Goal: Task Accomplishment & Management: Manage account settings

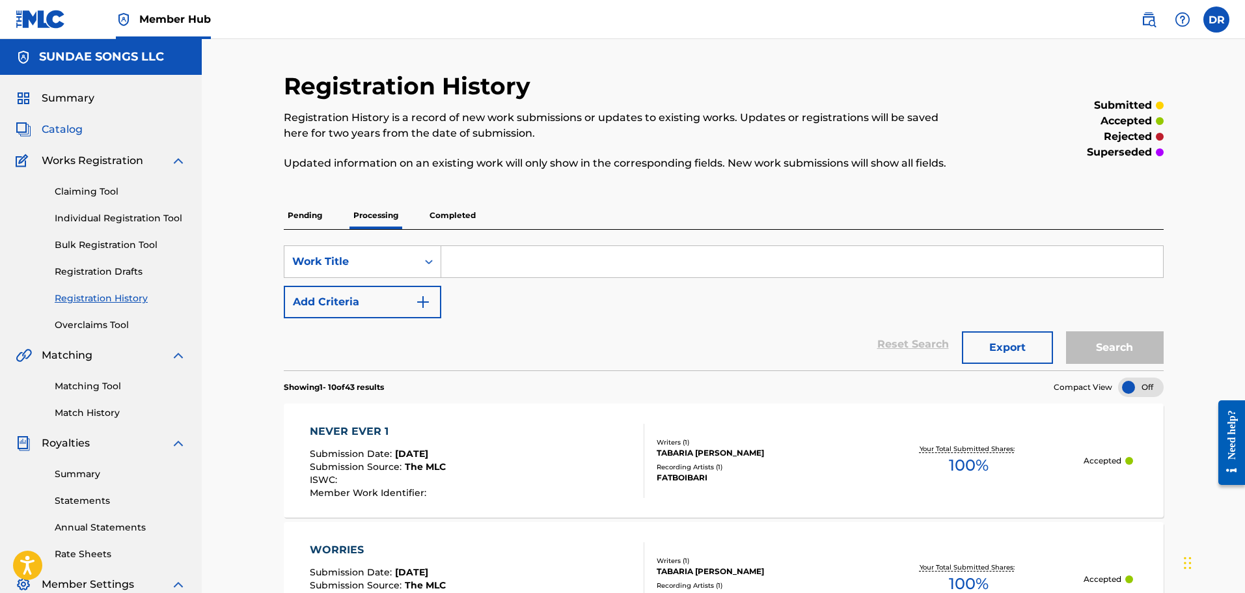
click at [62, 128] on span "Catalog" at bounding box center [62, 130] width 41 height 16
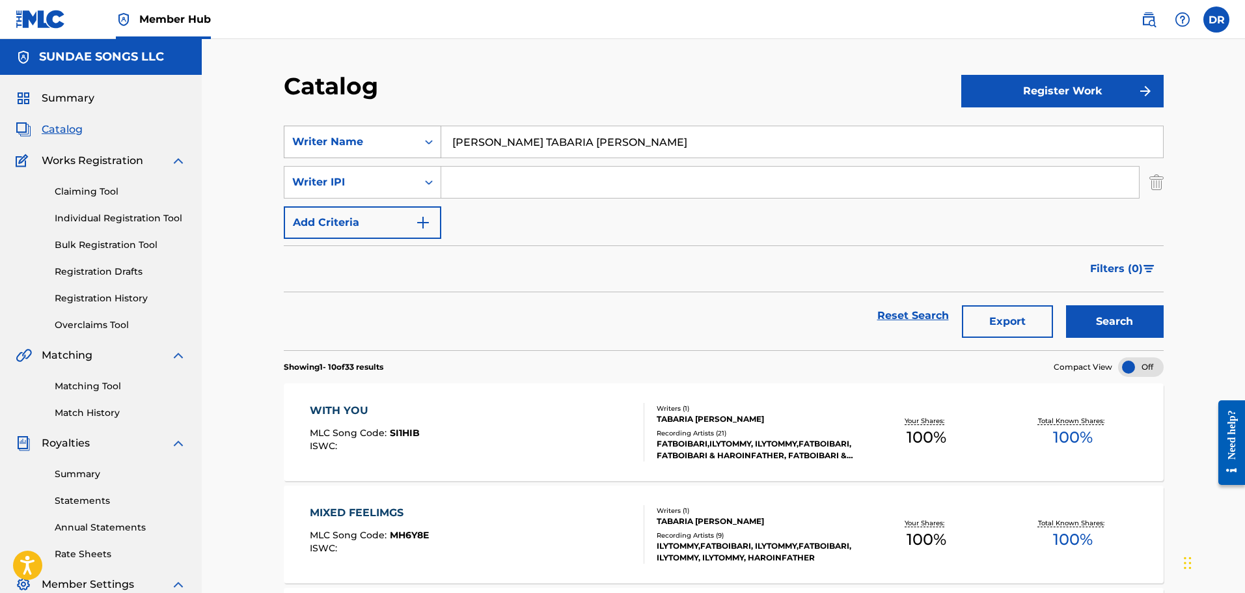
drag, startPoint x: 630, startPoint y: 133, endPoint x: 432, endPoint y: 144, distance: 198.8
click at [430, 144] on div "SearchWithCriteria885dbc4e-ae49-4b47-8074-b18c6341684b Writer Name [PERSON_NAME…" at bounding box center [724, 142] width 880 height 33
paste input "2 STEP"
type input "2 STEP"
drag, startPoint x: 1101, startPoint y: 325, endPoint x: 1043, endPoint y: 329, distance: 57.4
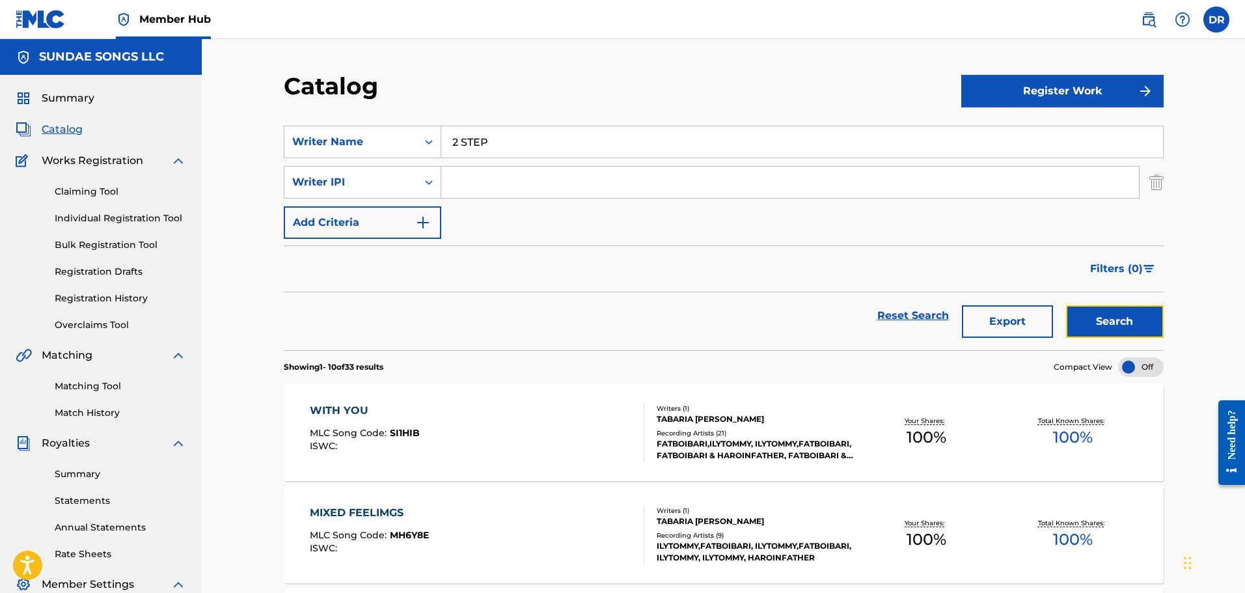
click at [1101, 325] on button "Search" at bounding box center [1115, 321] width 98 height 33
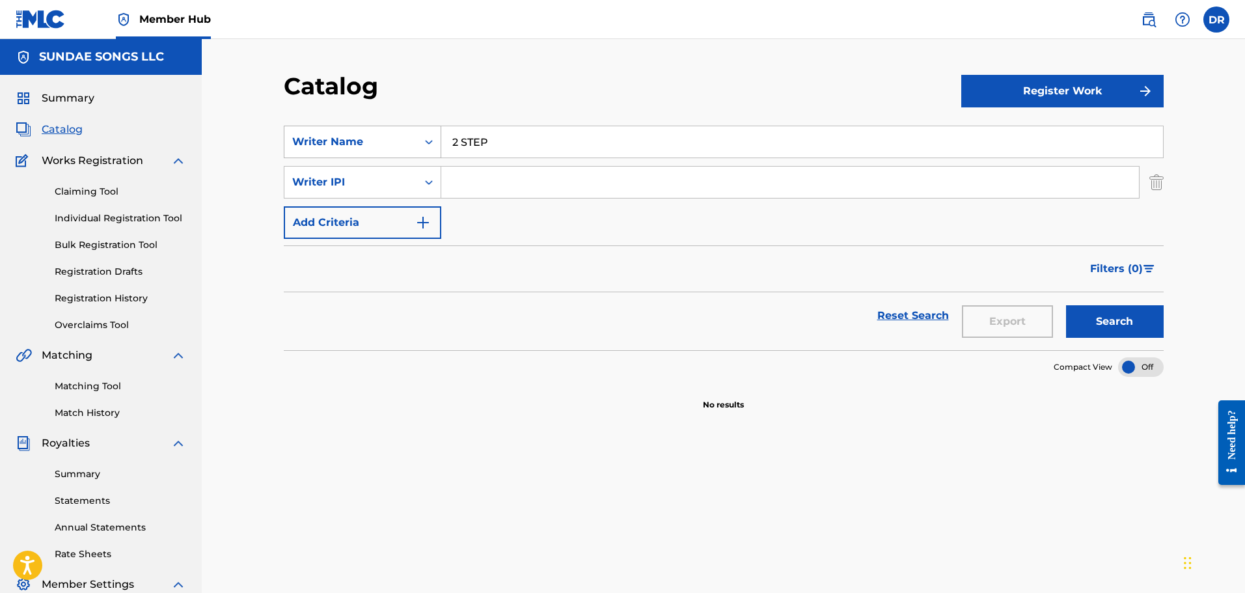
click at [400, 144] on div "Writer Name" at bounding box center [350, 142] width 117 height 16
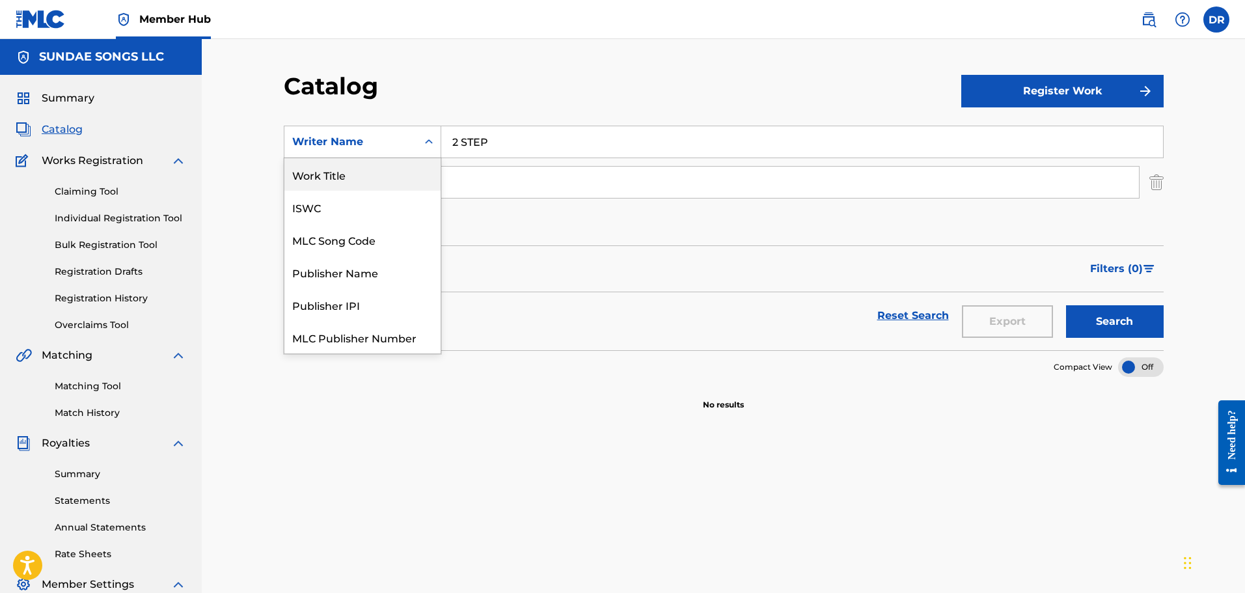
click at [398, 189] on div "Work Title" at bounding box center [362, 174] width 156 height 33
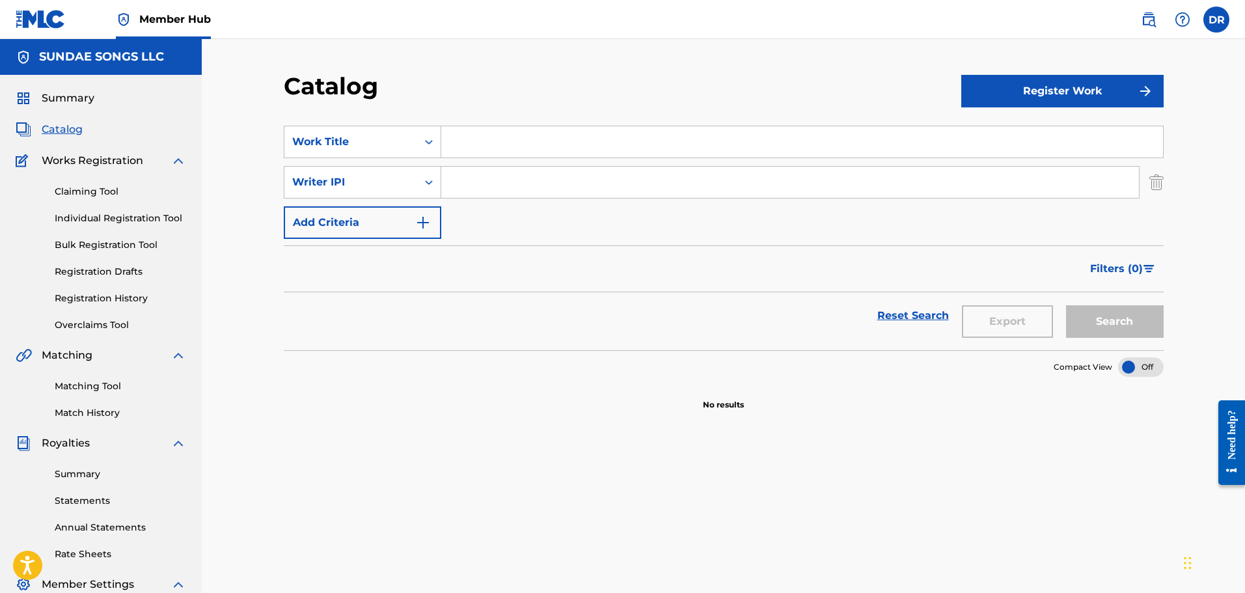
paste input "2 STEP"
type input "2 STEP"
click at [1117, 314] on button "Search" at bounding box center [1115, 321] width 98 height 33
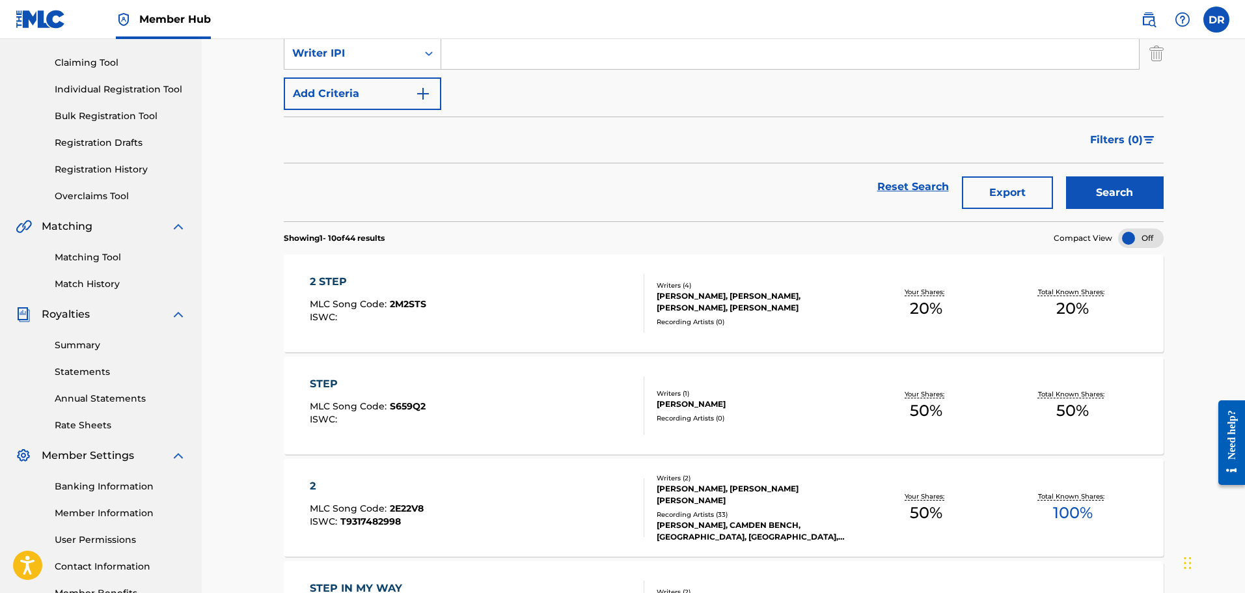
scroll to position [130, 0]
click at [328, 278] on div "2 STEP" at bounding box center [368, 281] width 117 height 16
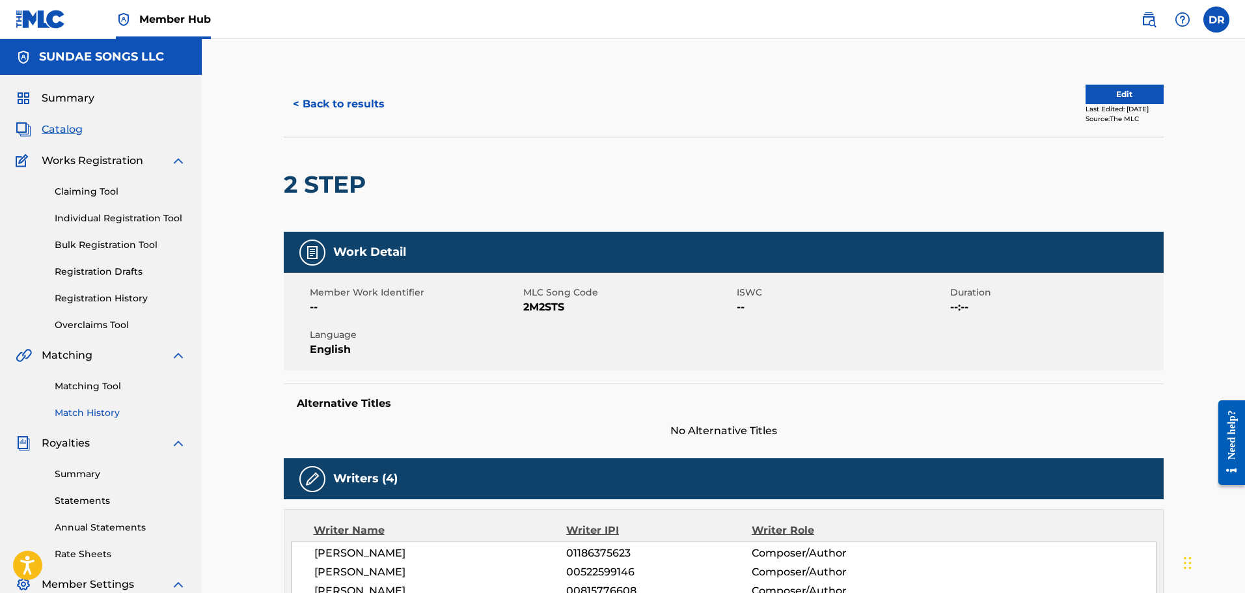
click at [102, 413] on link "Match History" at bounding box center [120, 413] width 131 height 14
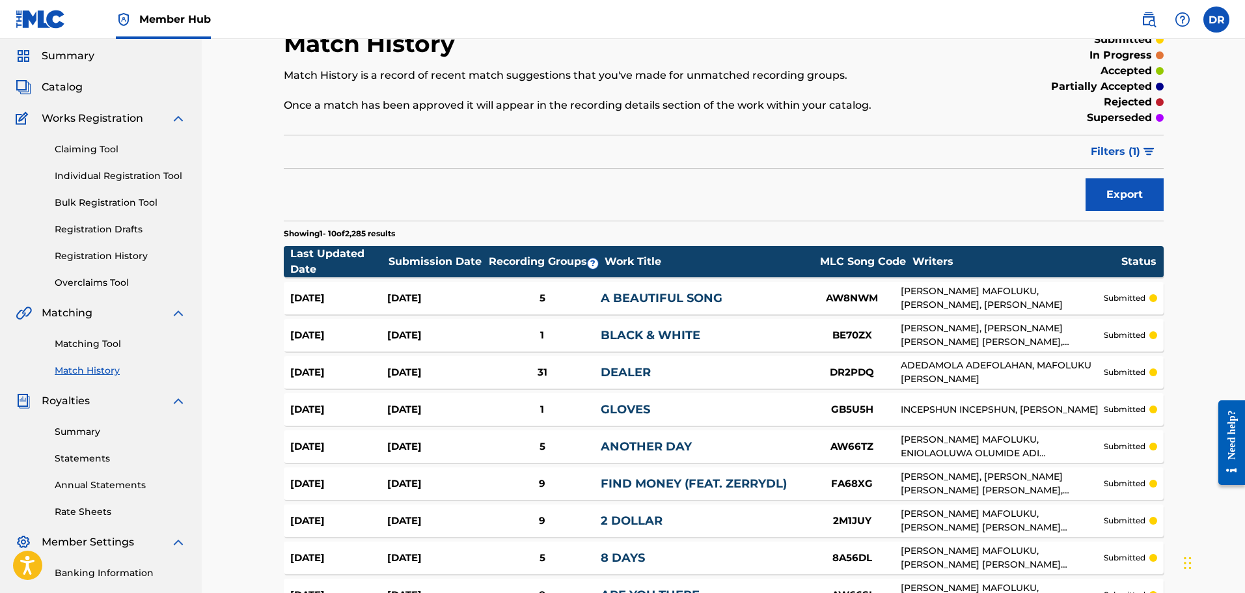
scroll to position [65, 0]
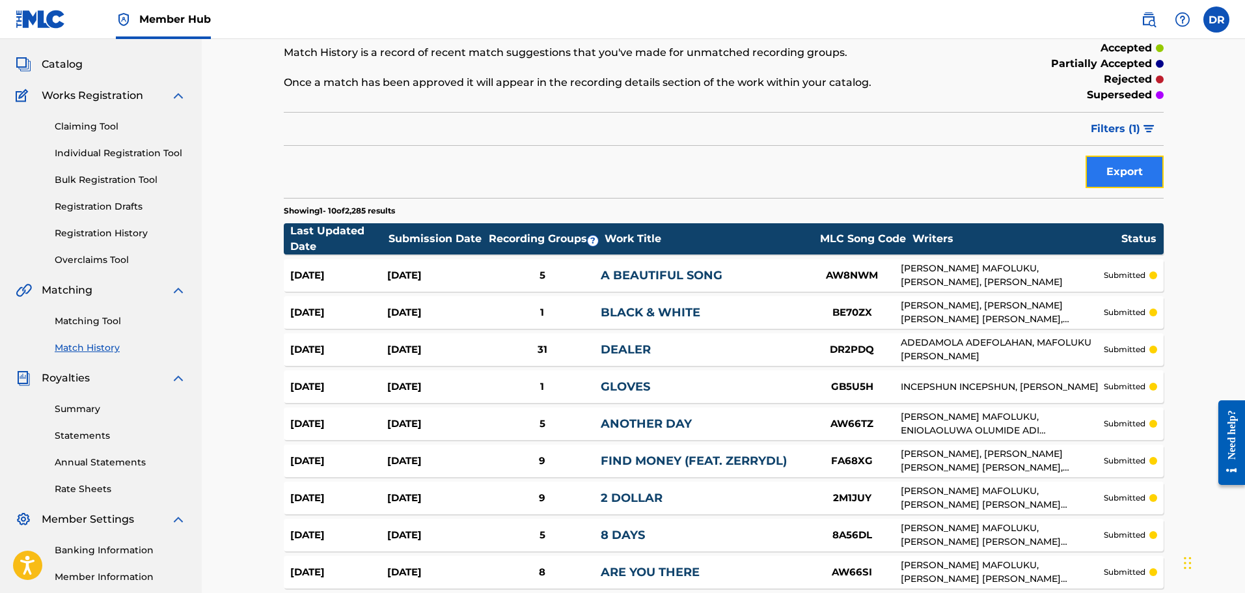
click at [1131, 182] on button "Export" at bounding box center [1125, 172] width 78 height 33
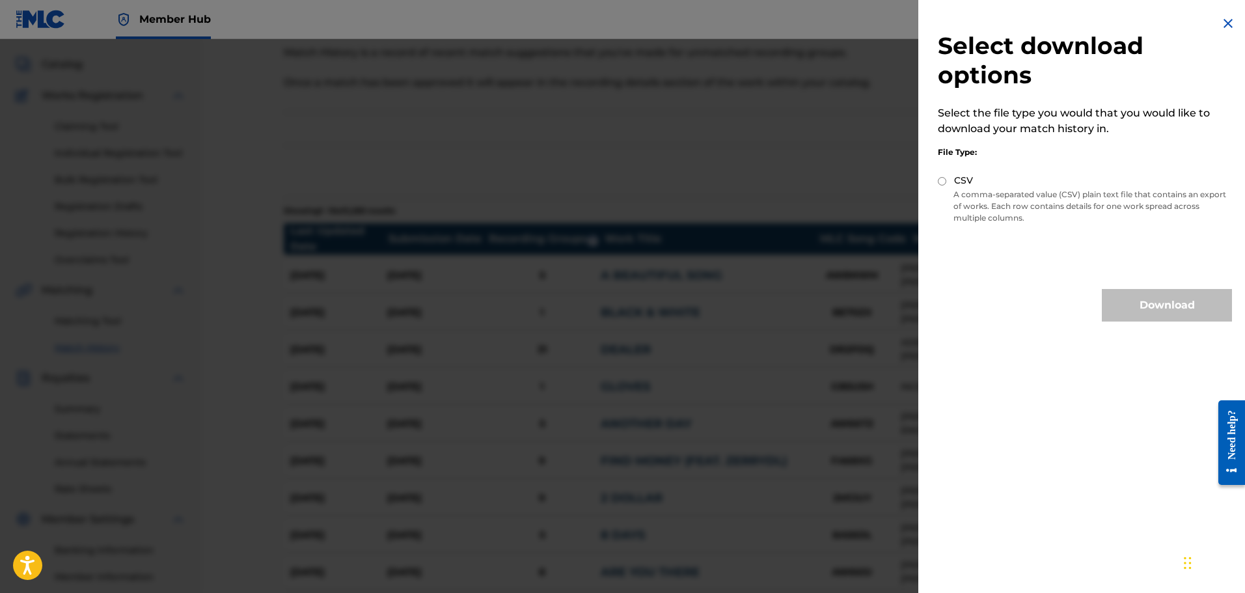
click at [1220, 20] on img at bounding box center [1228, 24] width 16 height 16
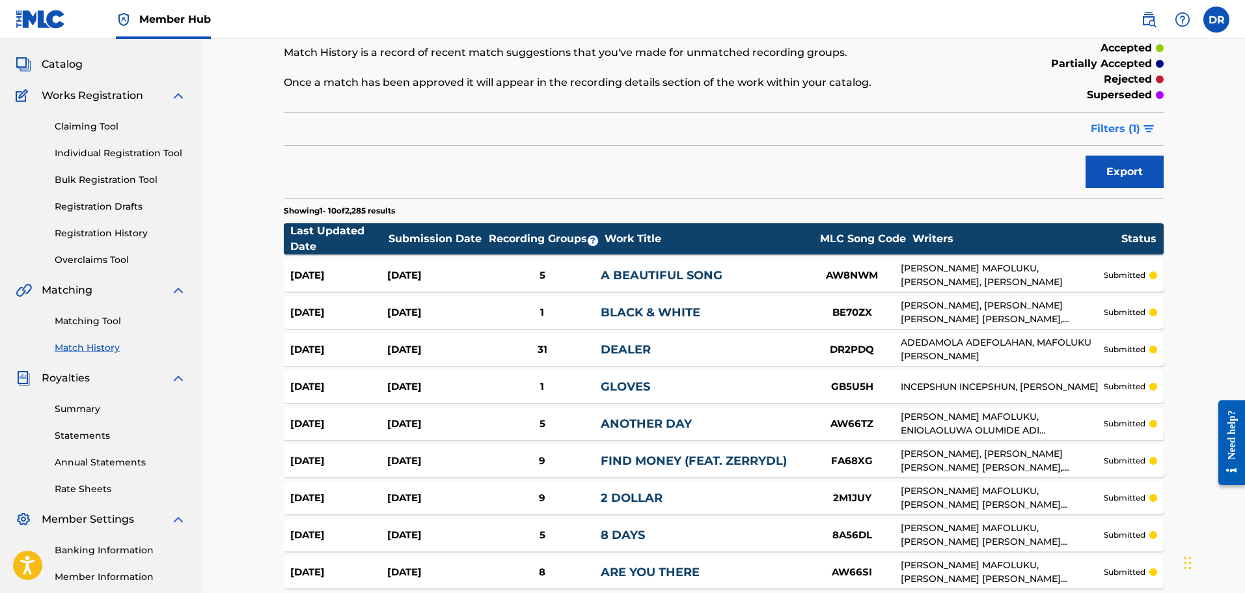
click at [1118, 132] on span "Filters ( 1 )" at bounding box center [1115, 129] width 49 height 16
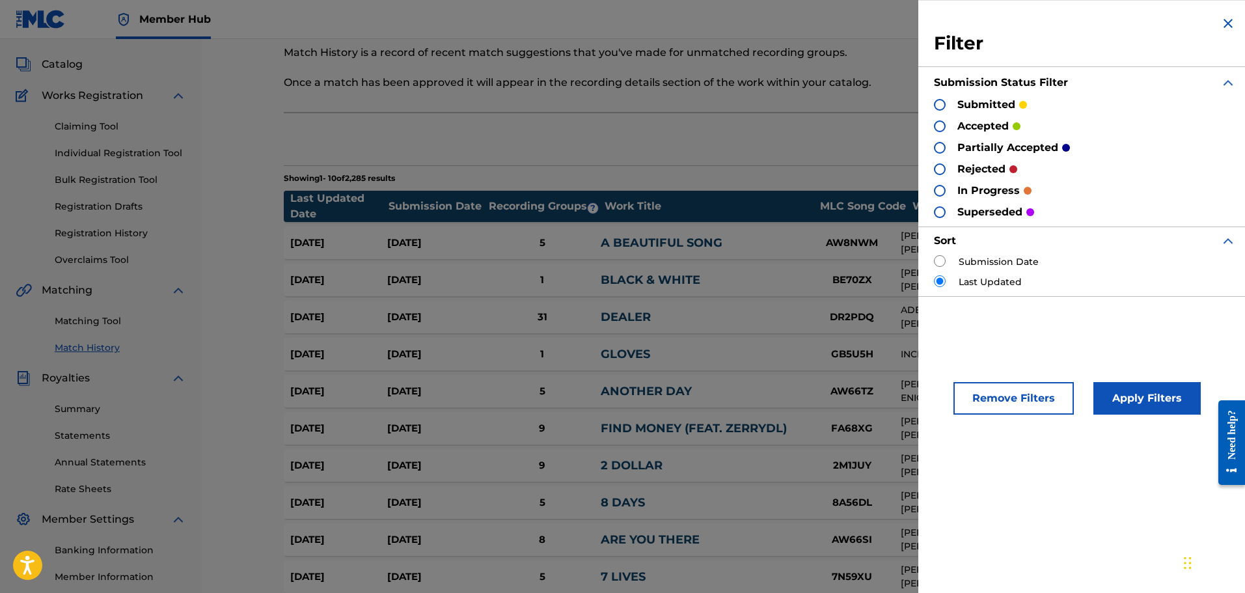
click at [939, 265] on input "radio" at bounding box center [940, 261] width 12 height 12
radio input "true"
click at [1129, 394] on button "Apply Filters" at bounding box center [1146, 398] width 107 height 33
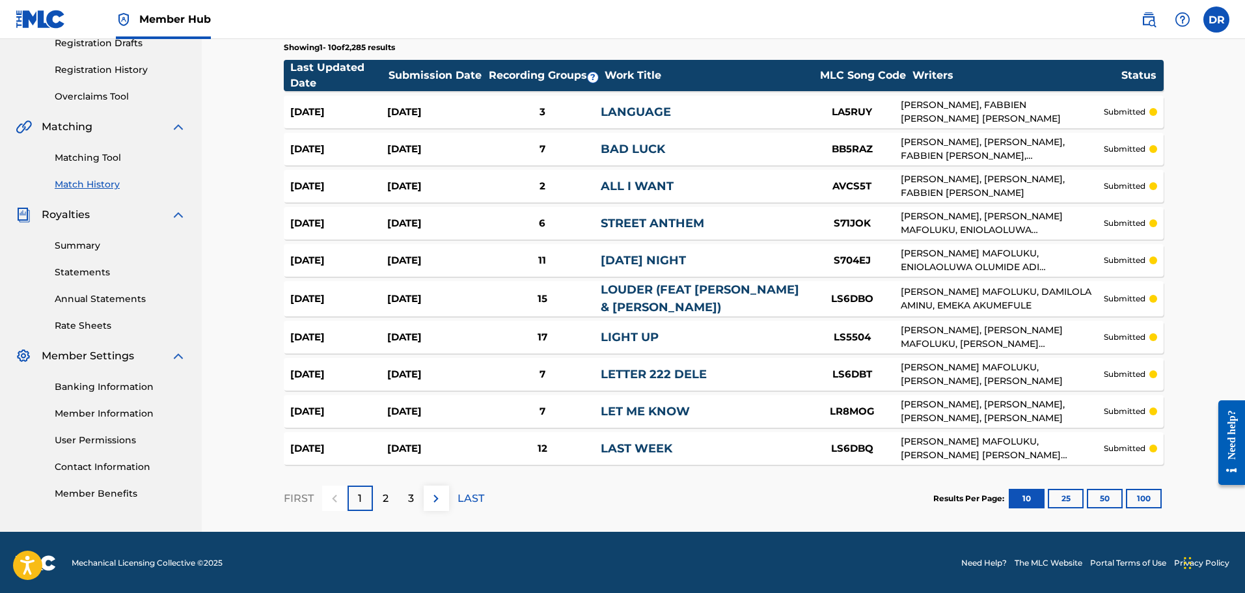
scroll to position [230, 0]
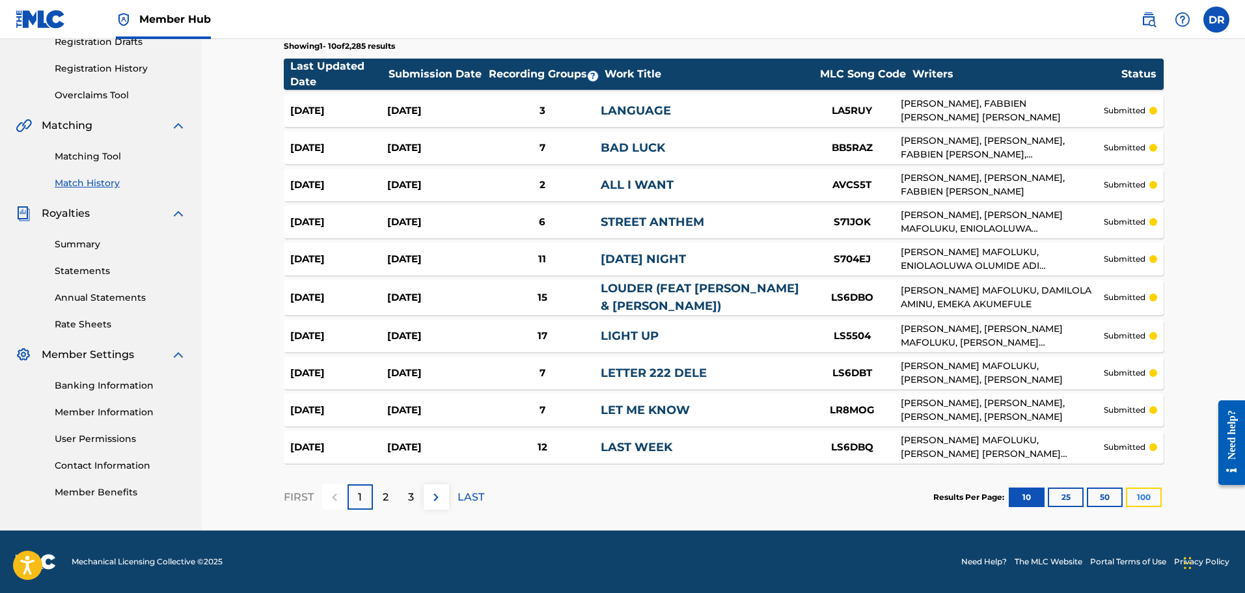
click at [1142, 499] on button "100" at bounding box center [1144, 498] width 36 height 20
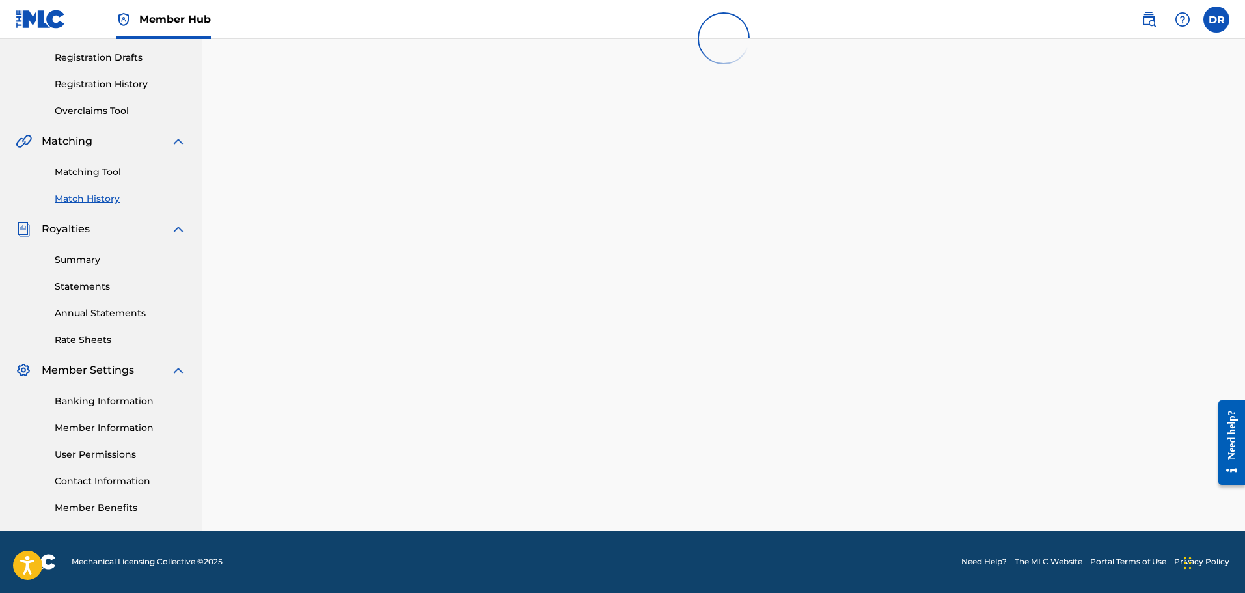
drag, startPoint x: 932, startPoint y: 397, endPoint x: 911, endPoint y: 395, distance: 20.9
click at [928, 394] on div "Match History Match History is a record of recent match suggestions that you've…" at bounding box center [723, 193] width 911 height 673
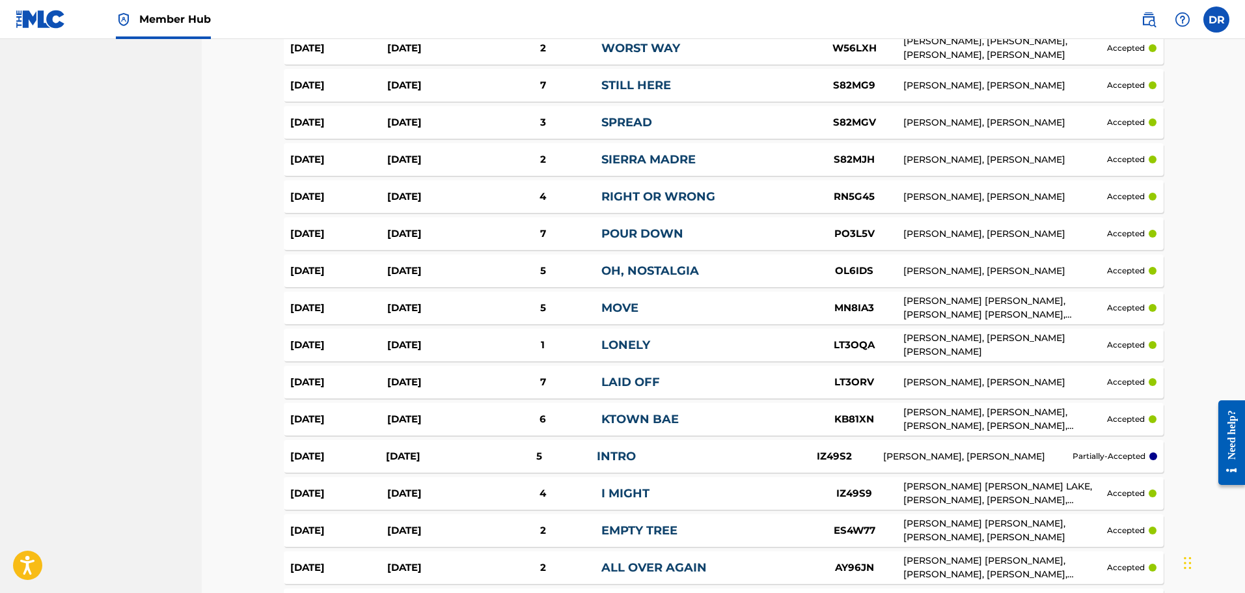
scroll to position [3571, 0]
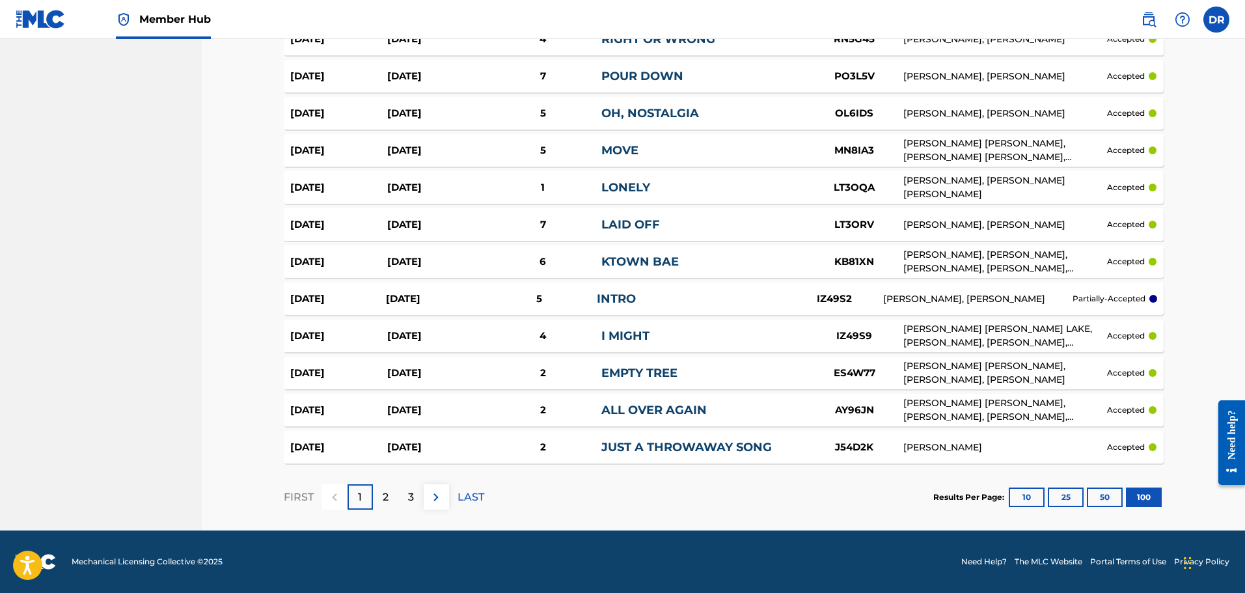
click at [388, 501] on p "2" at bounding box center [386, 497] width 6 height 16
click at [413, 508] on div "3" at bounding box center [410, 496] width 25 height 25
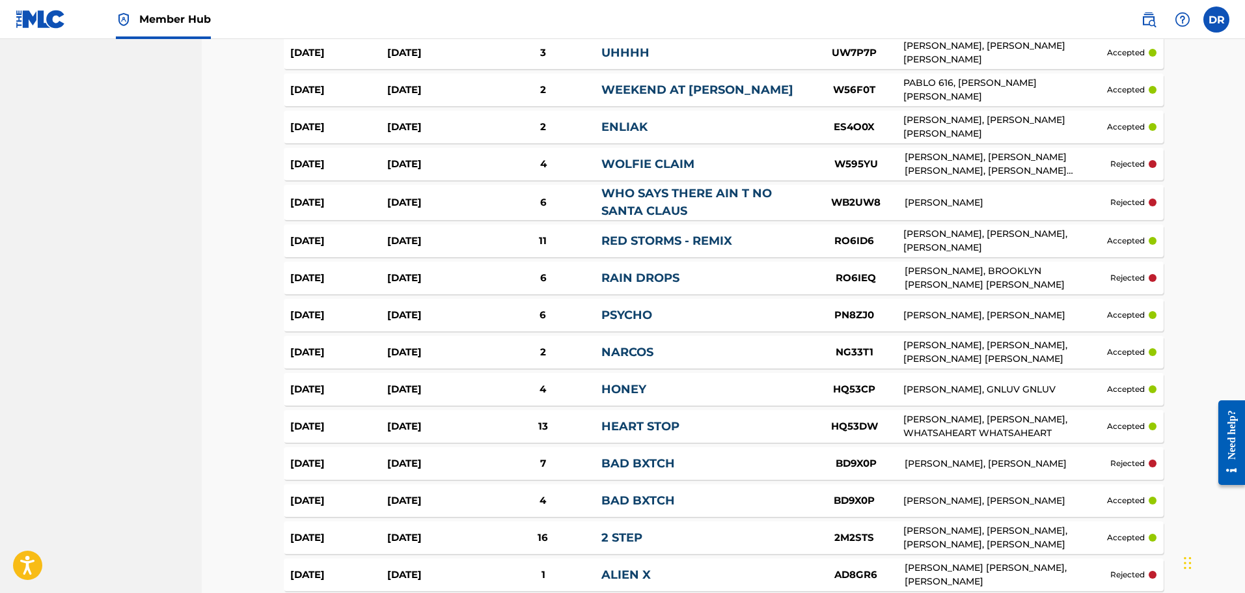
scroll to position [838, 0]
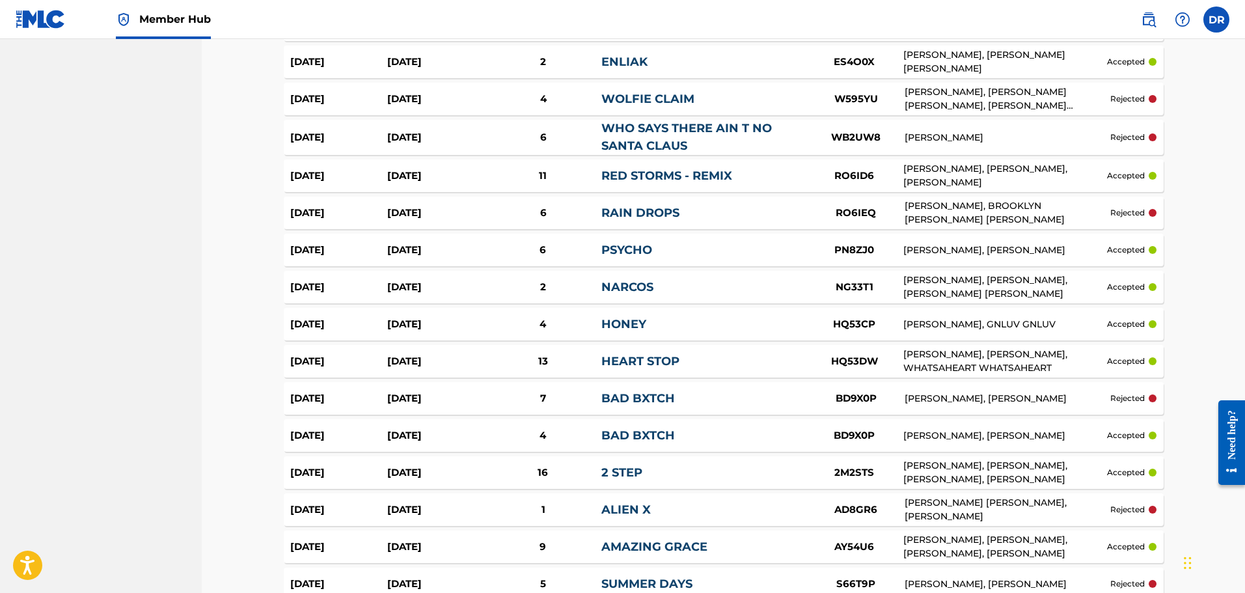
click at [333, 476] on div "[DATE]" at bounding box center [338, 472] width 97 height 15
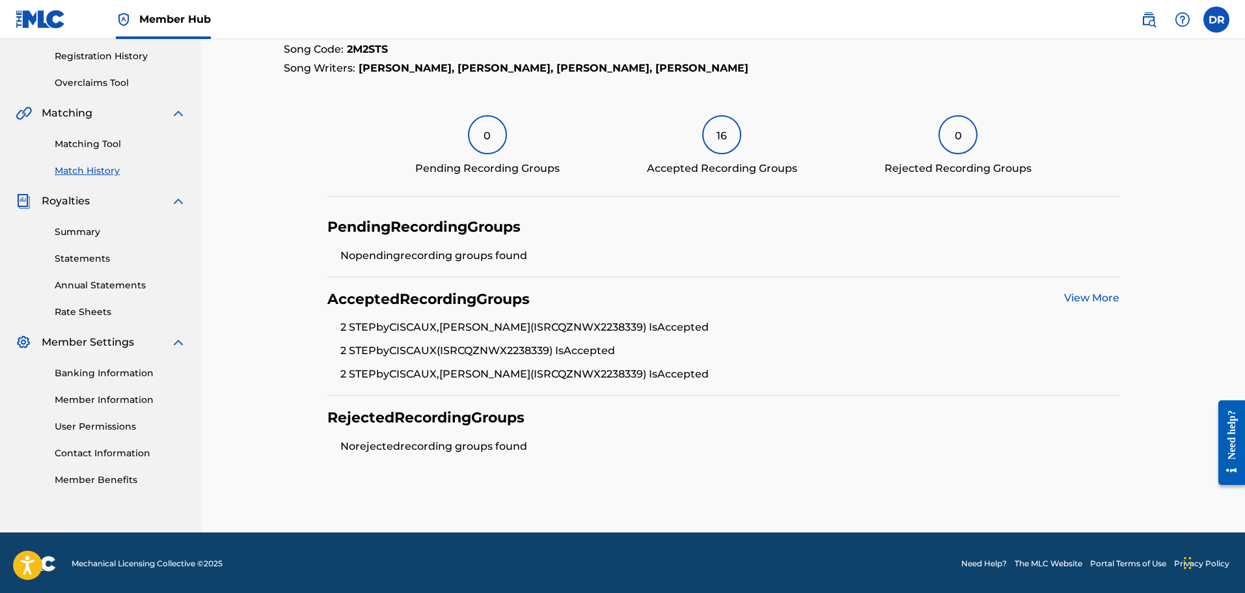
scroll to position [244, 0]
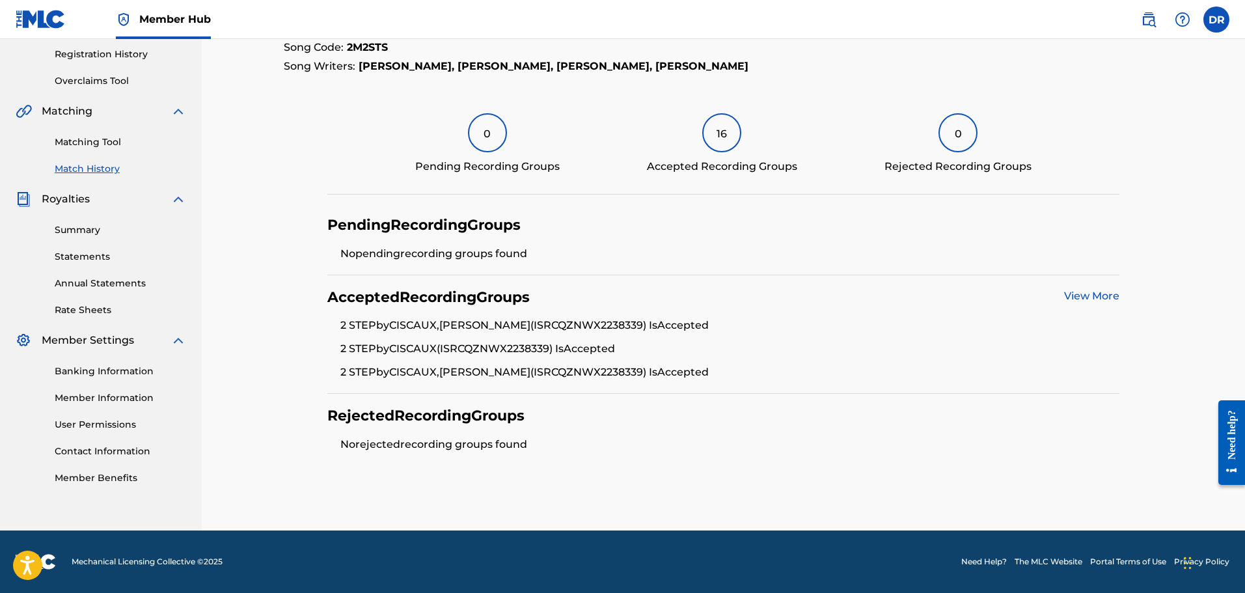
click at [1095, 294] on link "View More" at bounding box center [1091, 296] width 55 height 12
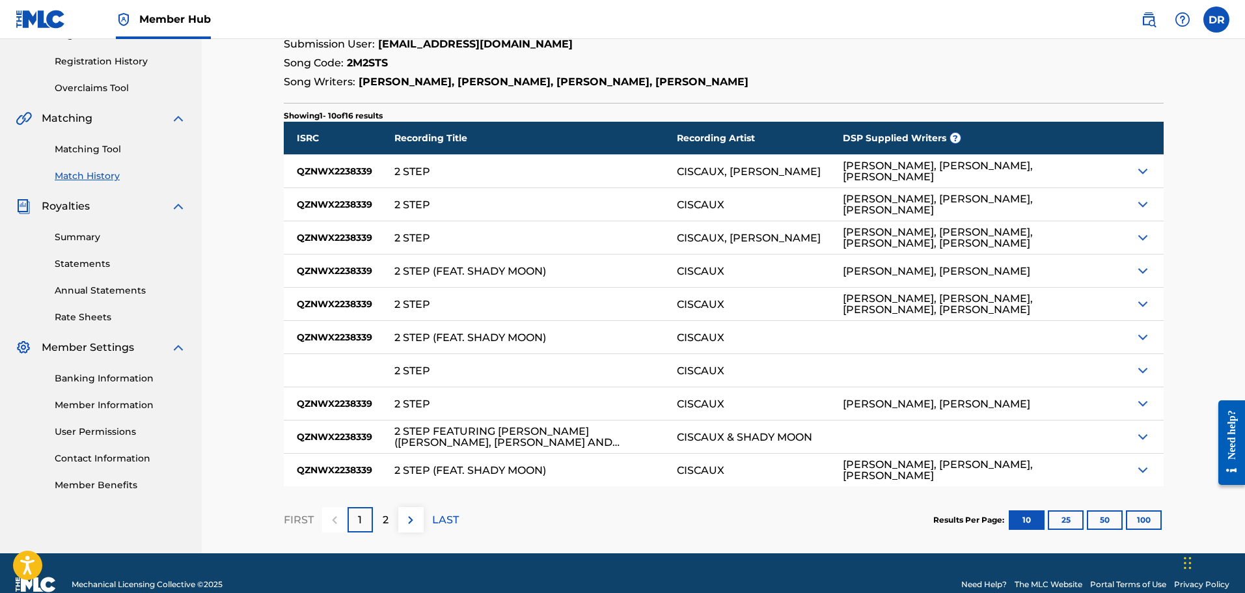
scroll to position [260, 0]
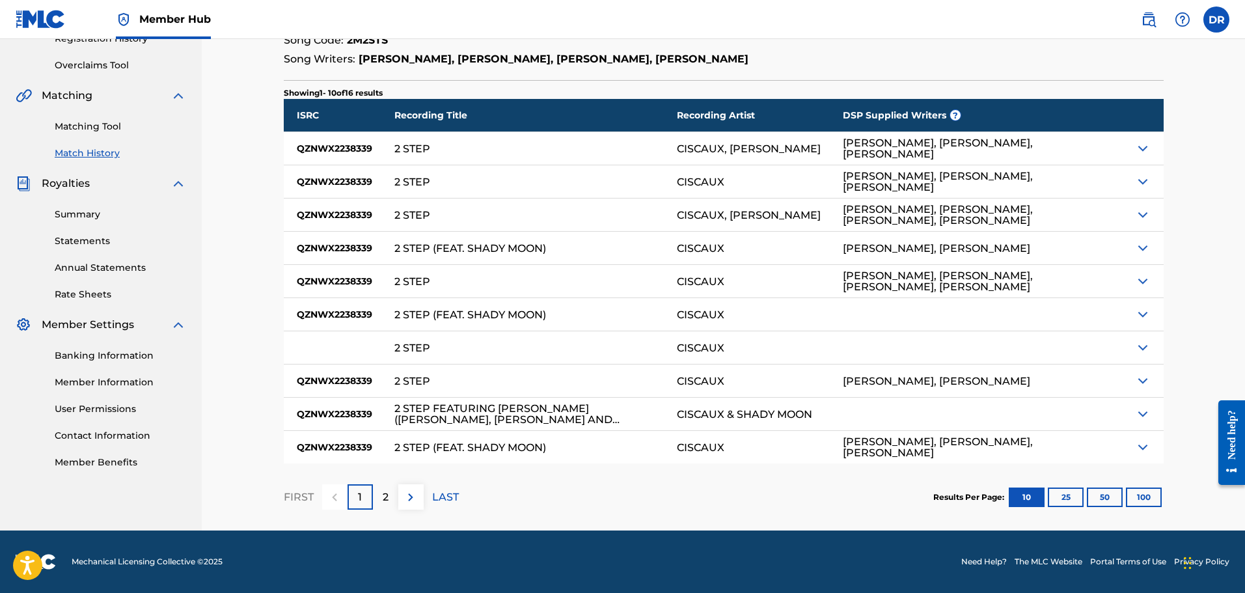
click at [387, 510] on div "FIRST 1 2 LAST" at bounding box center [371, 496] width 175 height 67
click at [387, 498] on p "2" at bounding box center [386, 497] width 6 height 16
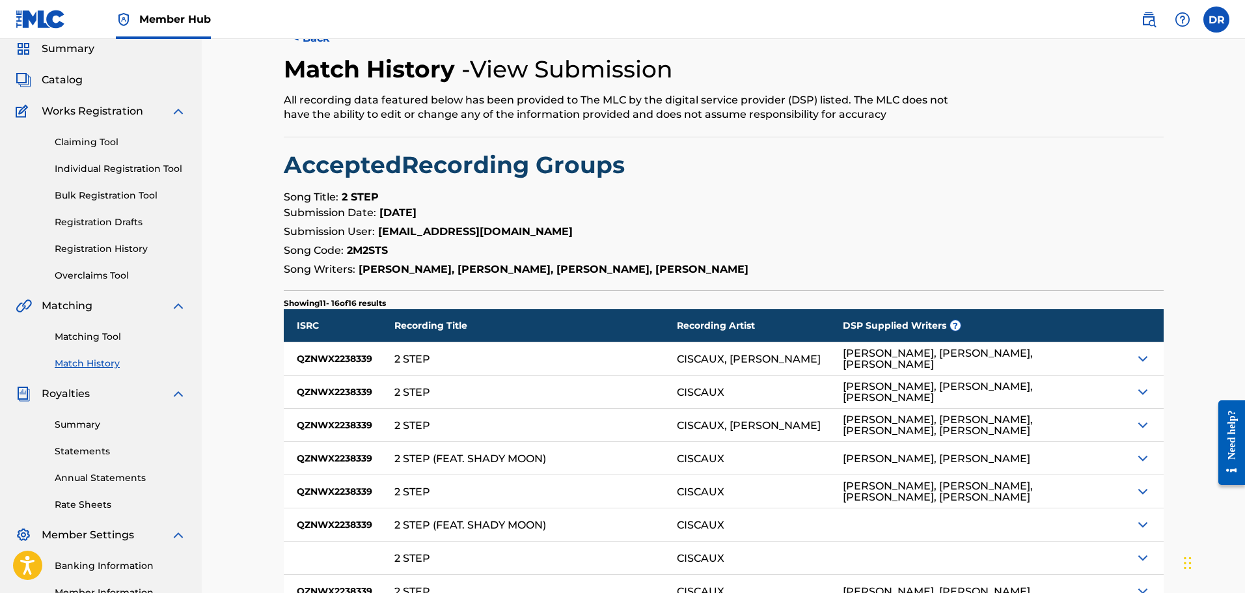
scroll to position [0, 0]
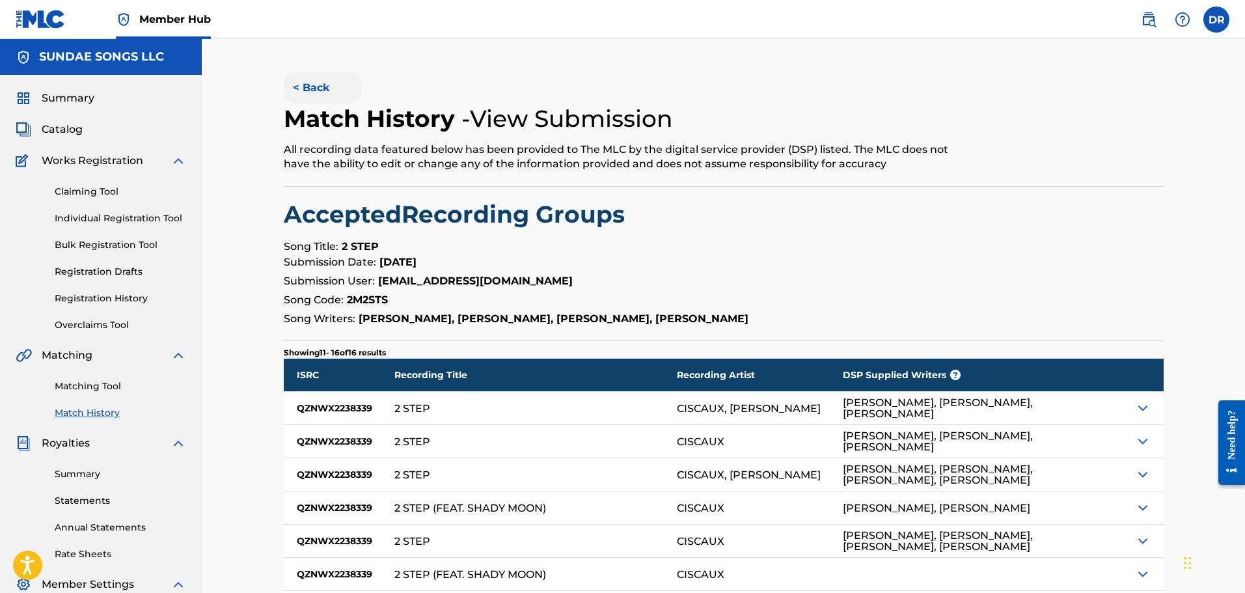
click at [317, 84] on button "< Back" at bounding box center [323, 88] width 78 height 33
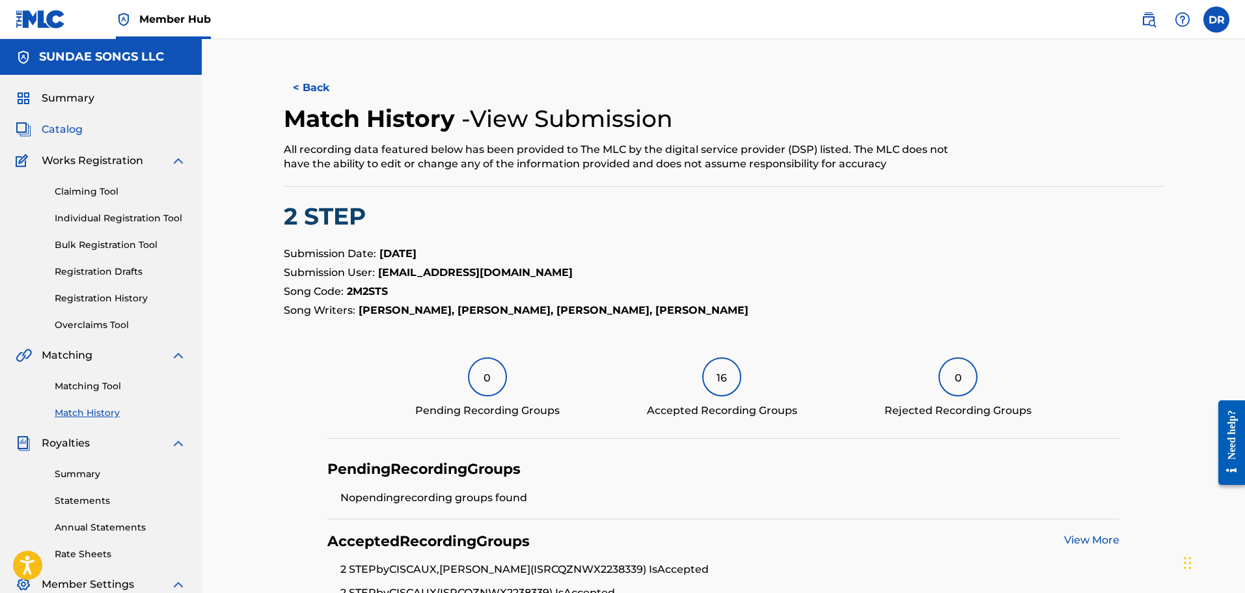
click at [75, 128] on span "Catalog" at bounding box center [62, 130] width 41 height 16
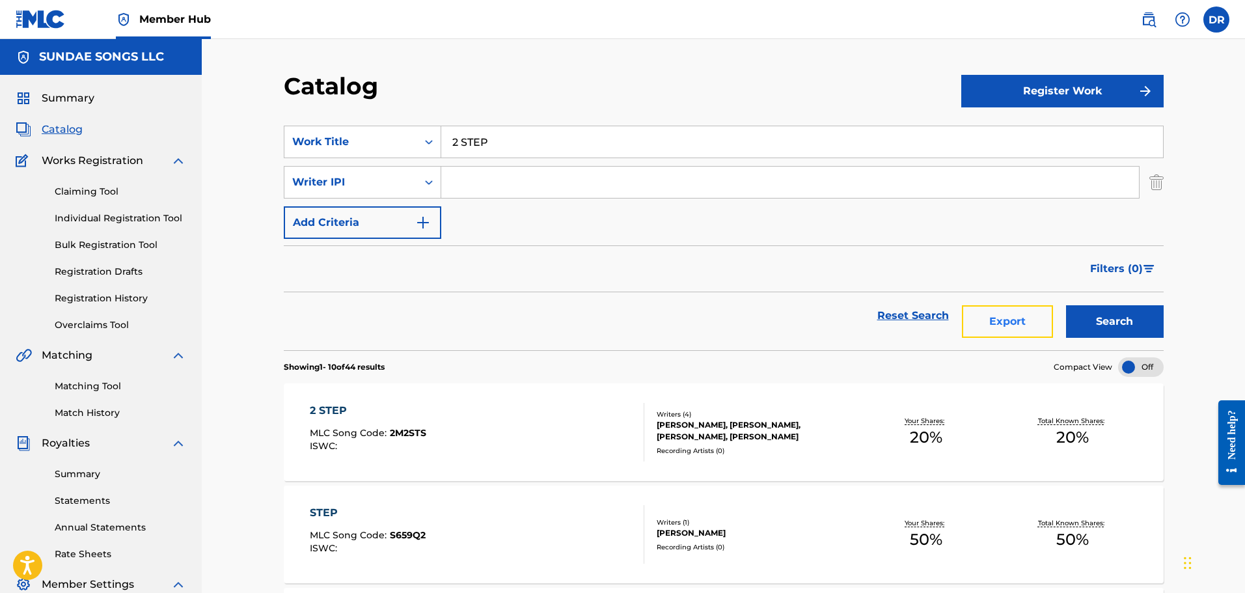
click at [997, 320] on button "Export" at bounding box center [1007, 321] width 91 height 33
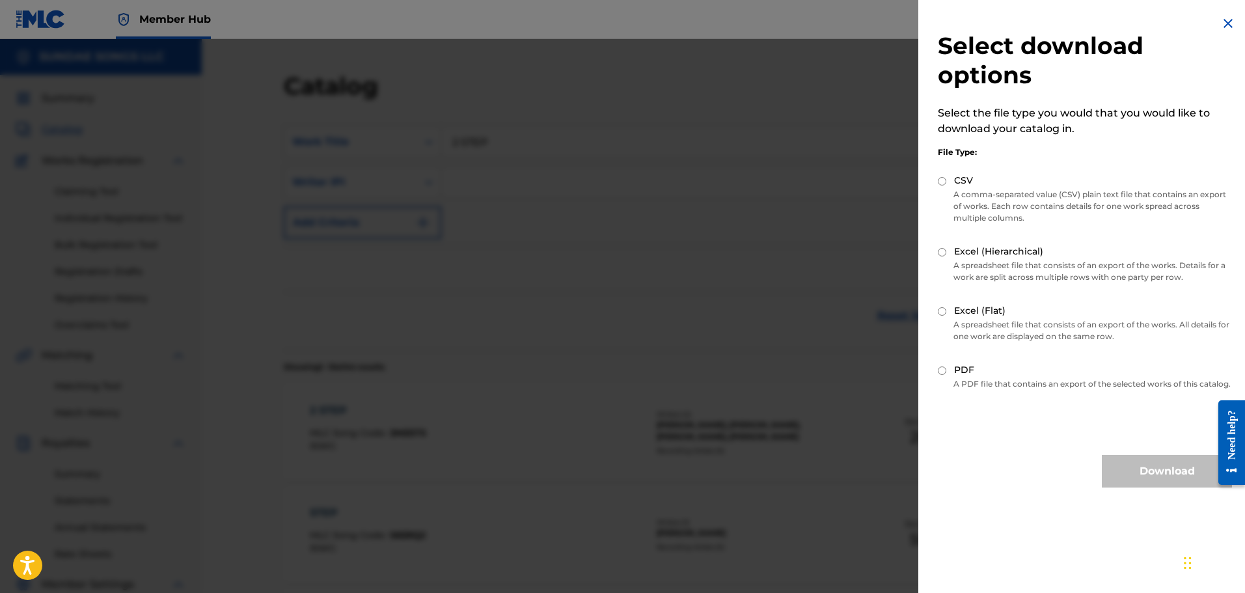
click at [641, 299] on div at bounding box center [622, 335] width 1245 height 593
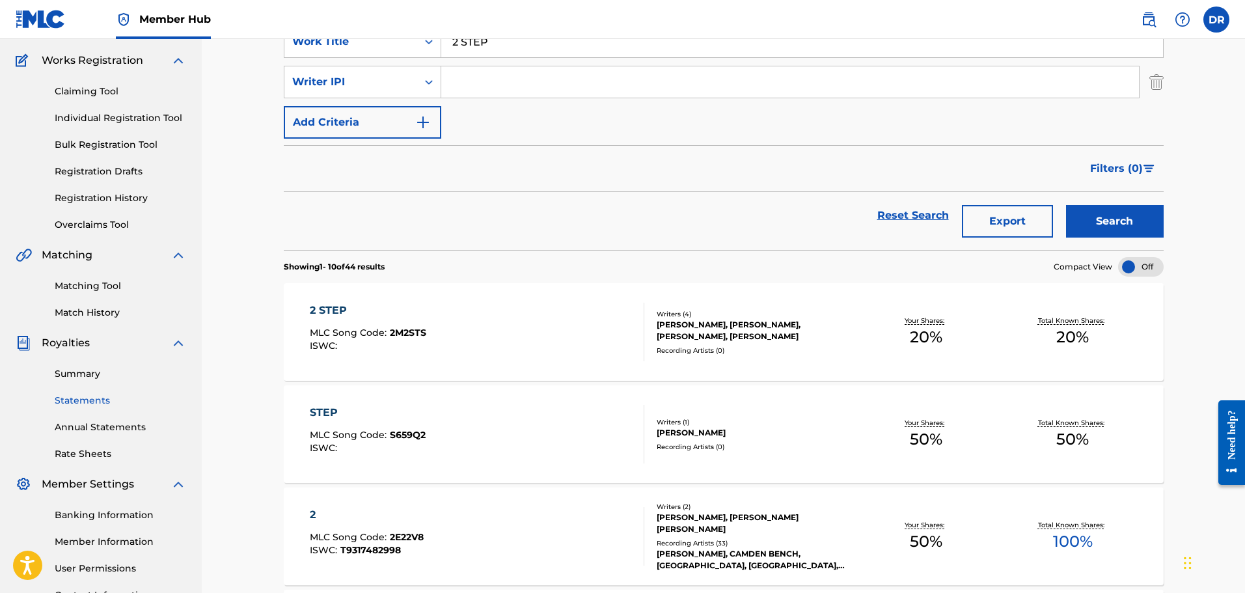
scroll to position [195, 0]
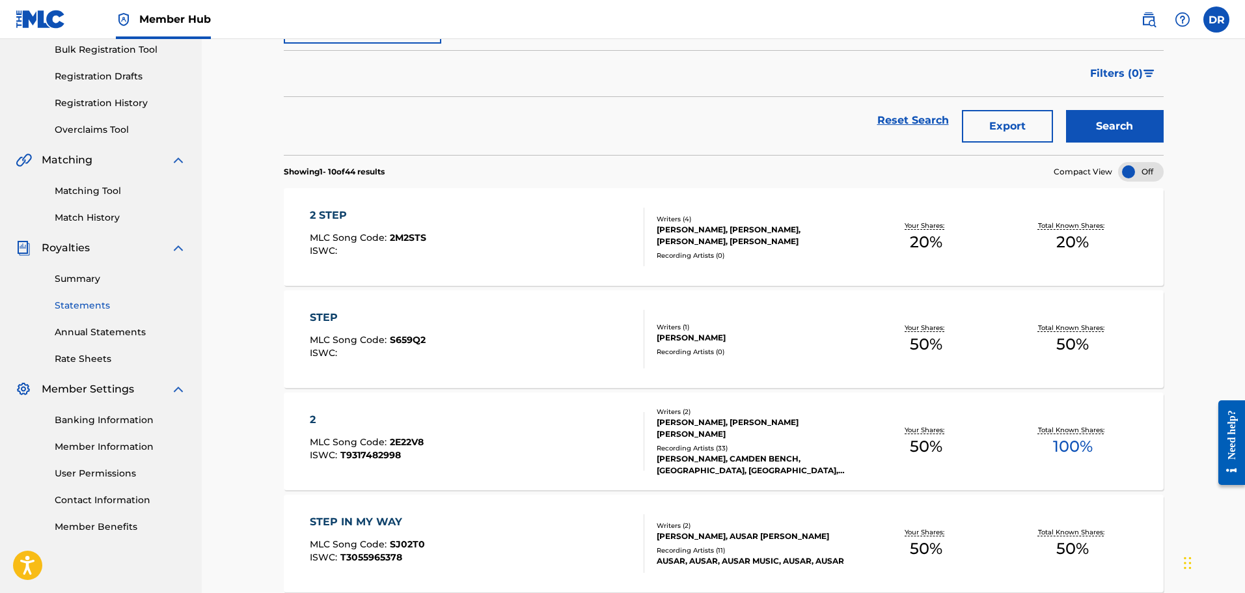
click at [88, 303] on link "Statements" at bounding box center [120, 306] width 131 height 14
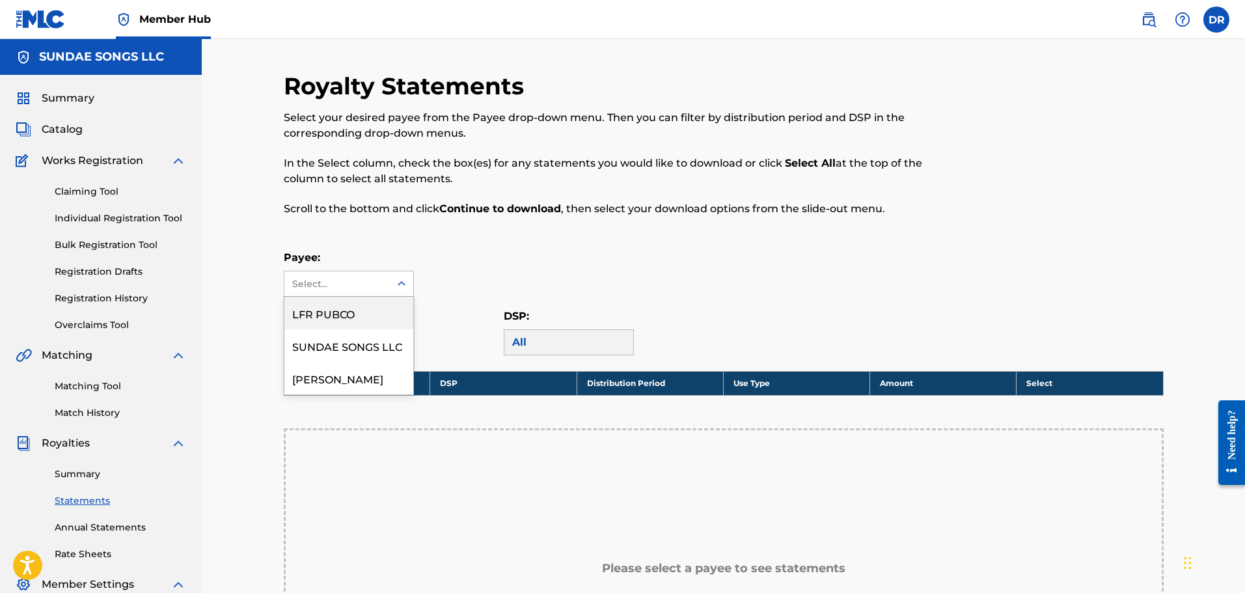
click at [402, 289] on icon at bounding box center [401, 283] width 13 height 13
click at [389, 340] on div "SUNDAE SONGS LLC" at bounding box center [348, 345] width 129 height 33
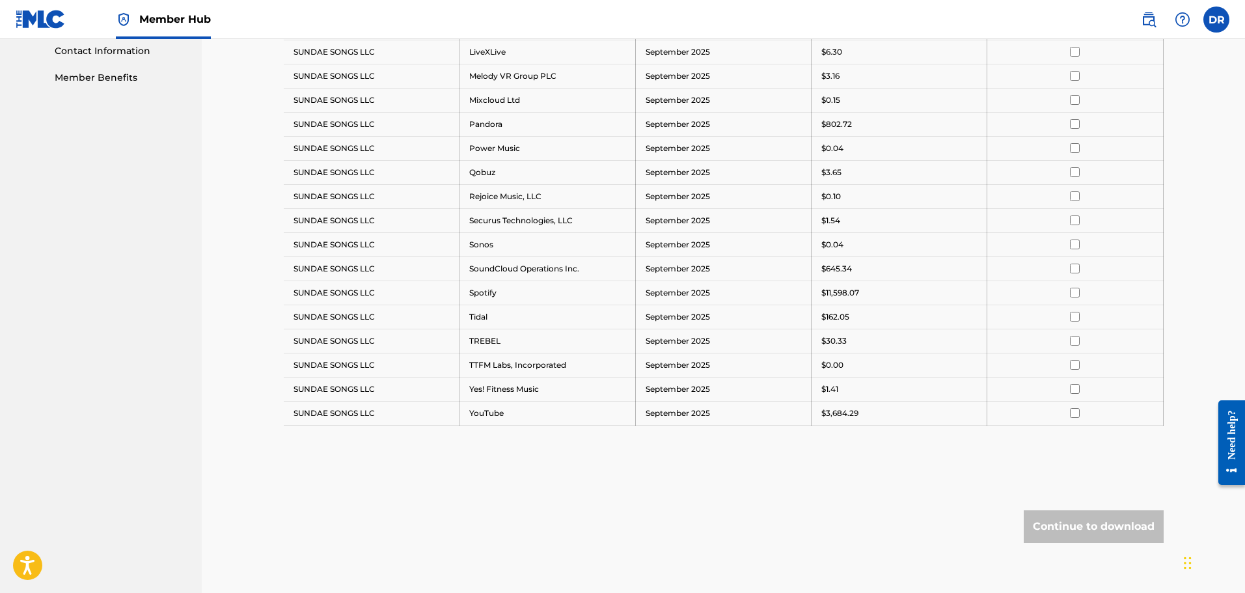
scroll to position [651, 0]
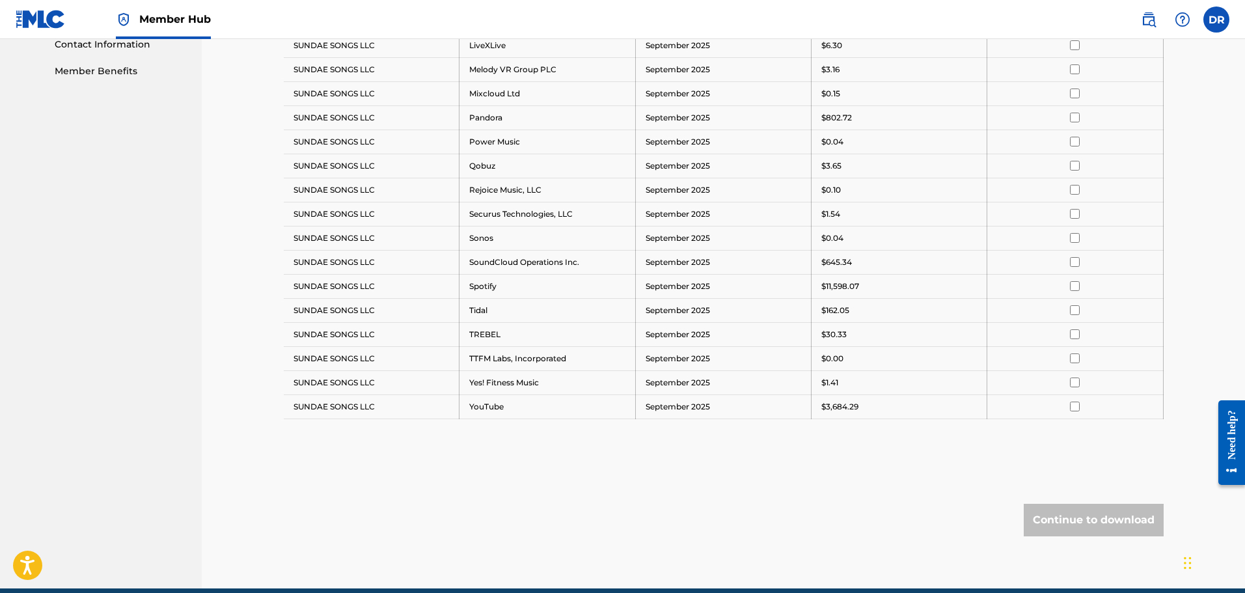
click at [1079, 288] on input "checkbox" at bounding box center [1075, 286] width 10 height 10
click at [1091, 521] on button "Continue to download" at bounding box center [1094, 520] width 140 height 33
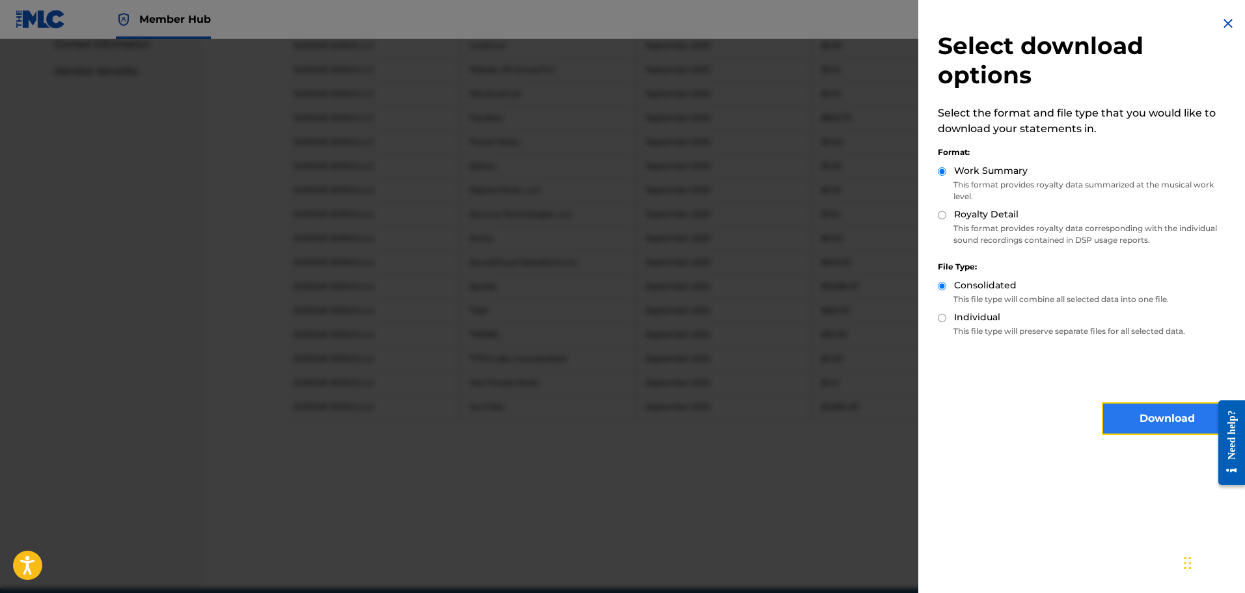
click at [1136, 415] on button "Download" at bounding box center [1167, 418] width 130 height 33
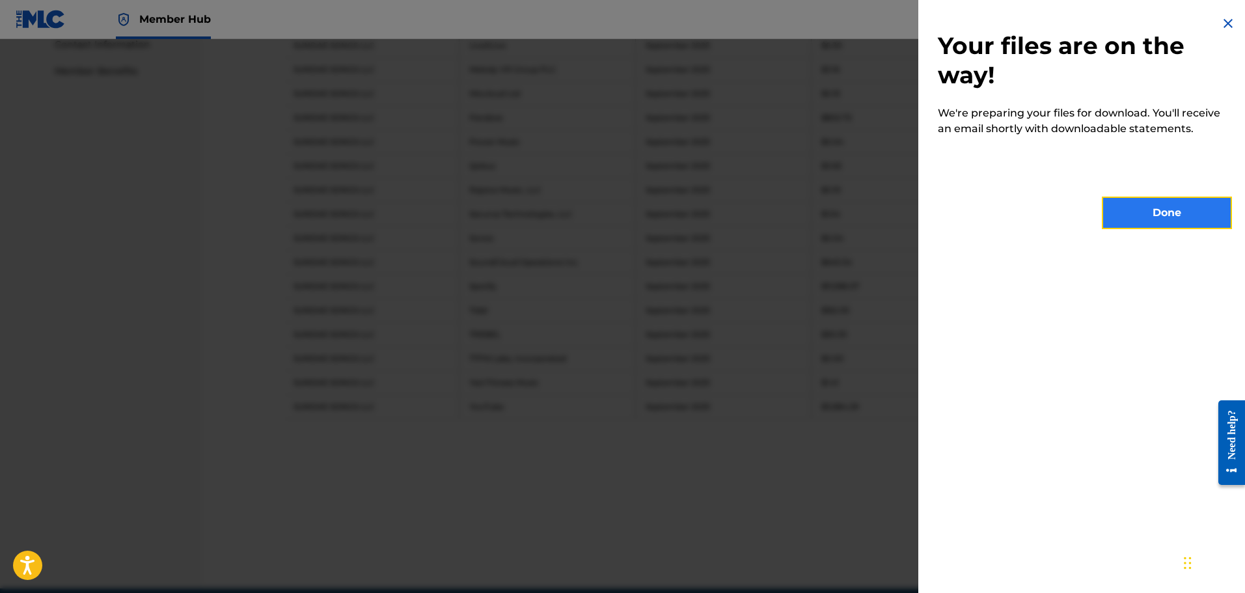
click at [1125, 221] on button "Done" at bounding box center [1167, 213] width 130 height 33
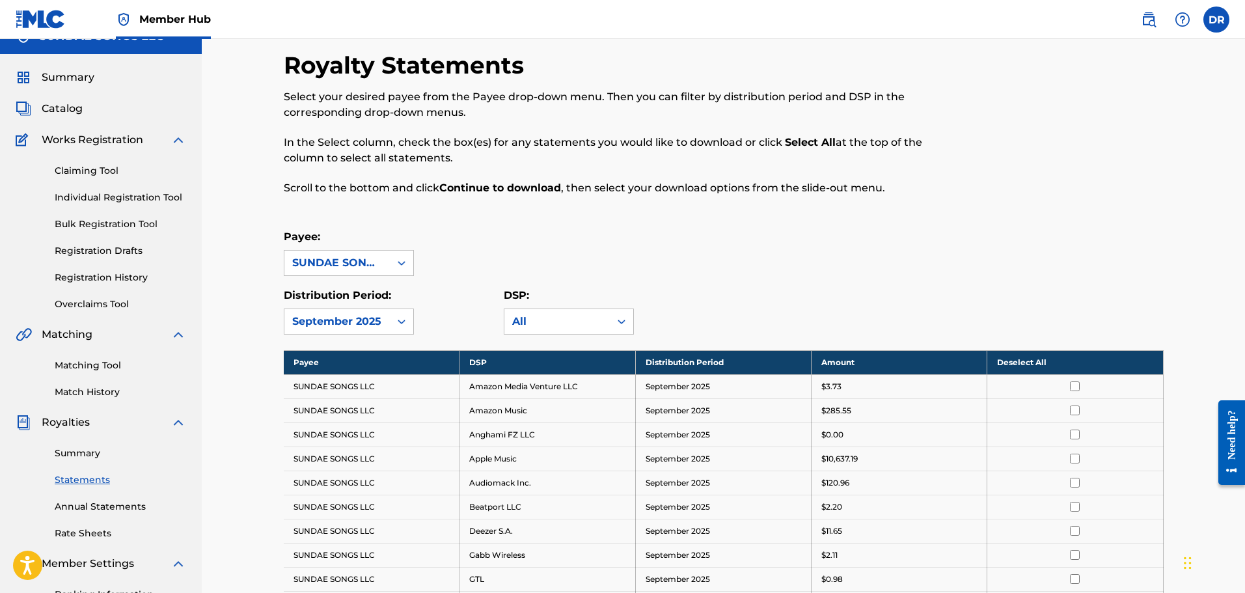
scroll to position [0, 0]
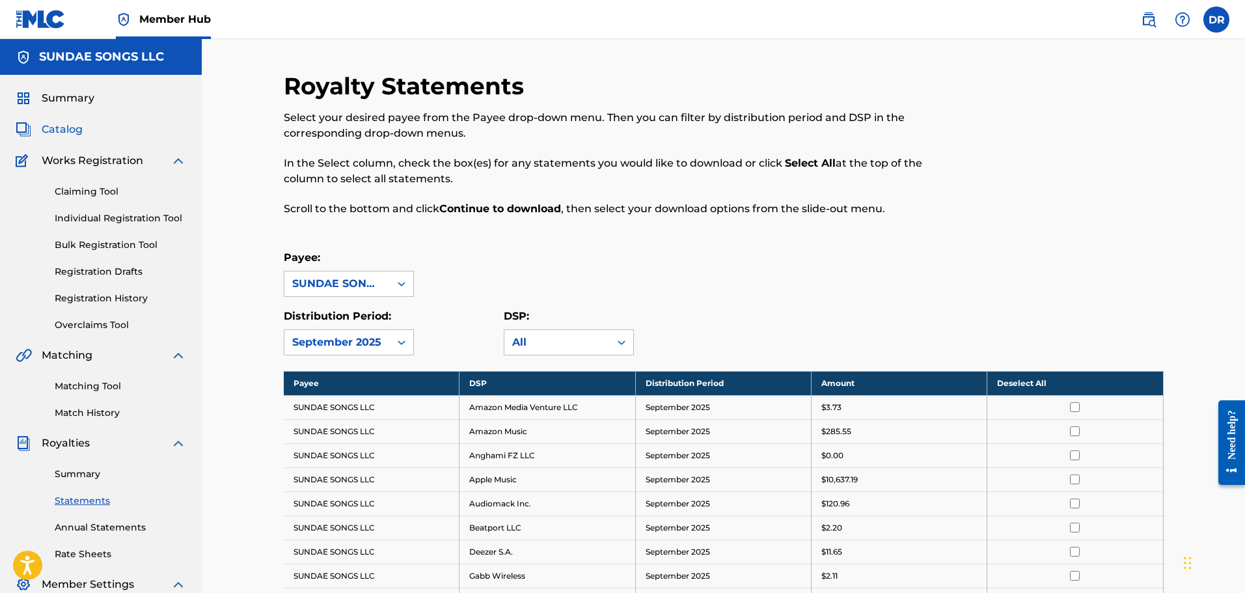
click at [61, 129] on span "Catalog" at bounding box center [62, 130] width 41 height 16
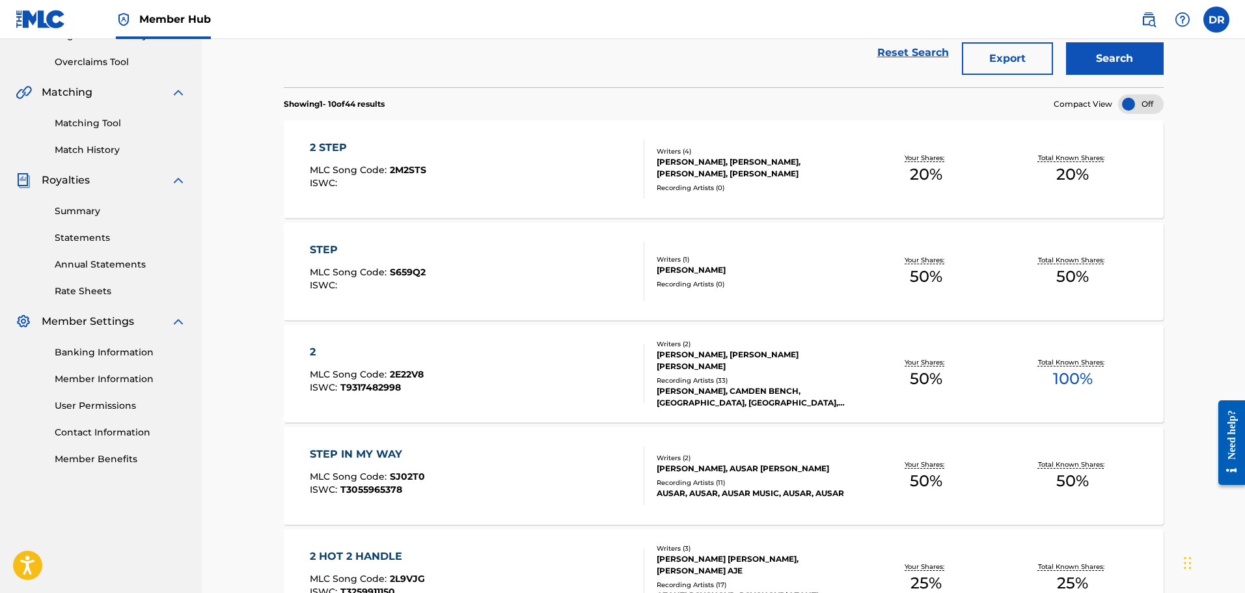
scroll to position [130, 0]
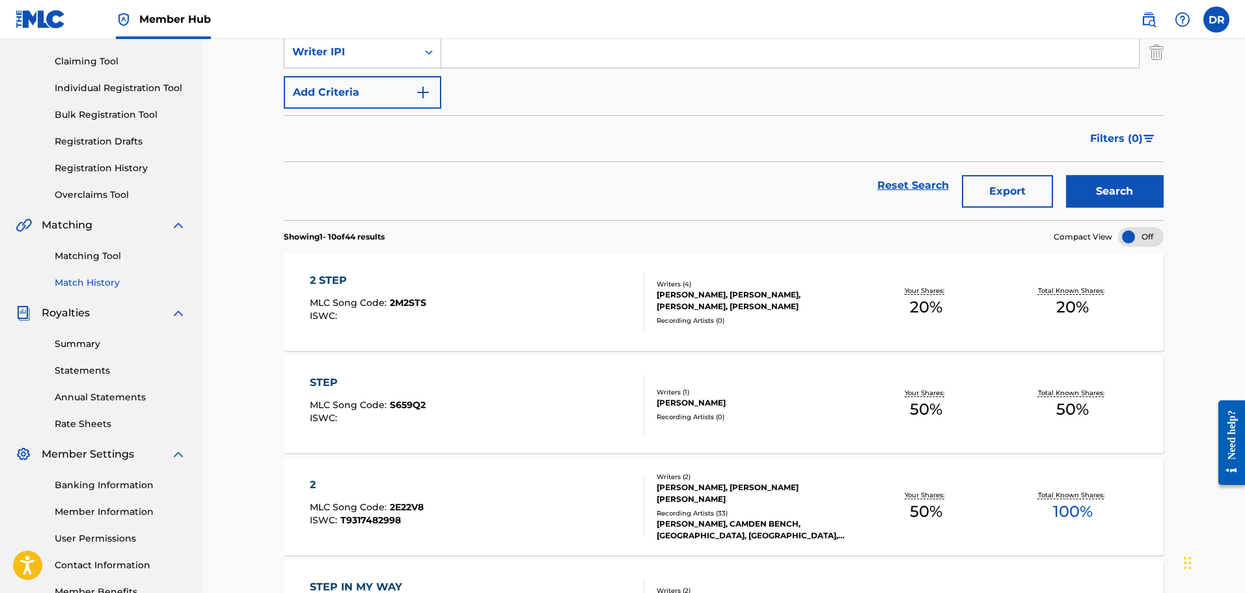
click at [85, 281] on link "Match History" at bounding box center [120, 283] width 131 height 14
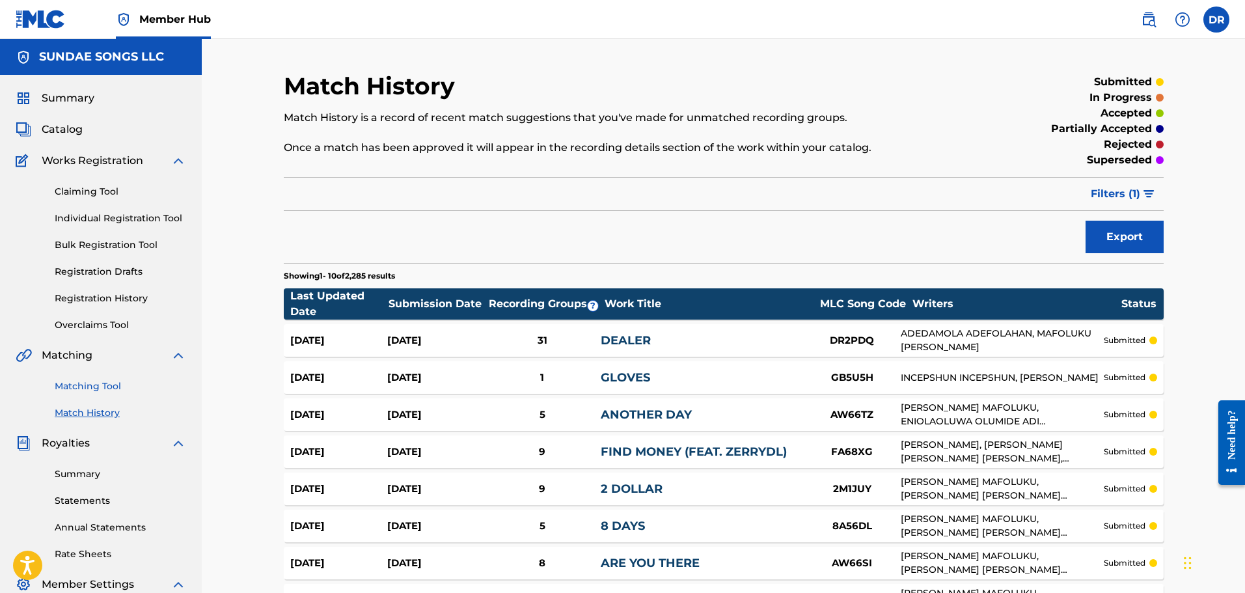
click at [96, 385] on link "Matching Tool" at bounding box center [120, 386] width 131 height 14
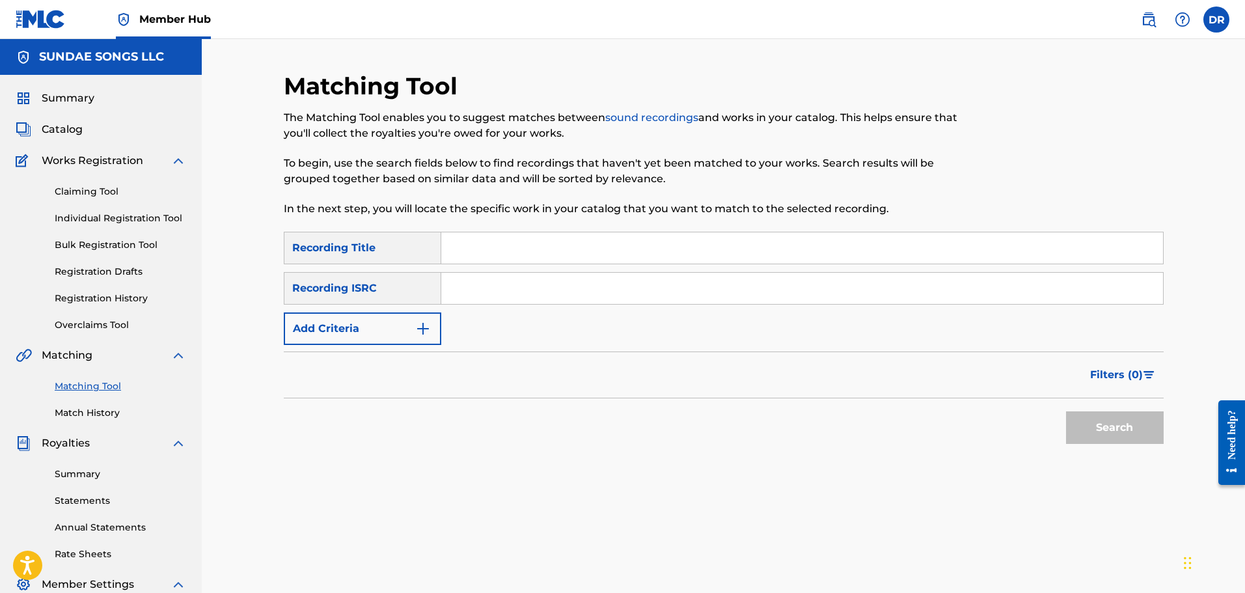
click at [480, 253] on input "Search Form" at bounding box center [802, 247] width 722 height 31
paste input "2 STEP"
type input "2 STEP"
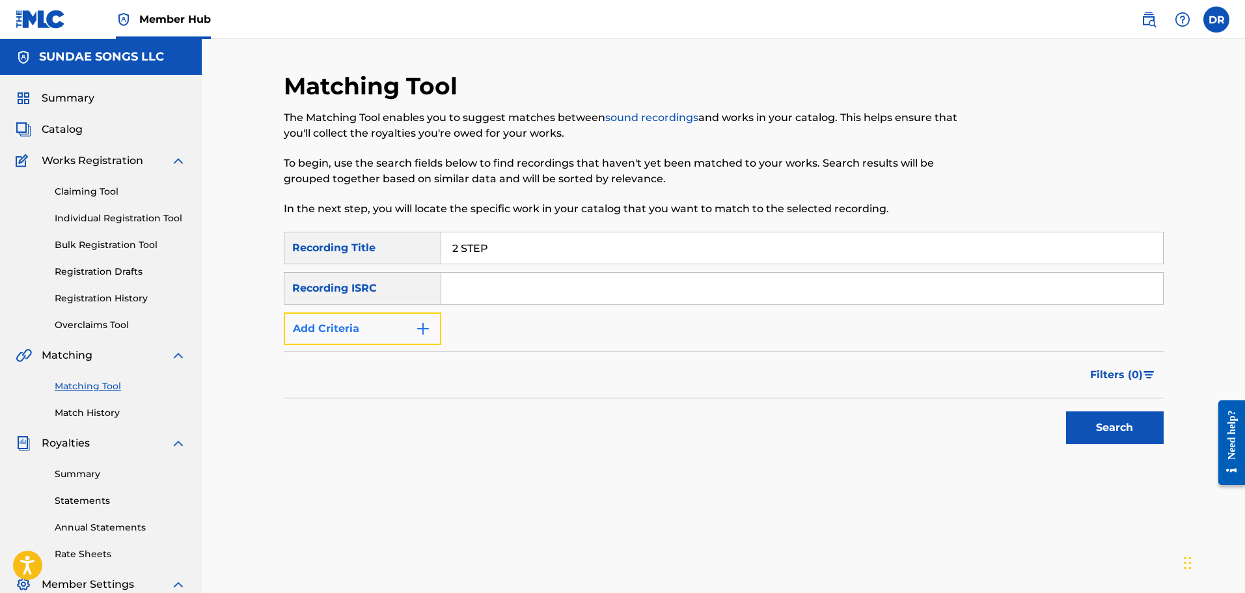
click at [407, 328] on button "Add Criteria" at bounding box center [363, 328] width 158 height 33
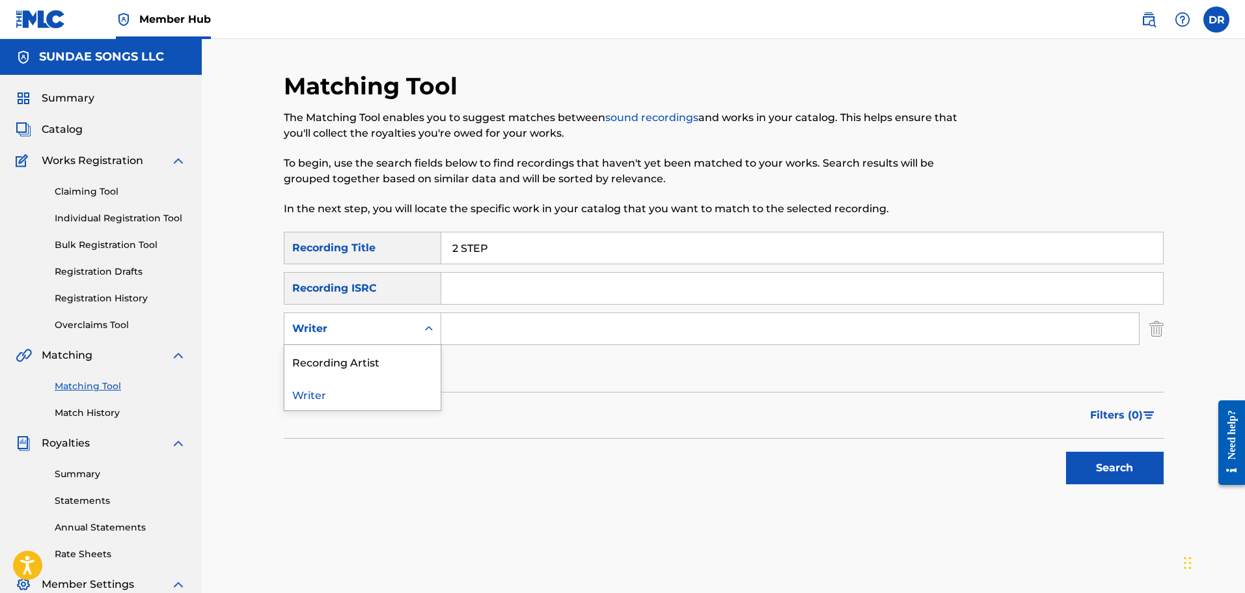
click at [407, 328] on div "Writer" at bounding box center [350, 329] width 117 height 16
drag, startPoint x: 404, startPoint y: 355, endPoint x: 453, endPoint y: 346, distance: 49.7
click at [406, 355] on div "Recording Artist" at bounding box center [362, 361] width 156 height 33
drag, startPoint x: 486, startPoint y: 334, endPoint x: 455, endPoint y: 318, distance: 34.9
click at [486, 334] on input "Search Form" at bounding box center [790, 328] width 698 height 31
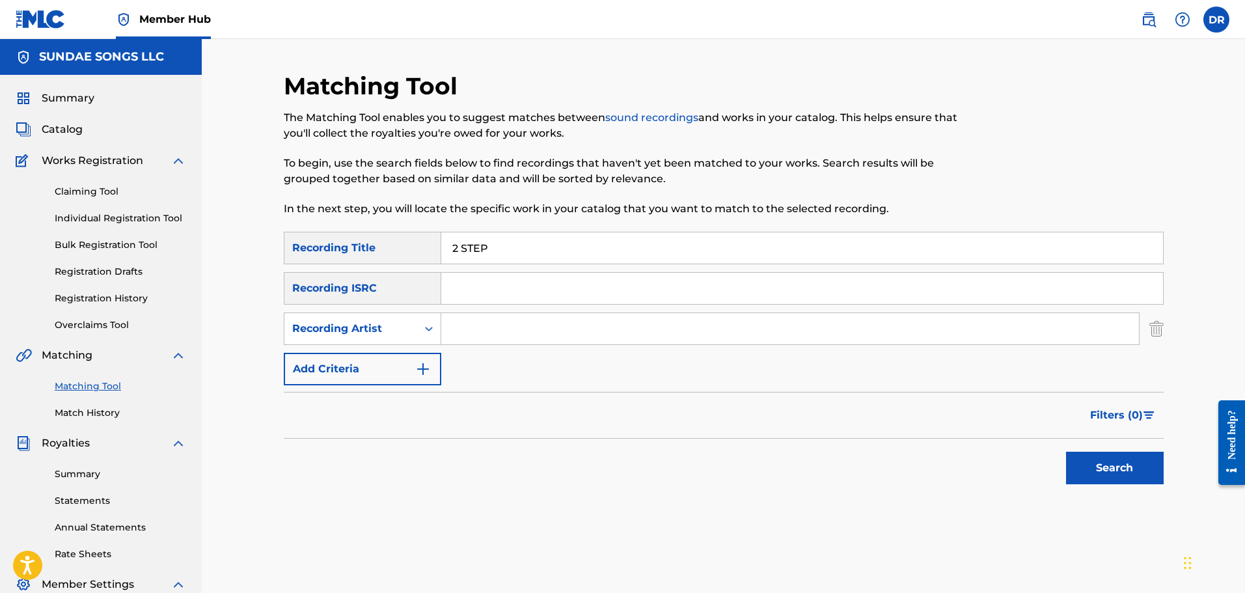
paste input "CISCAUX, [PERSON_NAME]"
type input "CISCAUX, [PERSON_NAME]"
click at [1106, 472] on button "Search" at bounding box center [1115, 468] width 98 height 33
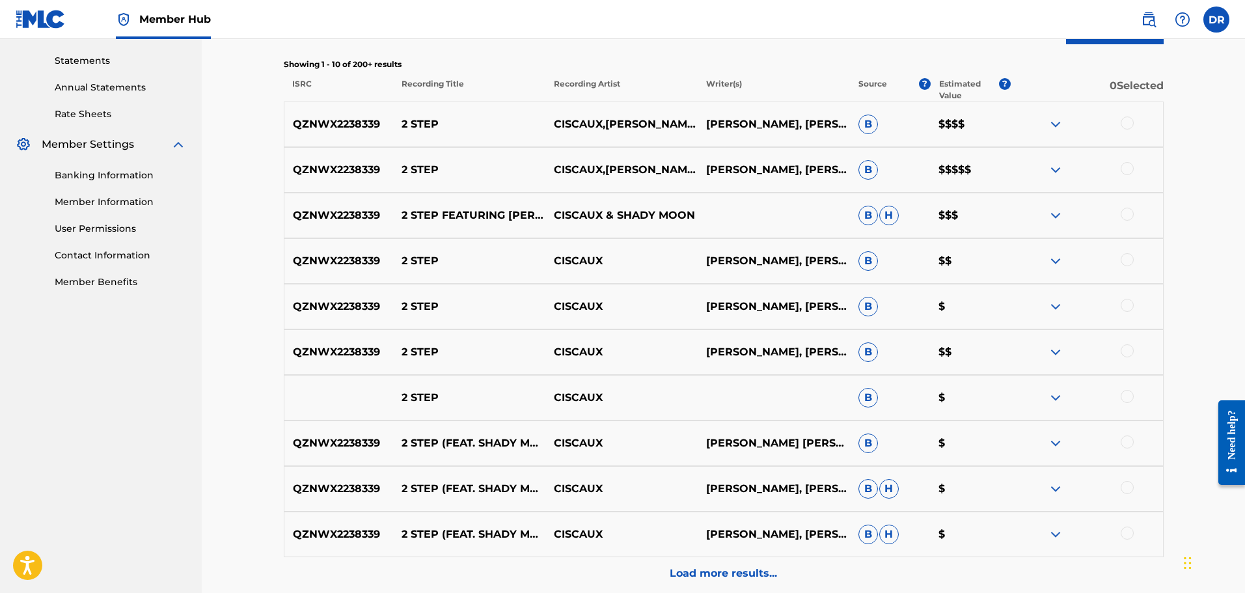
scroll to position [456, 0]
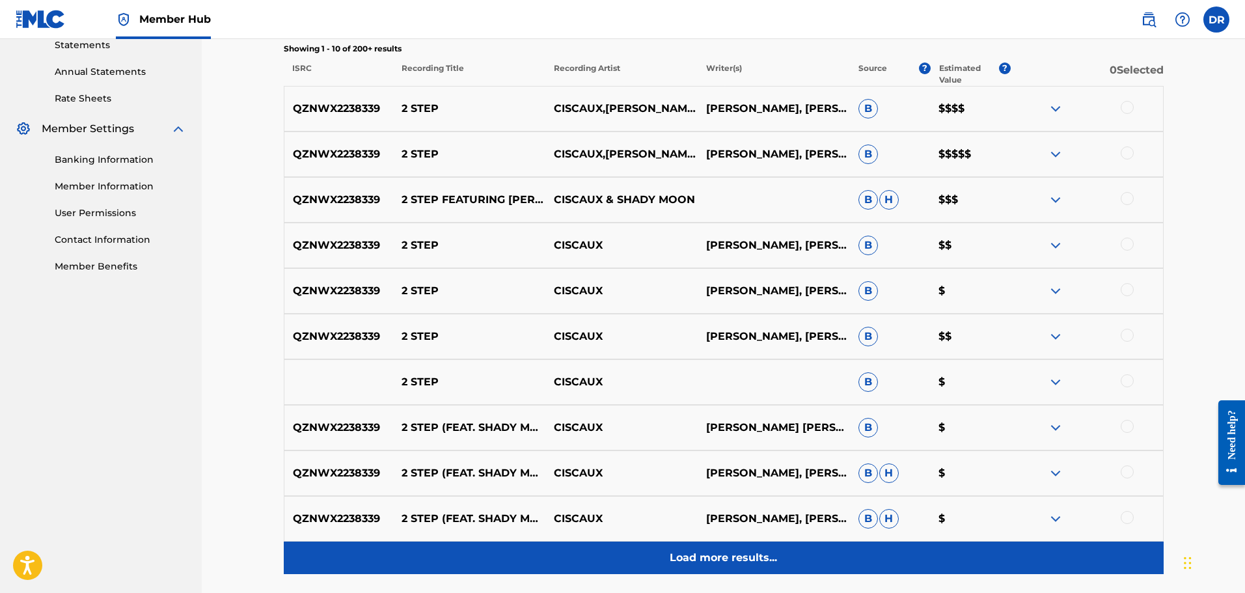
click at [780, 560] on div "Load more results..." at bounding box center [724, 558] width 880 height 33
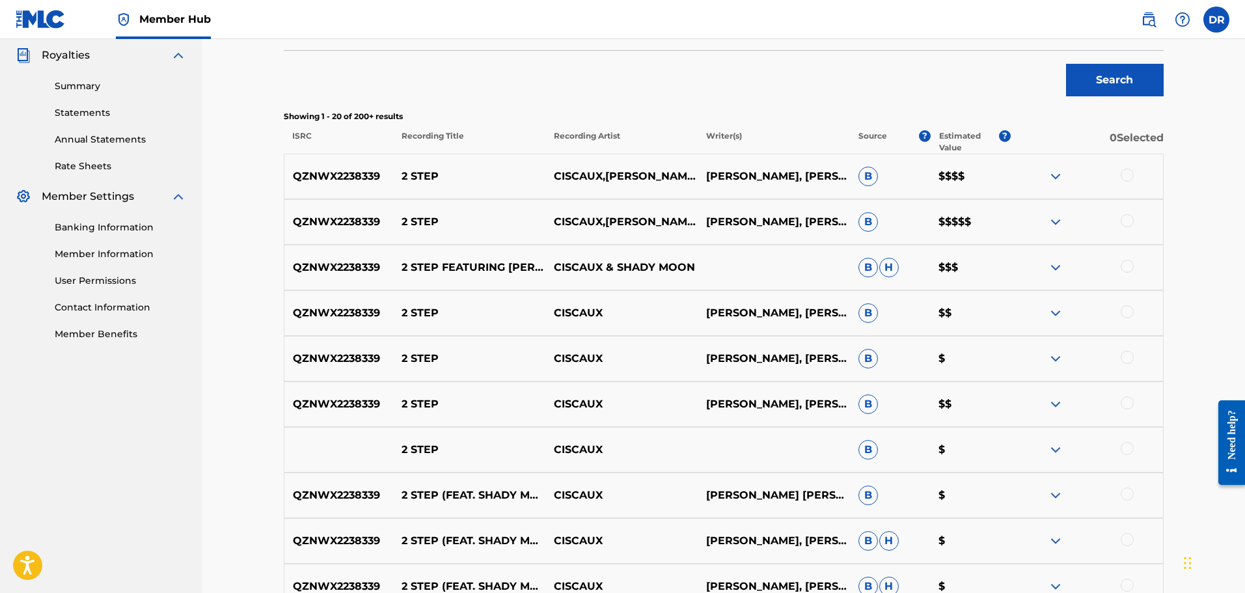
scroll to position [325, 0]
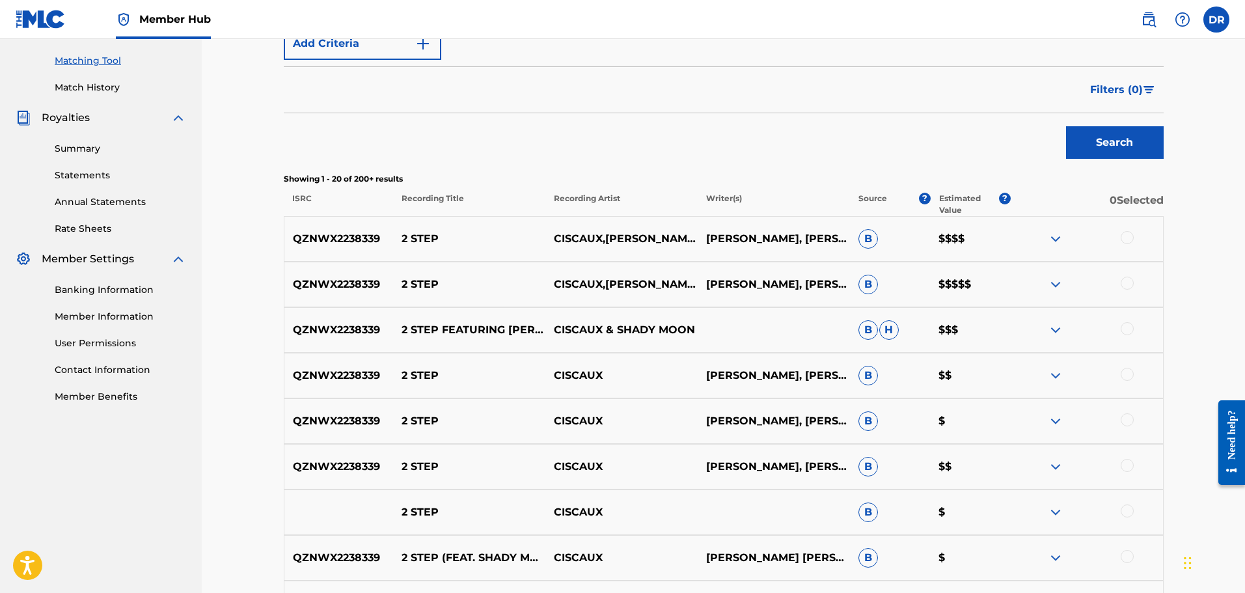
click at [1056, 285] on img at bounding box center [1056, 285] width 16 height 16
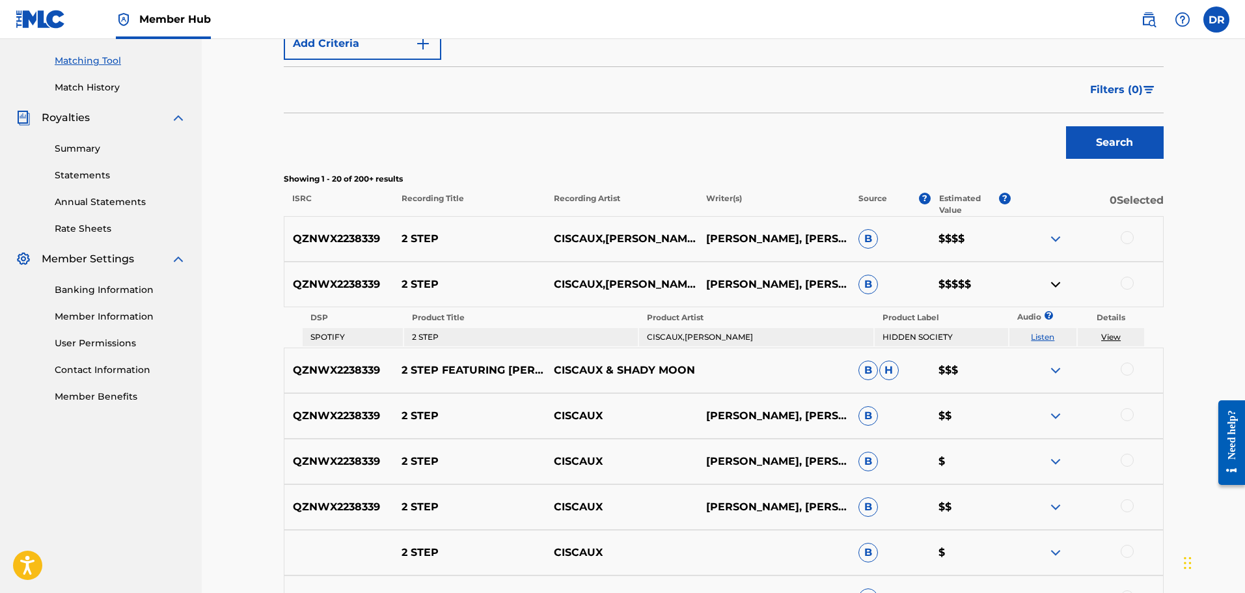
click at [1110, 340] on link "View" at bounding box center [1111, 337] width 20 height 10
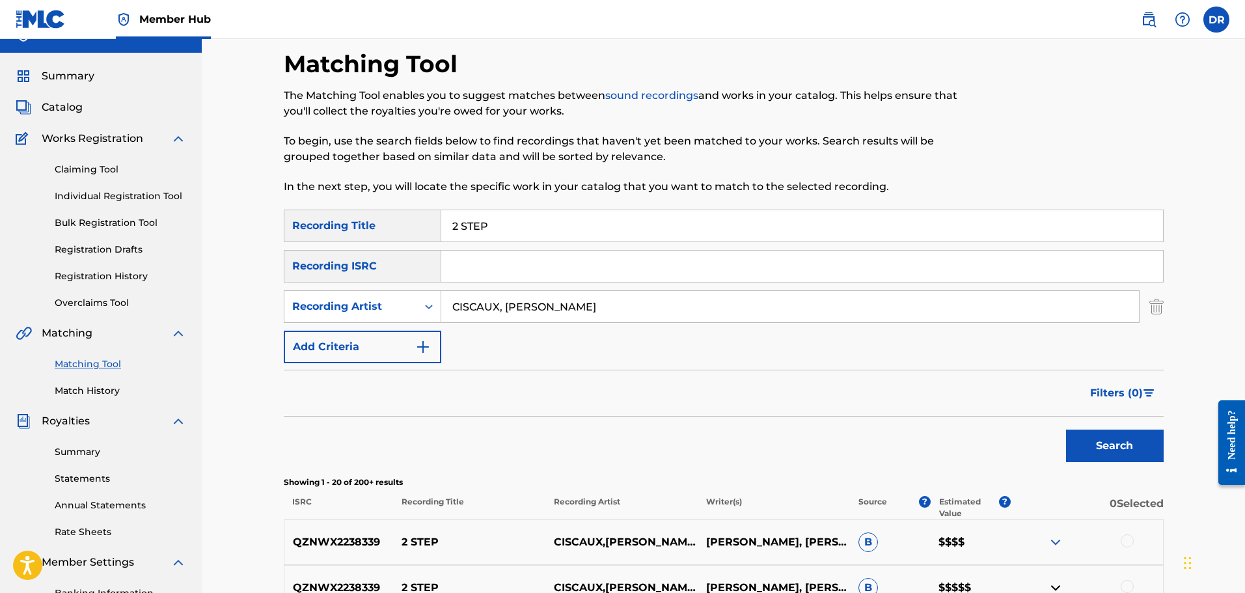
scroll to position [0, 0]
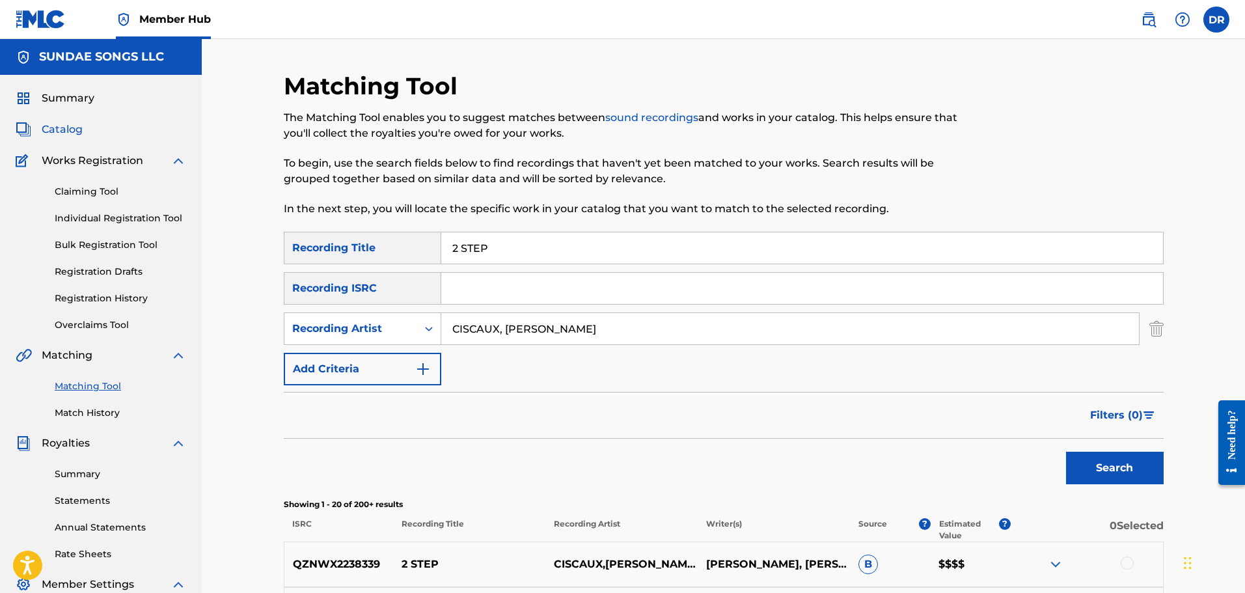
click at [62, 128] on span "Catalog" at bounding box center [62, 130] width 41 height 16
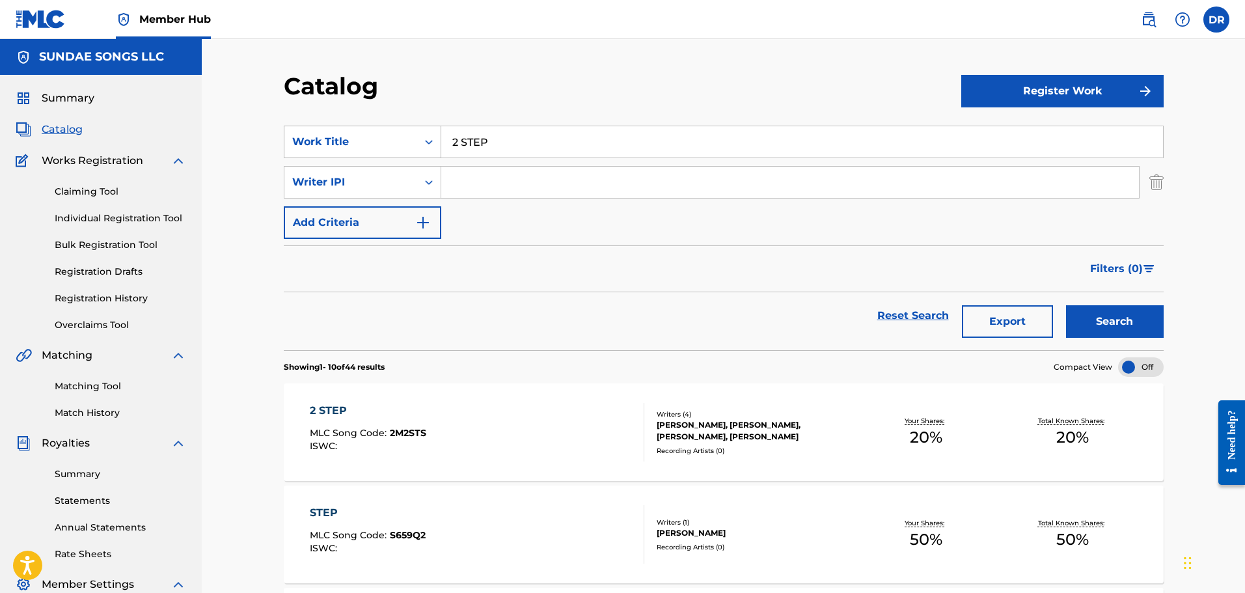
drag, startPoint x: 506, startPoint y: 145, endPoint x: 391, endPoint y: 139, distance: 114.7
click at [391, 139] on div "SearchWithCriteriaba454056-f8e8-4811-bd98-3da79ccd6518 Work Title 2 STEP" at bounding box center [724, 142] width 880 height 33
type input "hang on sloopy"
click at [1066, 305] on button "Search" at bounding box center [1115, 321] width 98 height 33
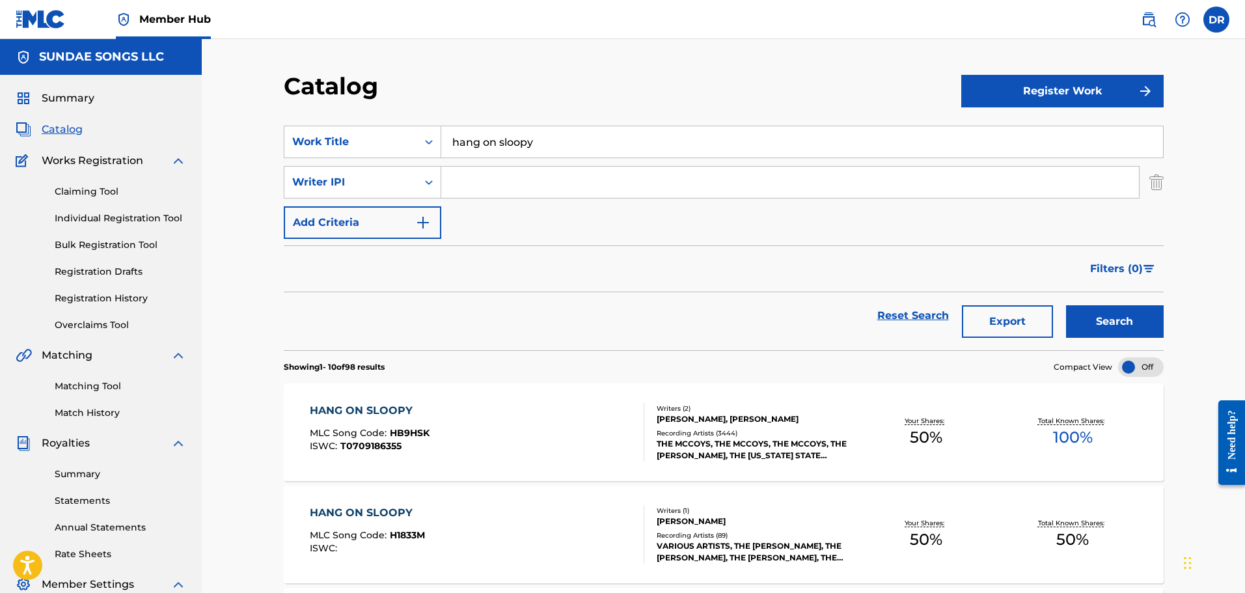
click at [375, 406] on div "HANG ON SLOOPY" at bounding box center [370, 411] width 120 height 16
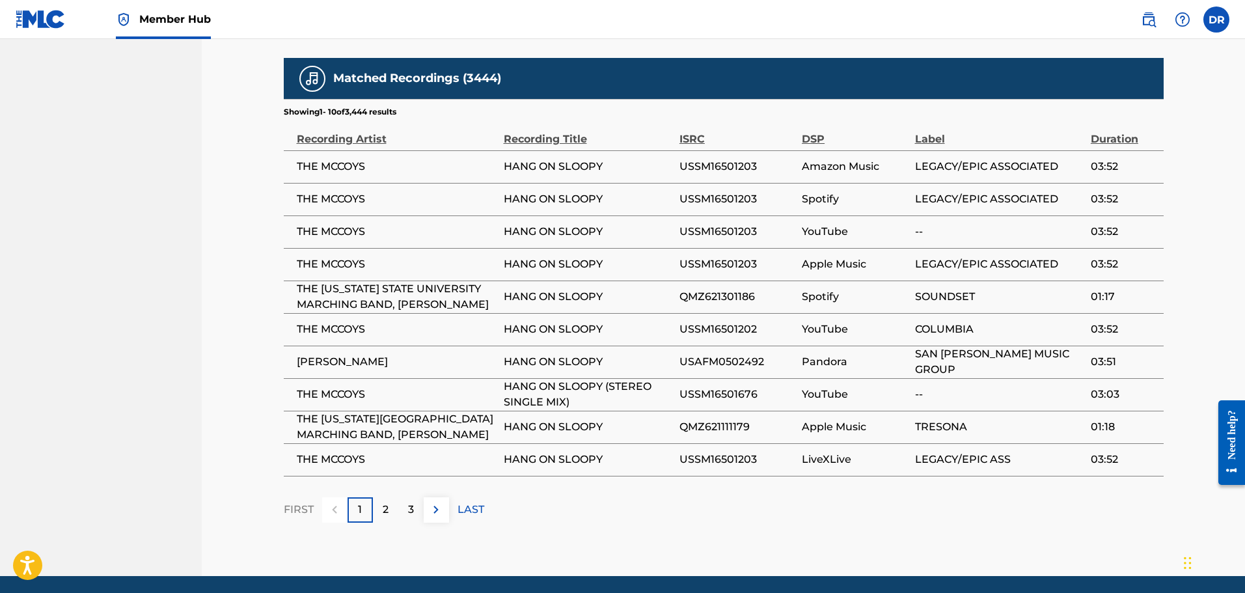
scroll to position [1299, 0]
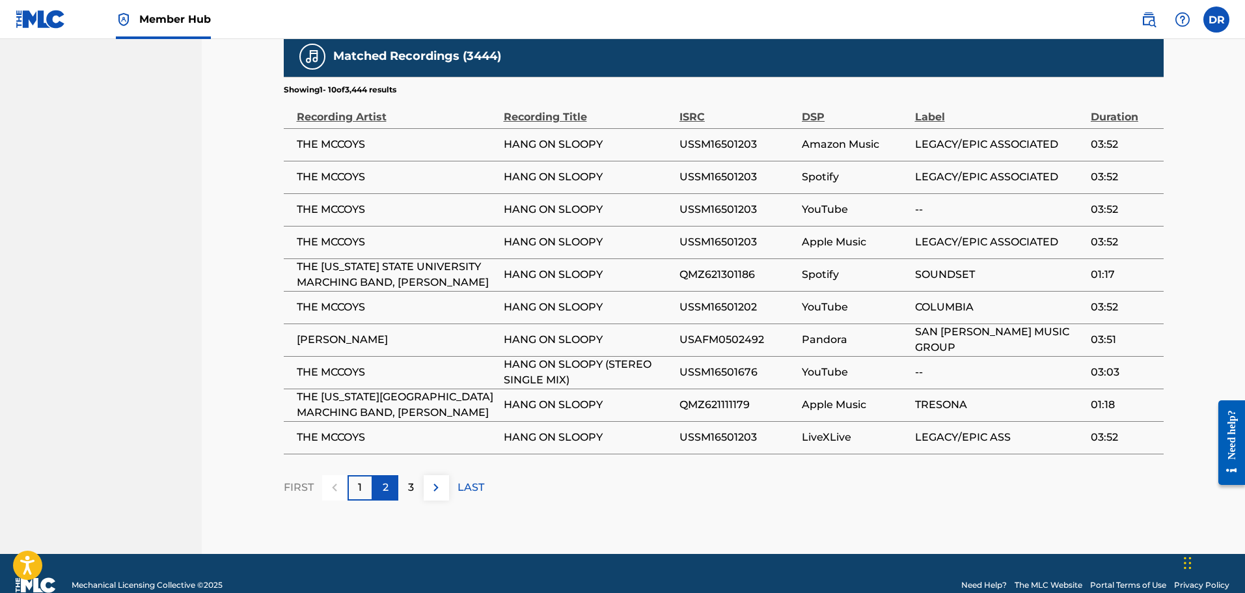
click at [383, 480] on p "2" at bounding box center [386, 488] width 6 height 16
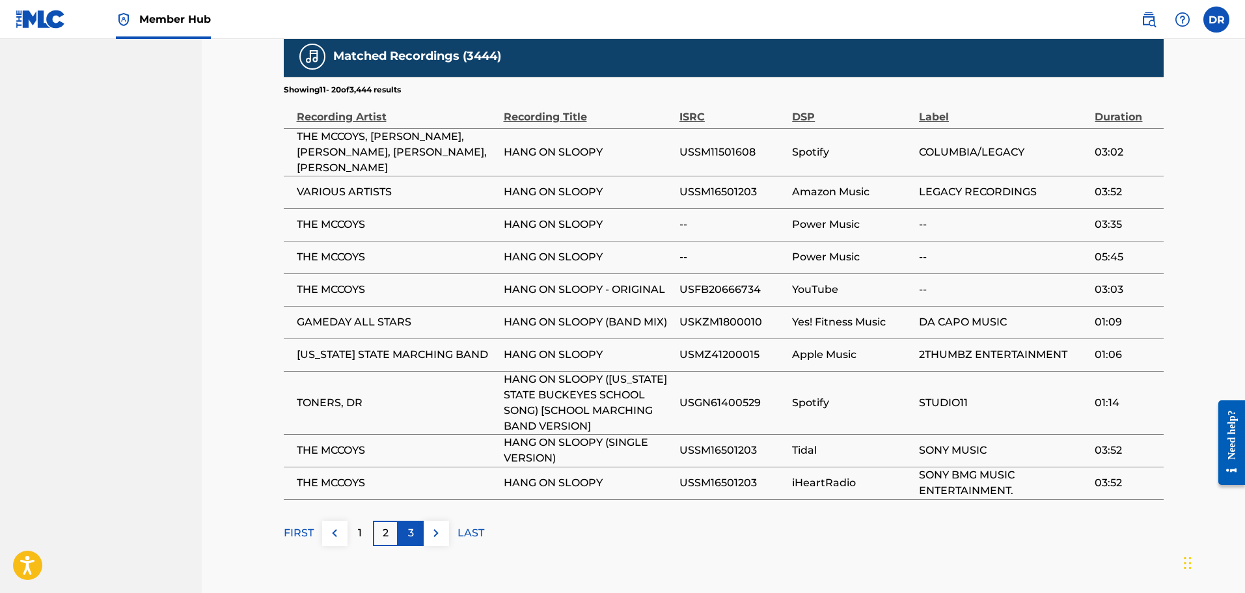
click at [411, 525] on p "3" at bounding box center [411, 533] width 6 height 16
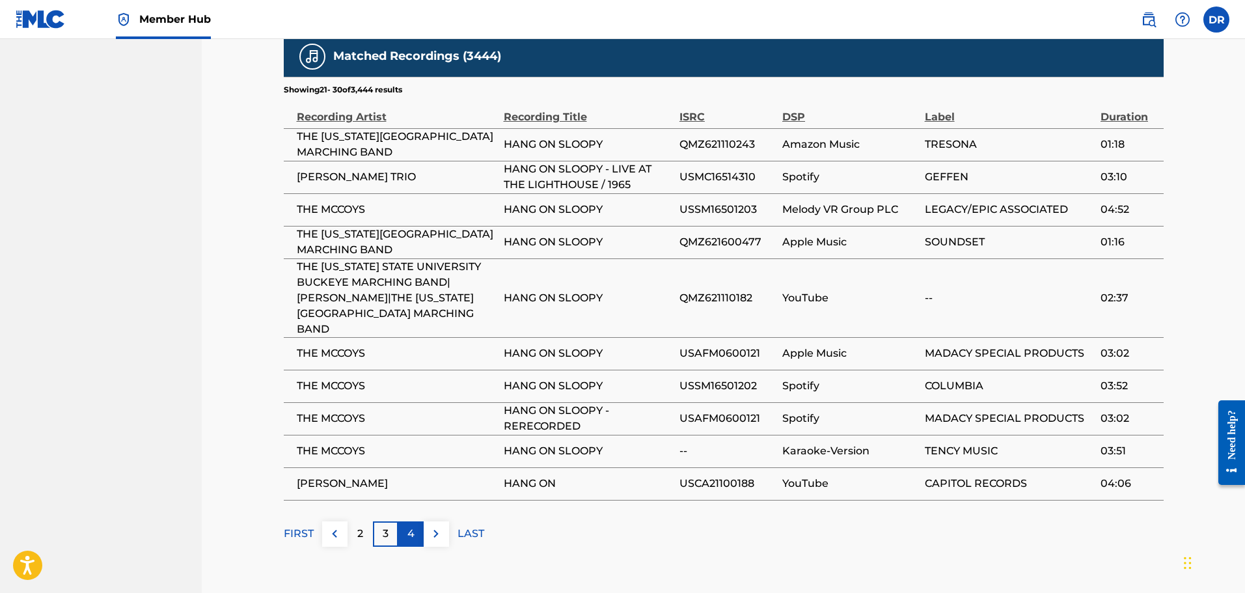
click at [412, 526] on p "4" at bounding box center [410, 534] width 7 height 16
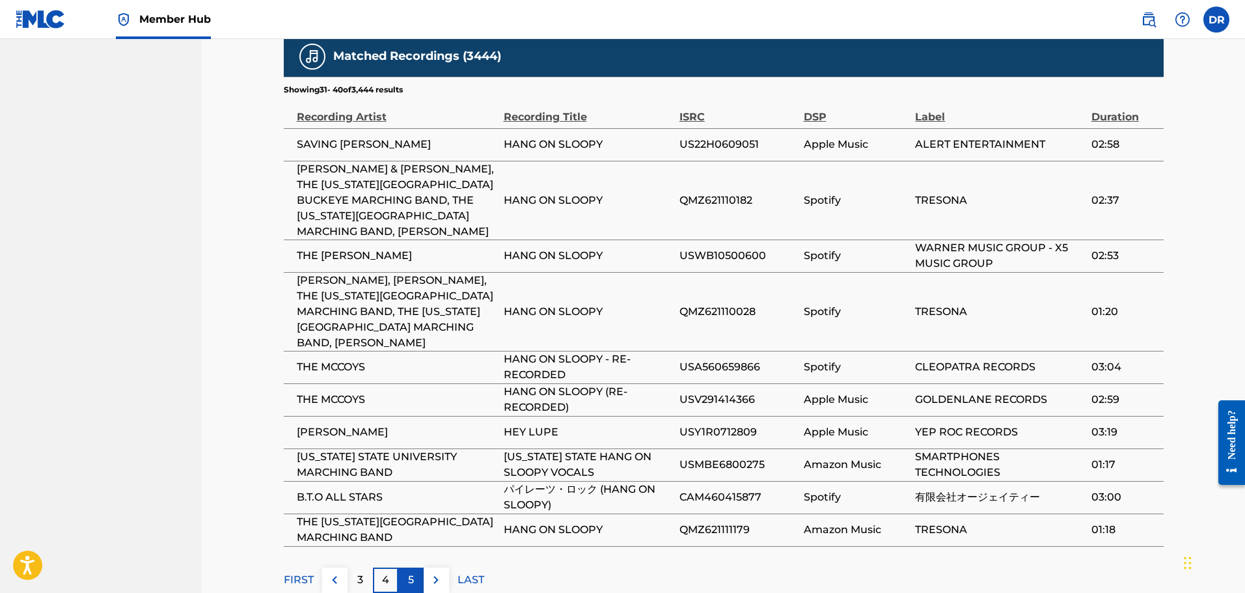
click at [413, 572] on p "5" at bounding box center [411, 580] width 6 height 16
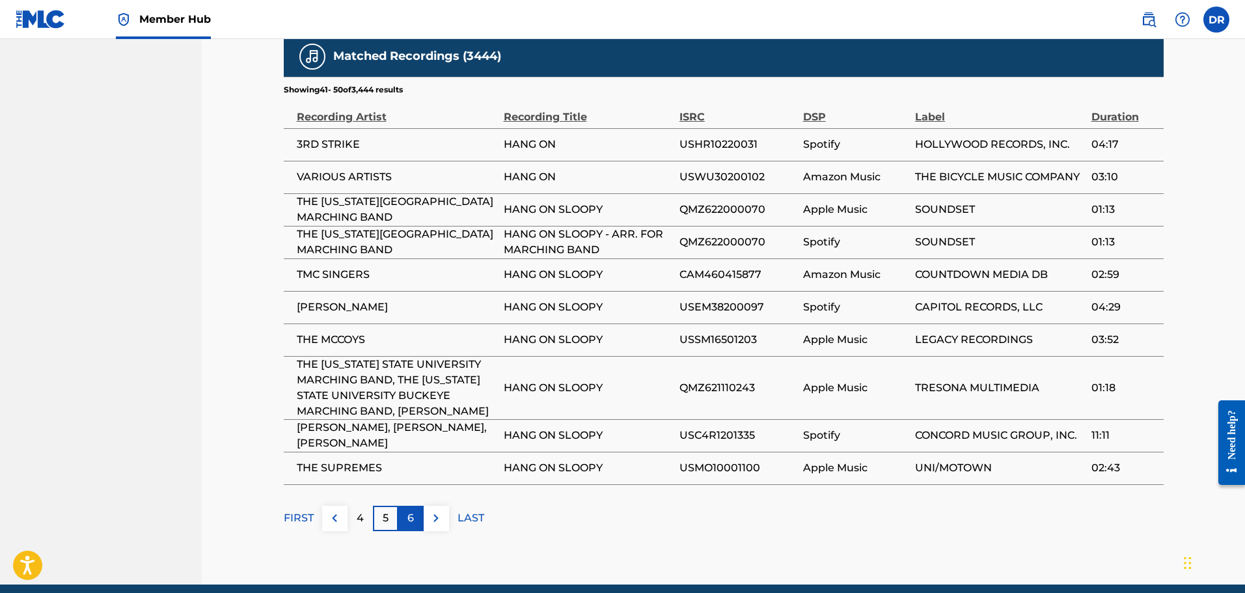
click at [413, 510] on p "6" at bounding box center [410, 518] width 7 height 16
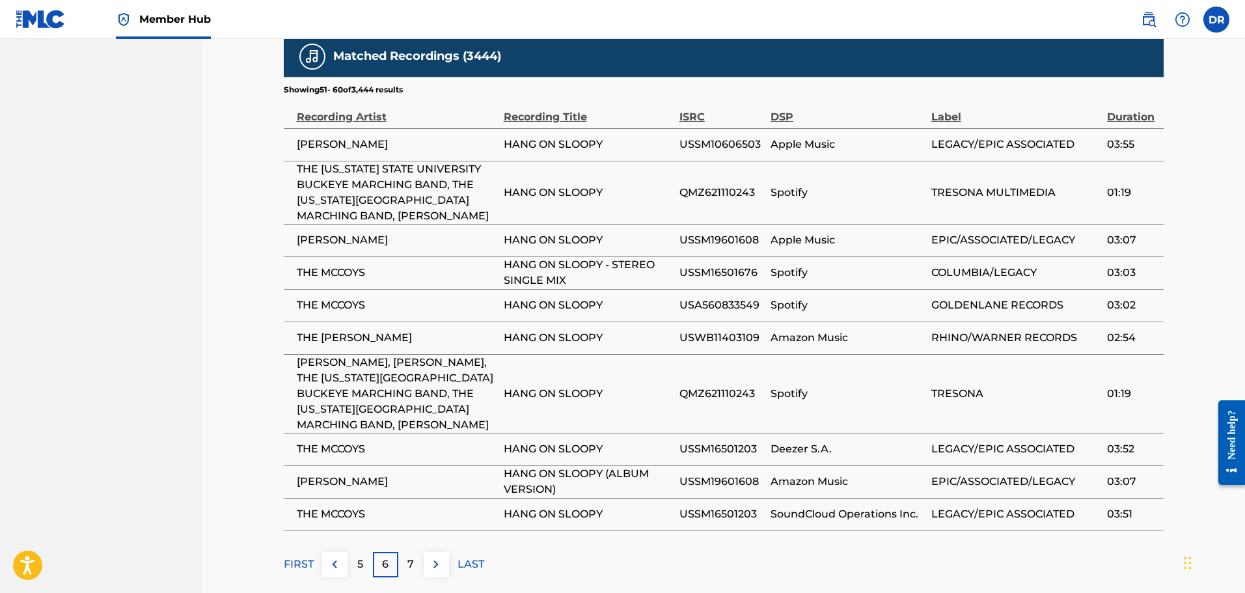
click at [413, 557] on p "7" at bounding box center [410, 565] width 7 height 16
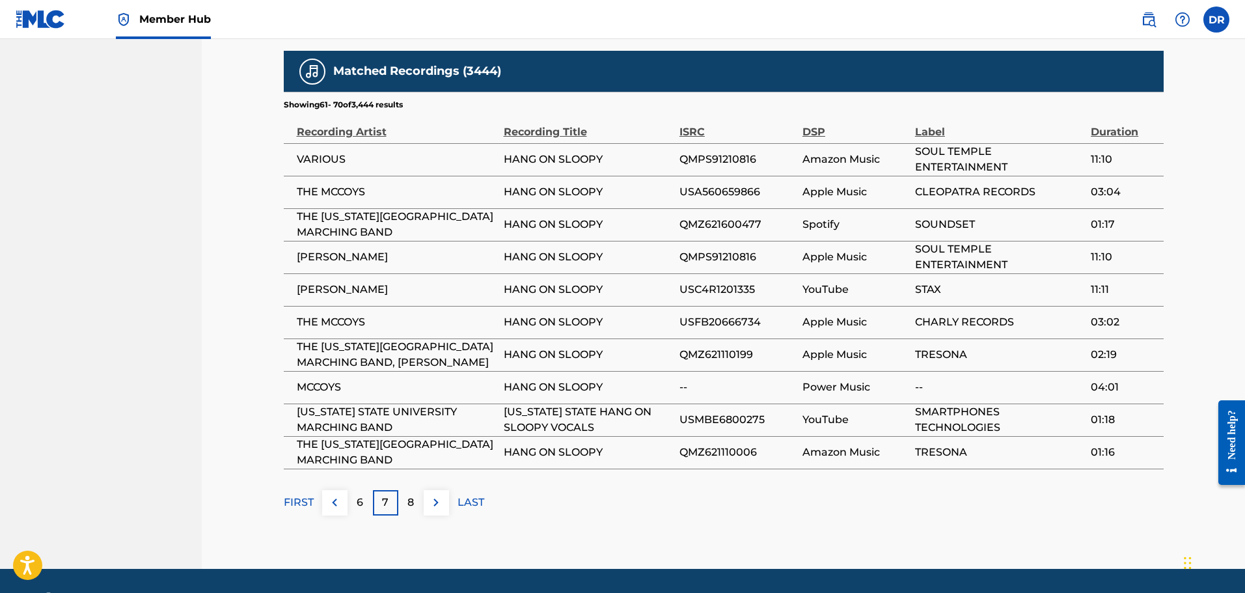
scroll to position [1218, 0]
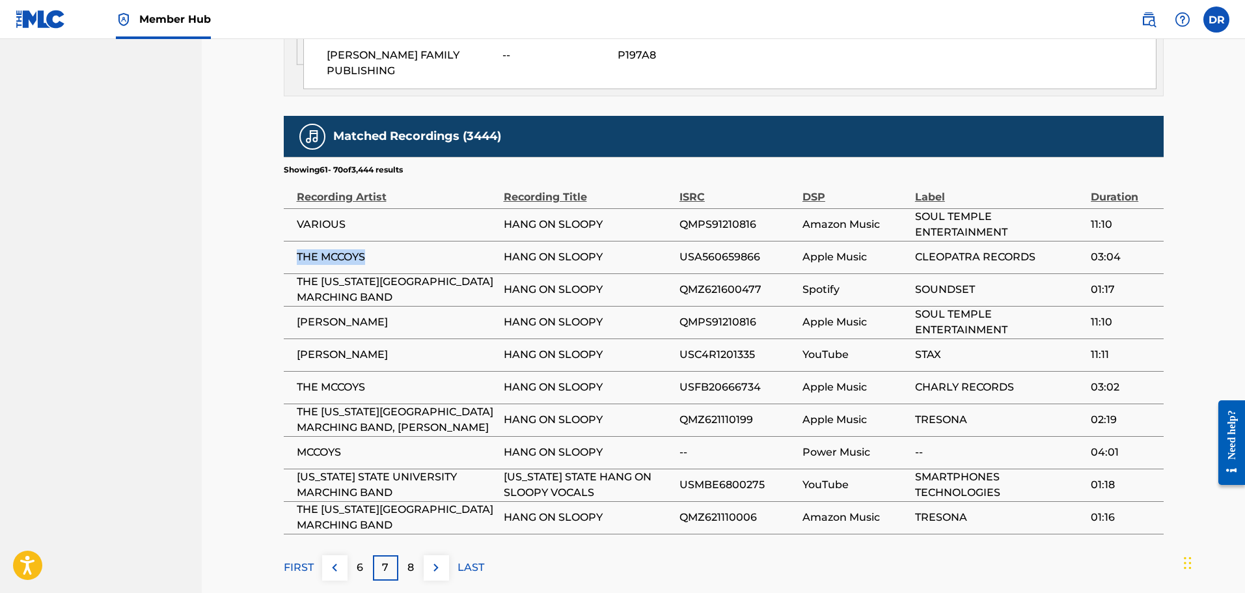
drag, startPoint x: 372, startPoint y: 202, endPoint x: 295, endPoint y: 202, distance: 76.8
click at [295, 241] on td "THE MCCOYS" at bounding box center [394, 257] width 220 height 33
copy span "THE MCCOYS"
click at [407, 560] on p "8" at bounding box center [410, 568] width 7 height 16
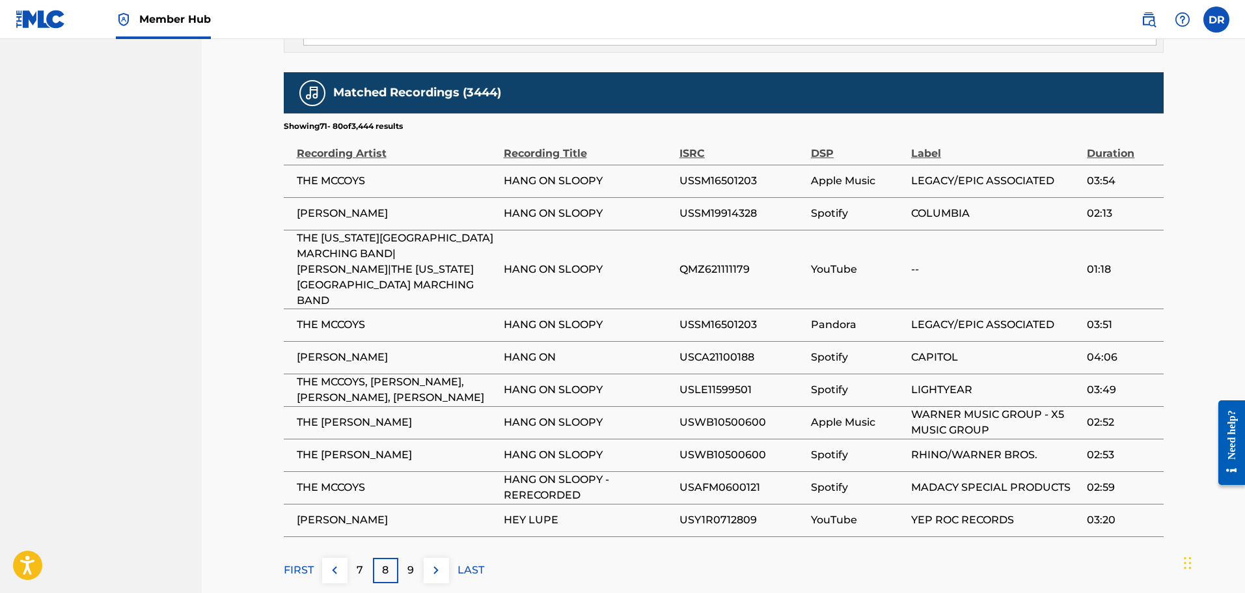
scroll to position [1284, 0]
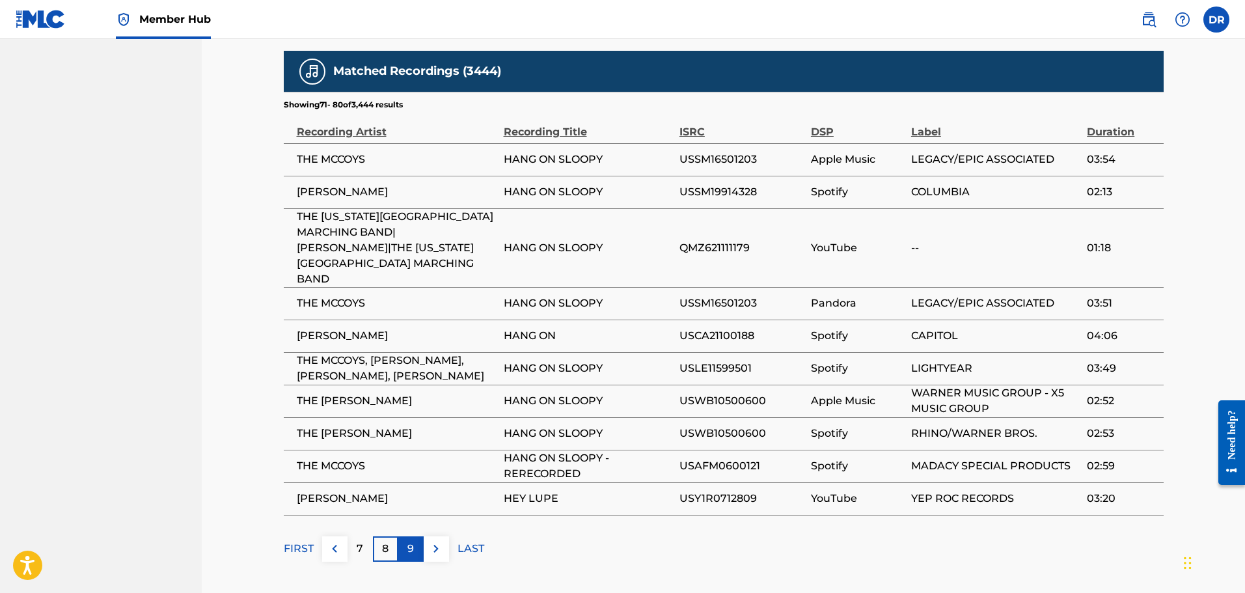
click at [409, 541] on p "9" at bounding box center [410, 549] width 7 height 16
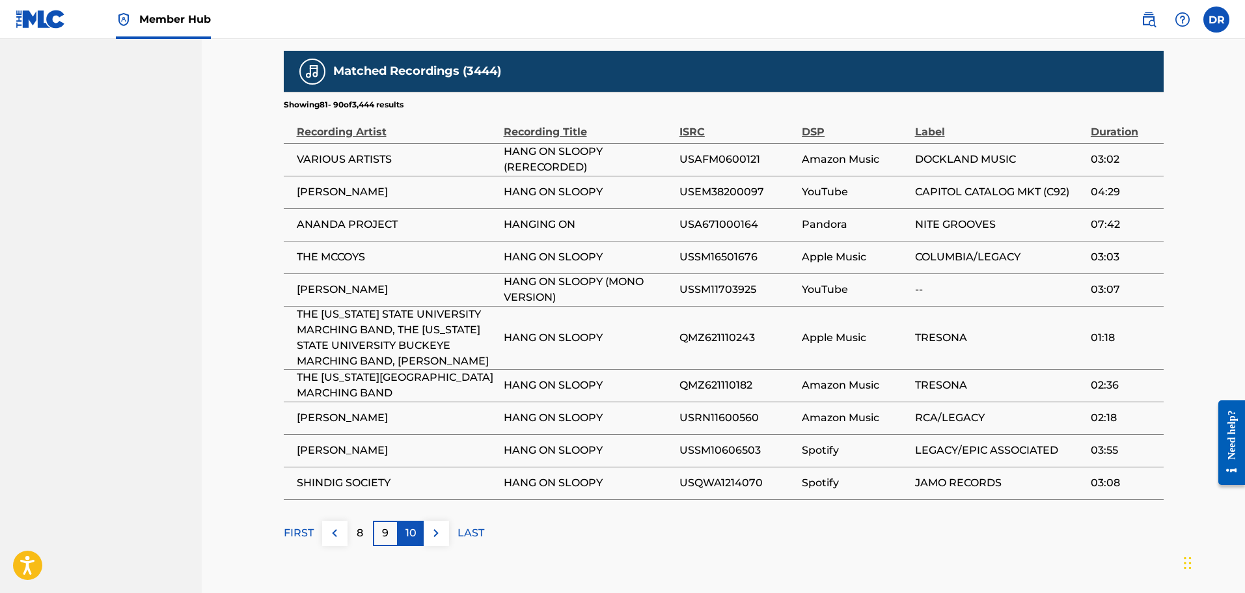
click at [409, 525] on p "10" at bounding box center [410, 533] width 11 height 16
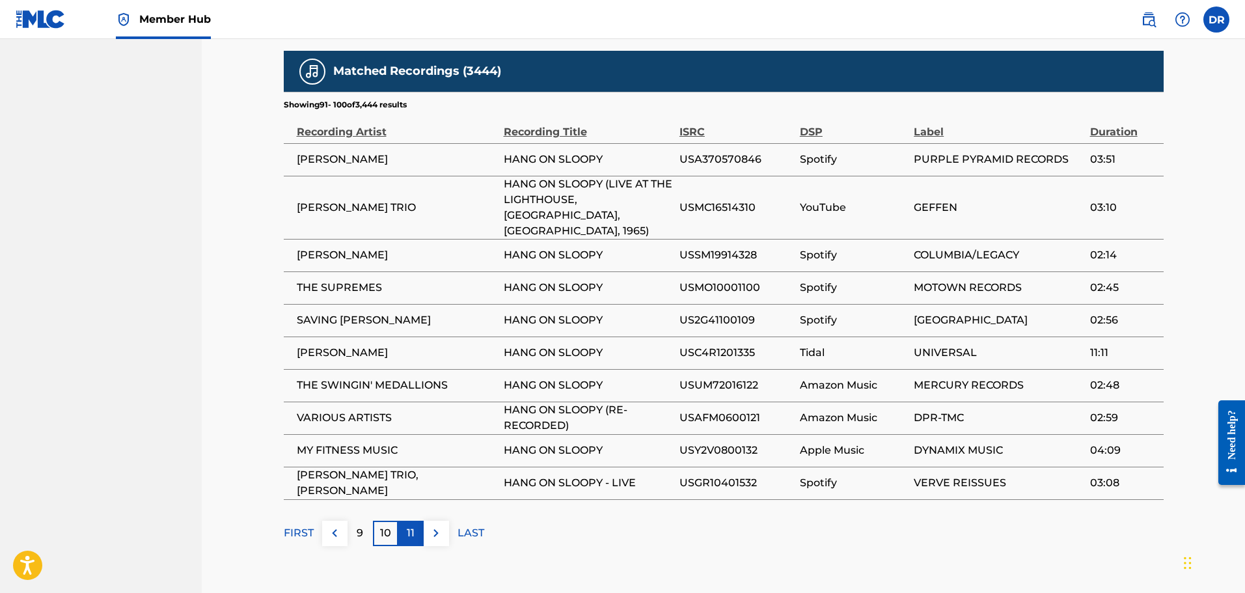
click at [410, 521] on div "11" at bounding box center [410, 533] width 25 height 25
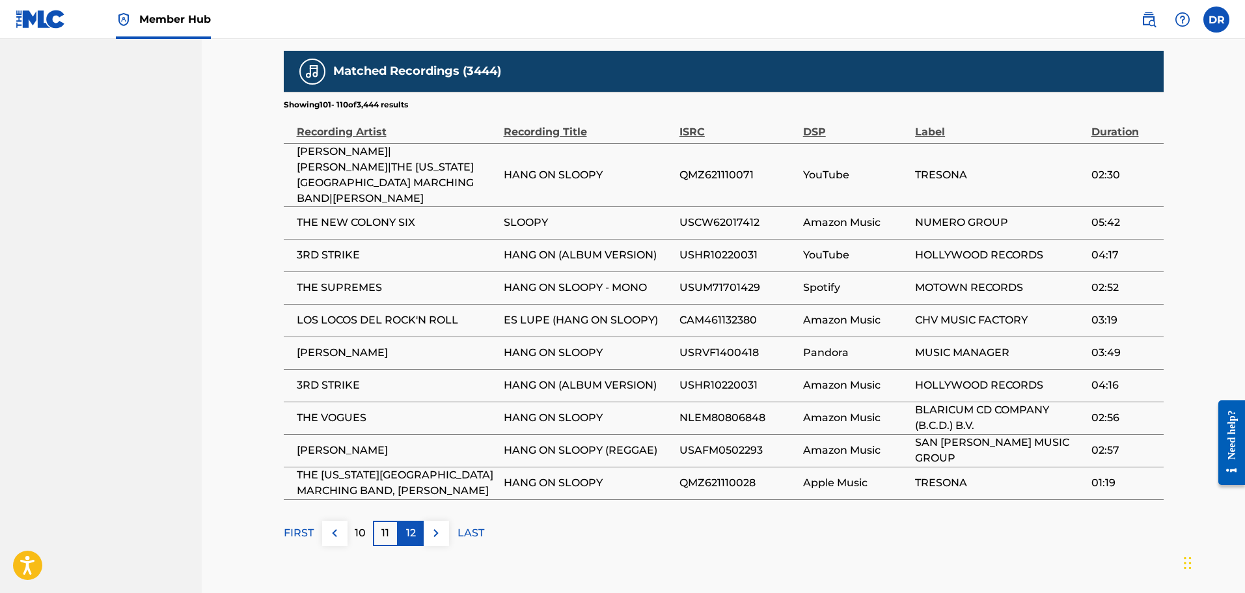
click at [415, 525] on p "12" at bounding box center [411, 533] width 10 height 16
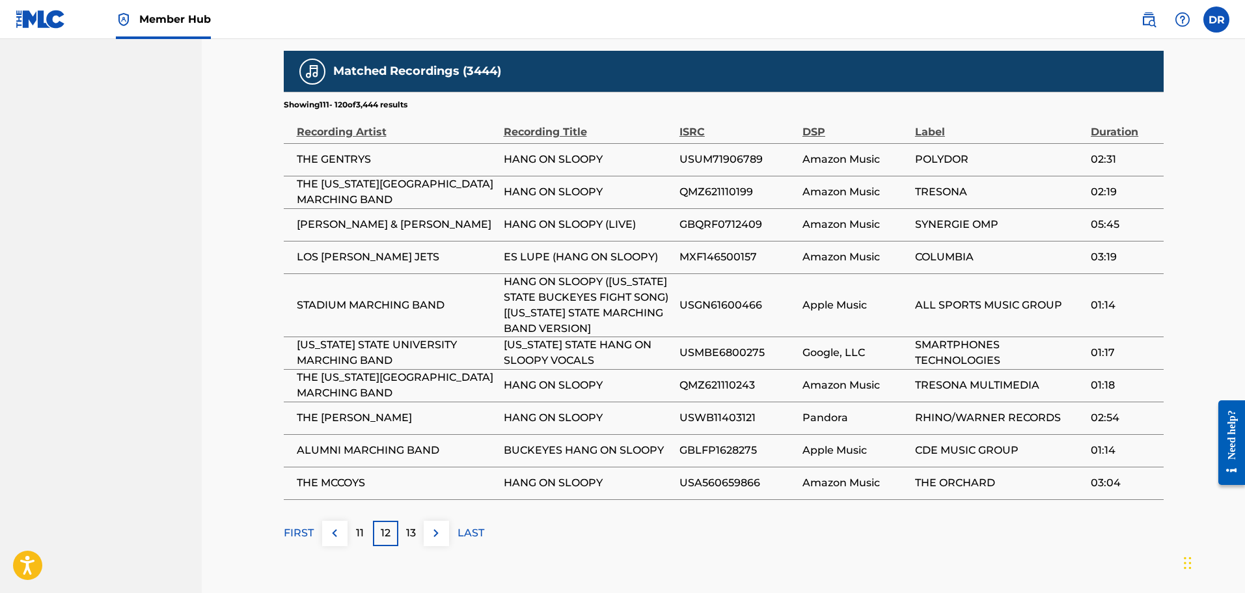
click at [415, 525] on p "13" at bounding box center [411, 533] width 10 height 16
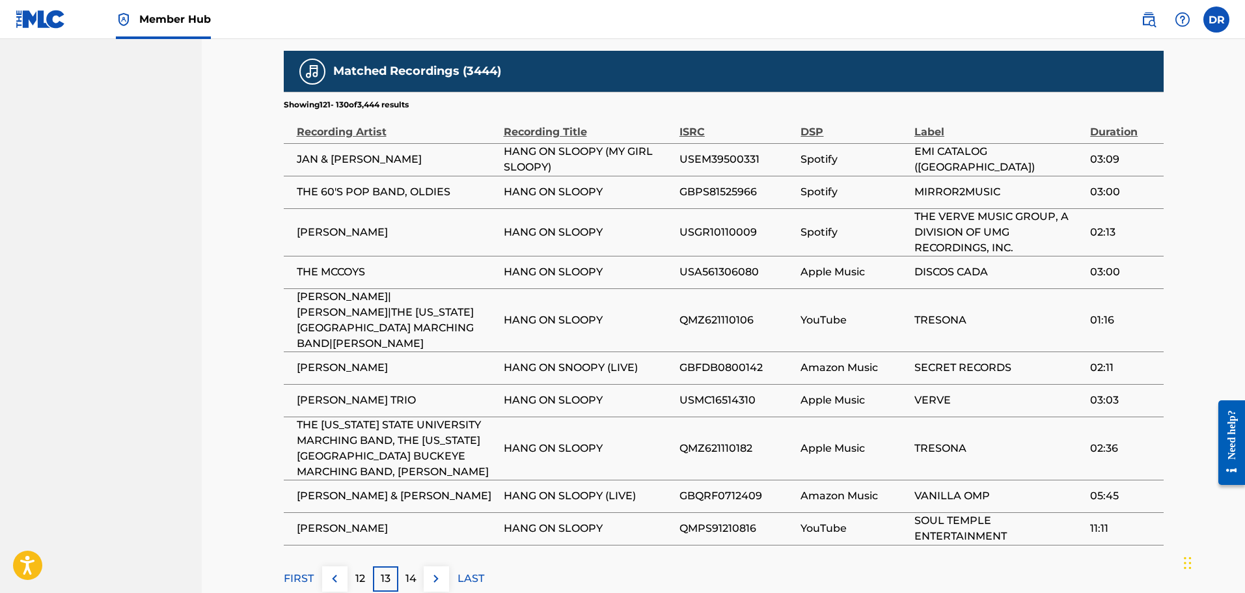
click at [415, 476] on table "Recording Artist Recording Title ISRC DSP Label Duration JAN & [PERSON_NAME] HA…" at bounding box center [724, 328] width 880 height 435
click at [411, 571] on p "14" at bounding box center [410, 579] width 11 height 16
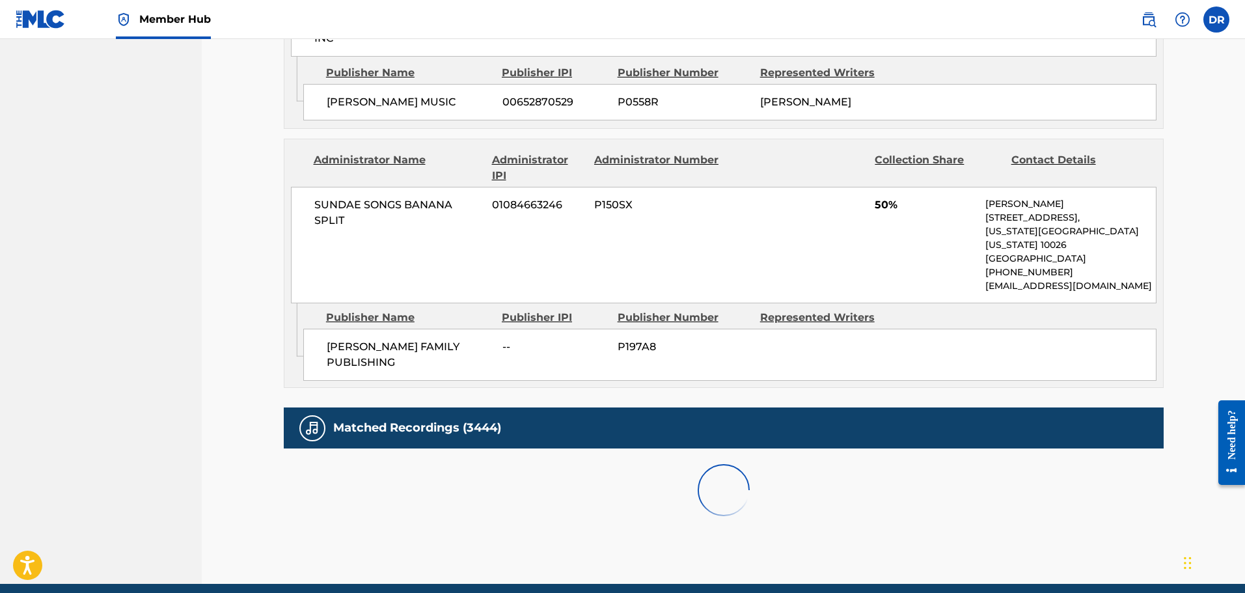
scroll to position [1269, 0]
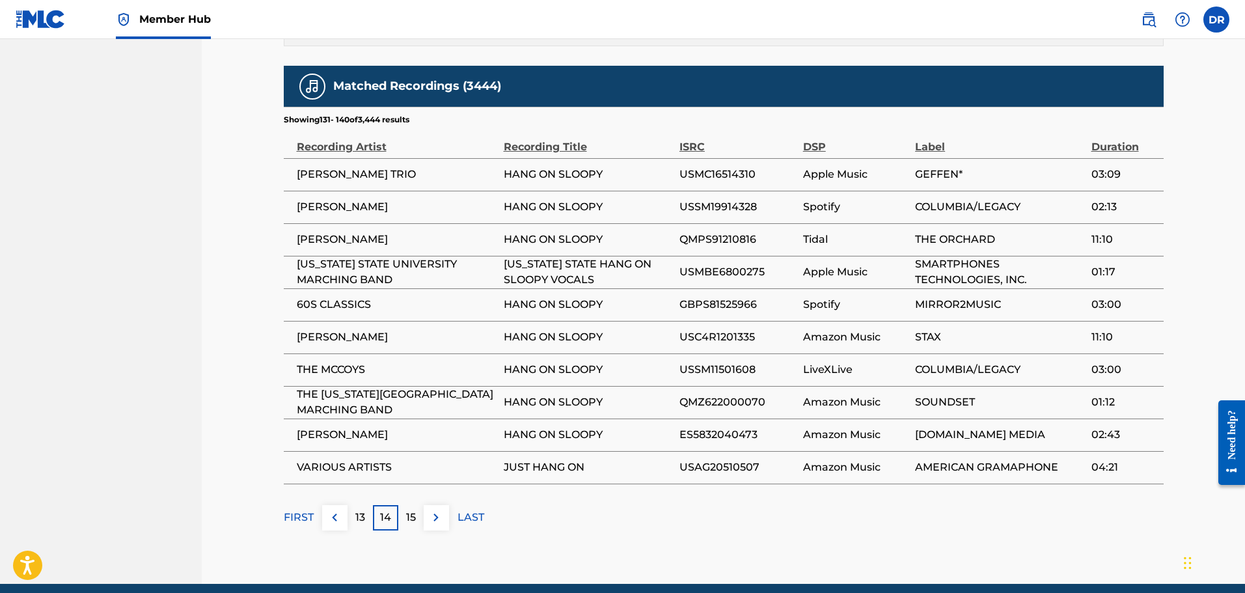
click at [417, 505] on div "15" at bounding box center [410, 517] width 25 height 25
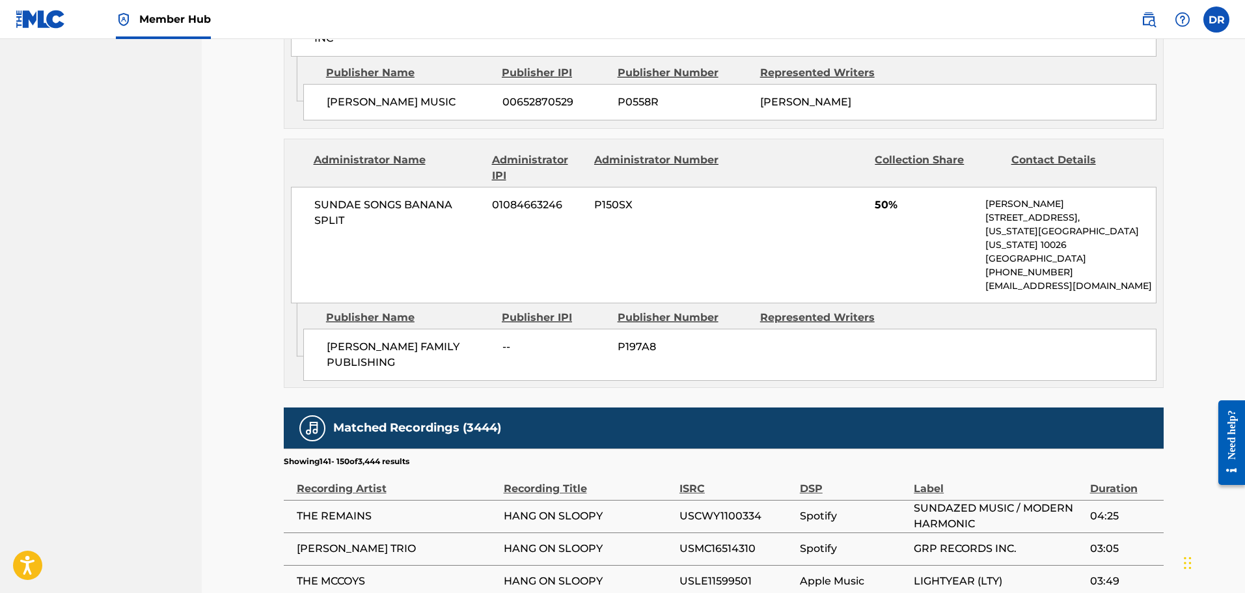
scroll to position [1284, 0]
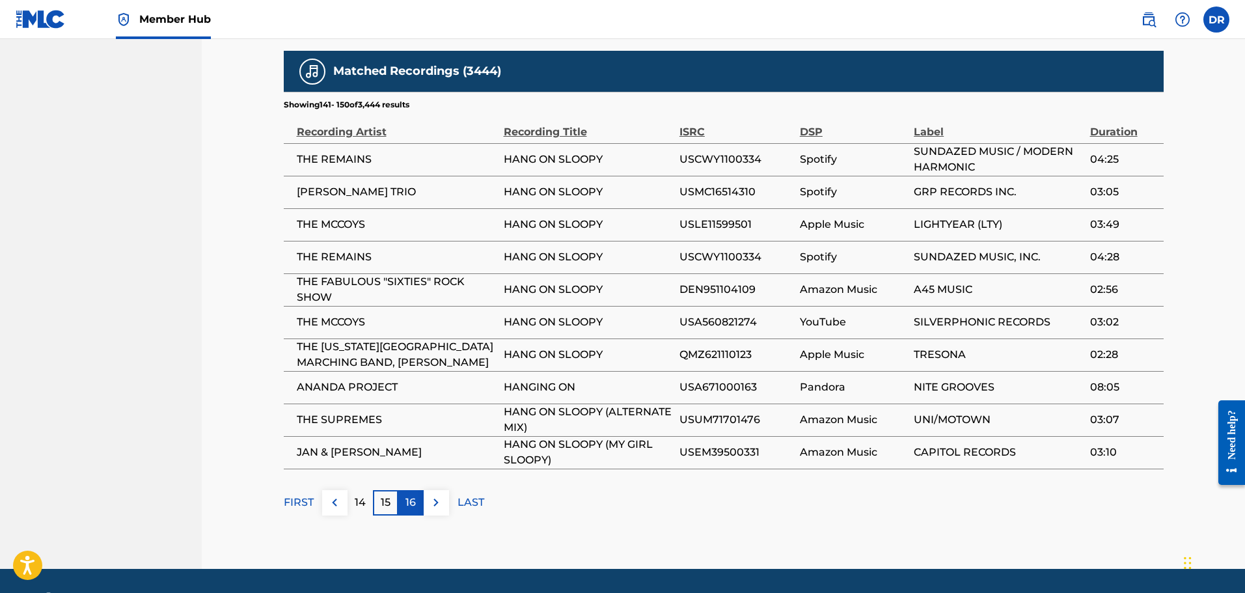
click at [415, 495] on p "16" at bounding box center [410, 503] width 10 height 16
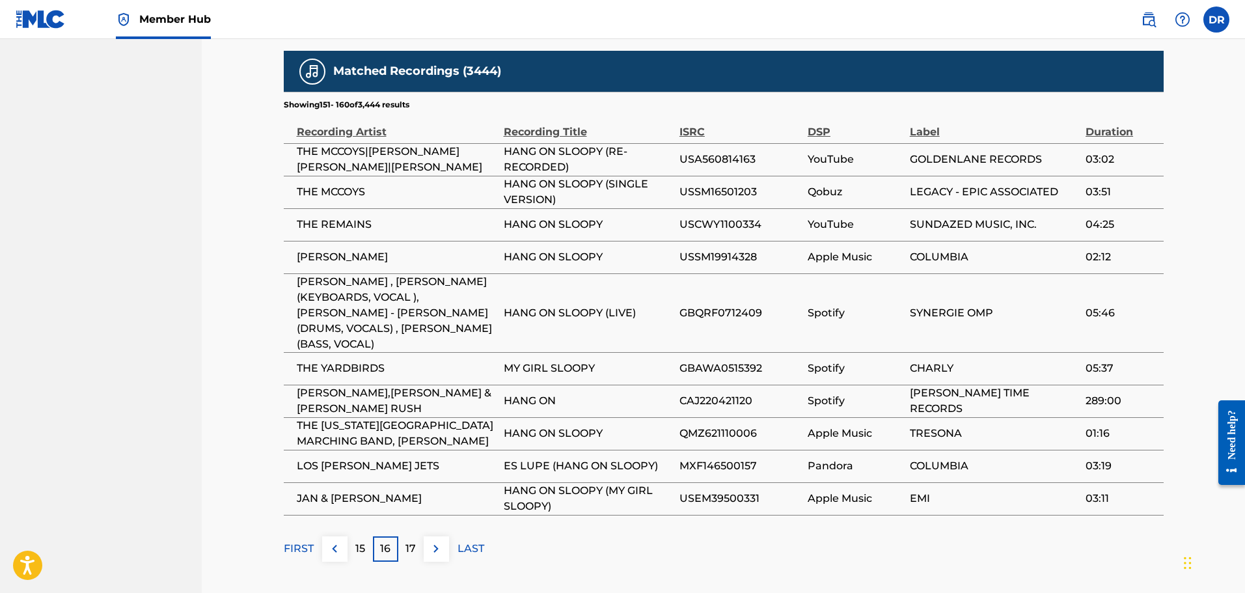
click at [417, 482] on td "JAN & [PERSON_NAME]" at bounding box center [394, 498] width 220 height 33
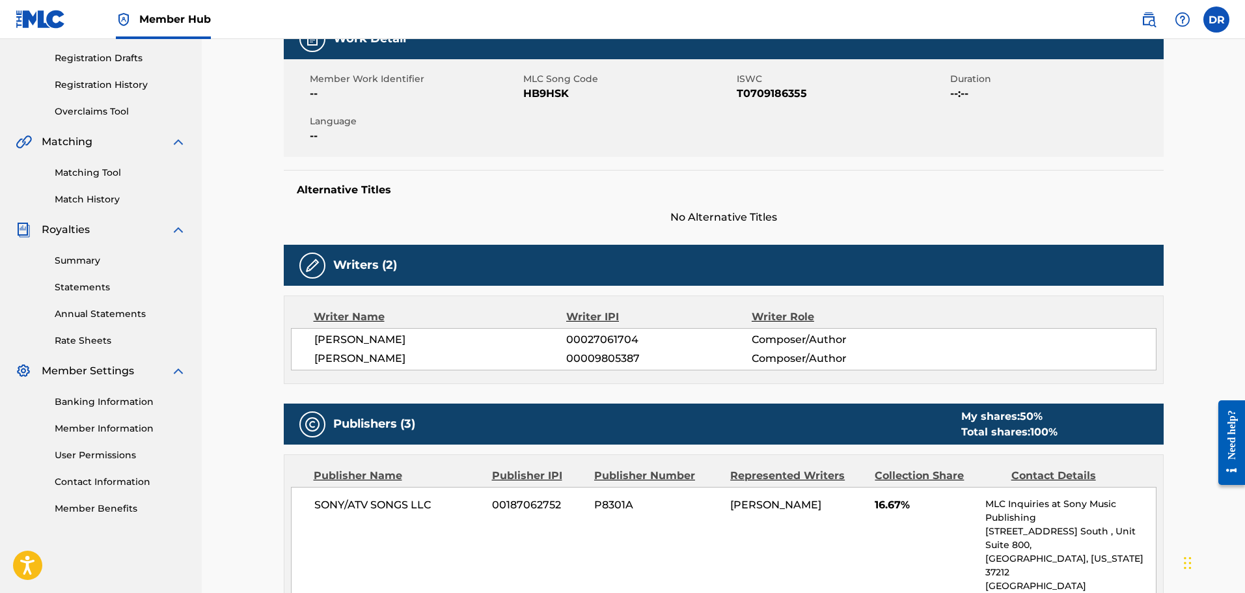
scroll to position [0, 0]
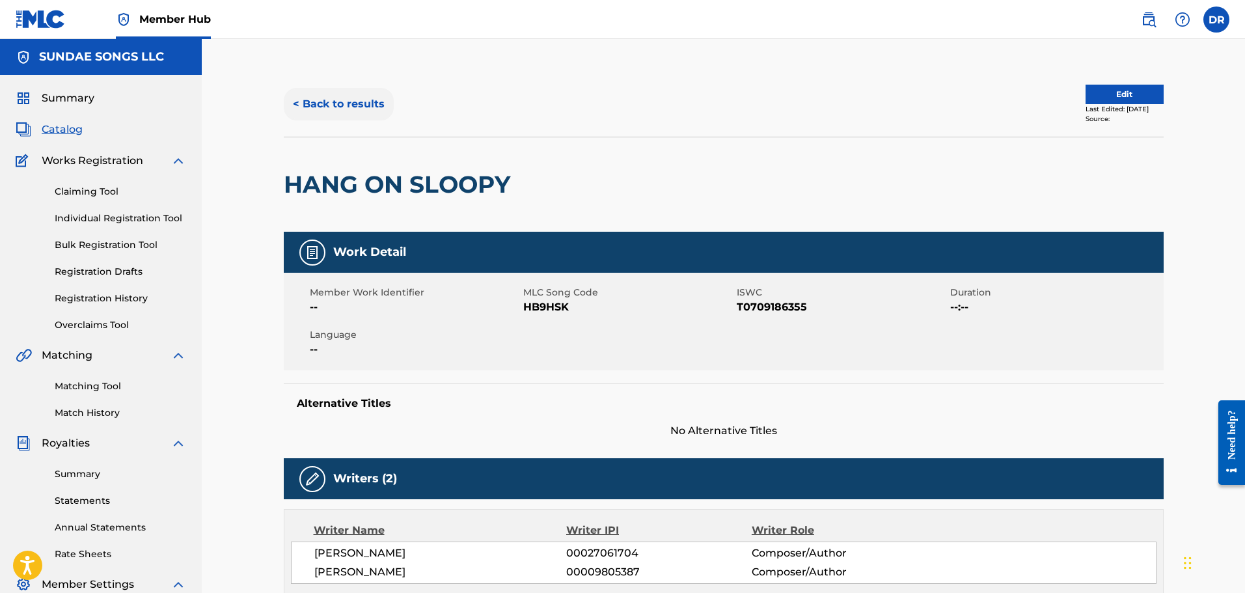
click at [338, 104] on button "< Back to results" at bounding box center [339, 104] width 110 height 33
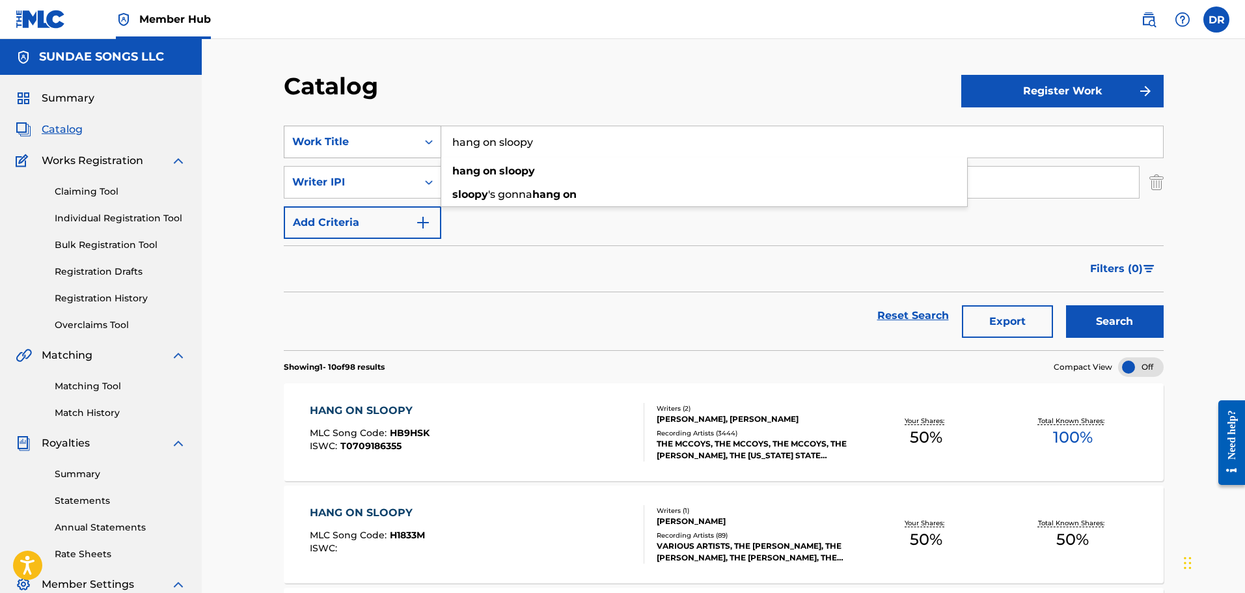
drag, startPoint x: 549, startPoint y: 139, endPoint x: 374, endPoint y: 142, distance: 175.8
click at [374, 142] on div "SearchWithCriteriaba454056-f8e8-4811-bd98-3da79ccd6518 Work Title hang on sloop…" at bounding box center [724, 142] width 880 height 33
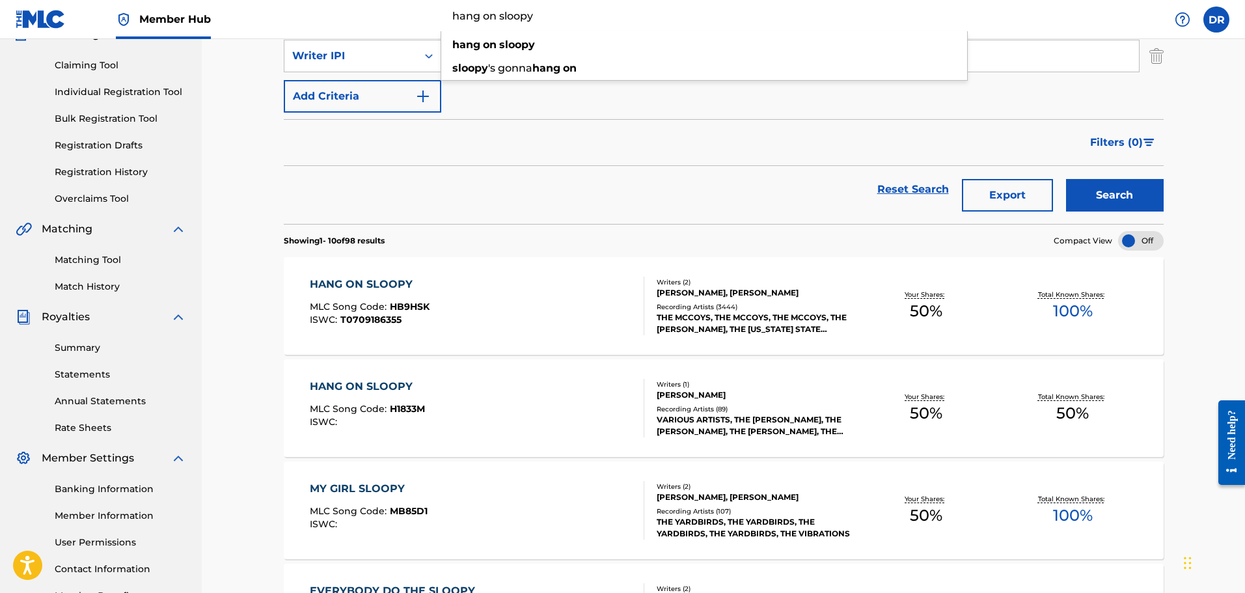
scroll to position [130, 0]
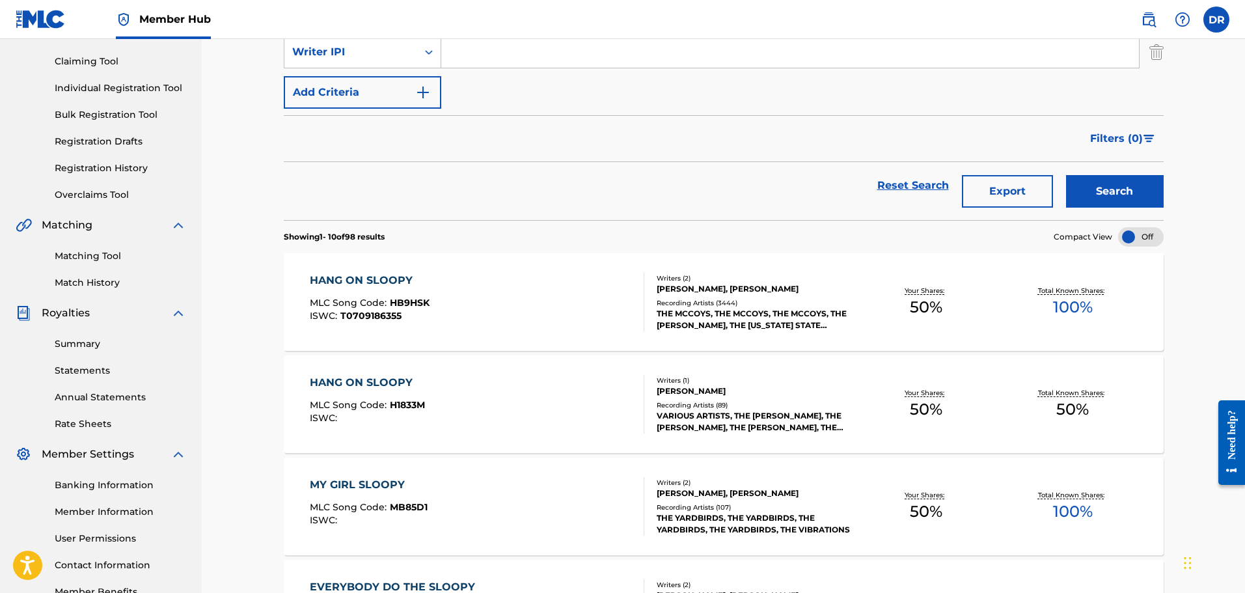
click at [376, 379] on div "HANG ON SLOOPY" at bounding box center [367, 383] width 115 height 16
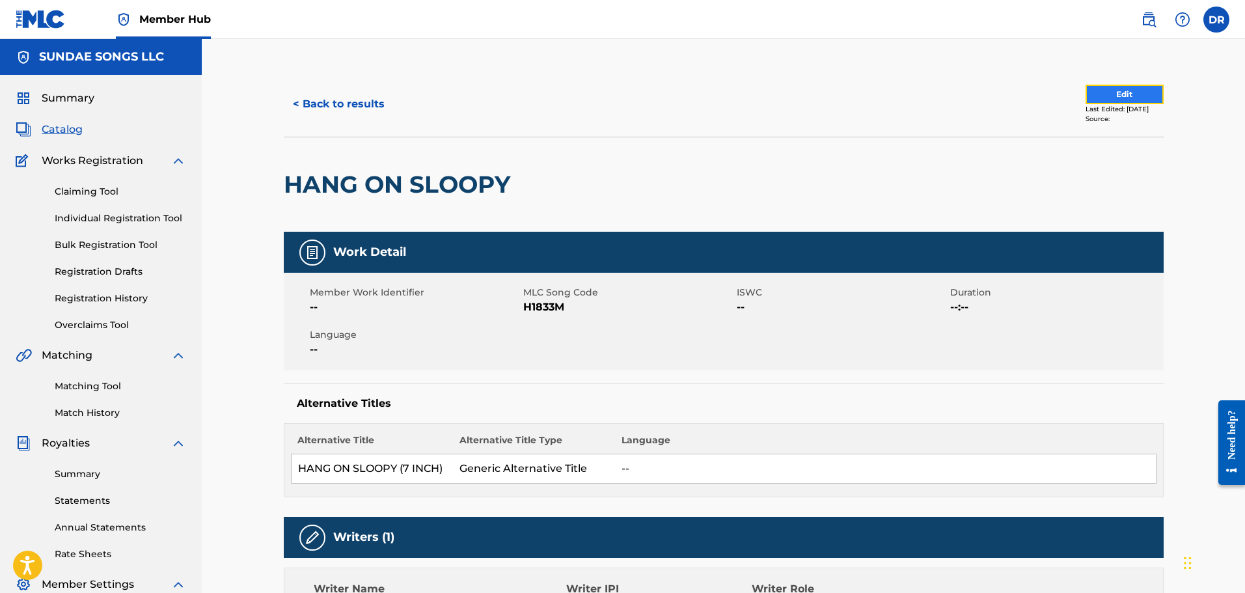
click at [1121, 95] on button "Edit" at bounding box center [1125, 95] width 78 height 20
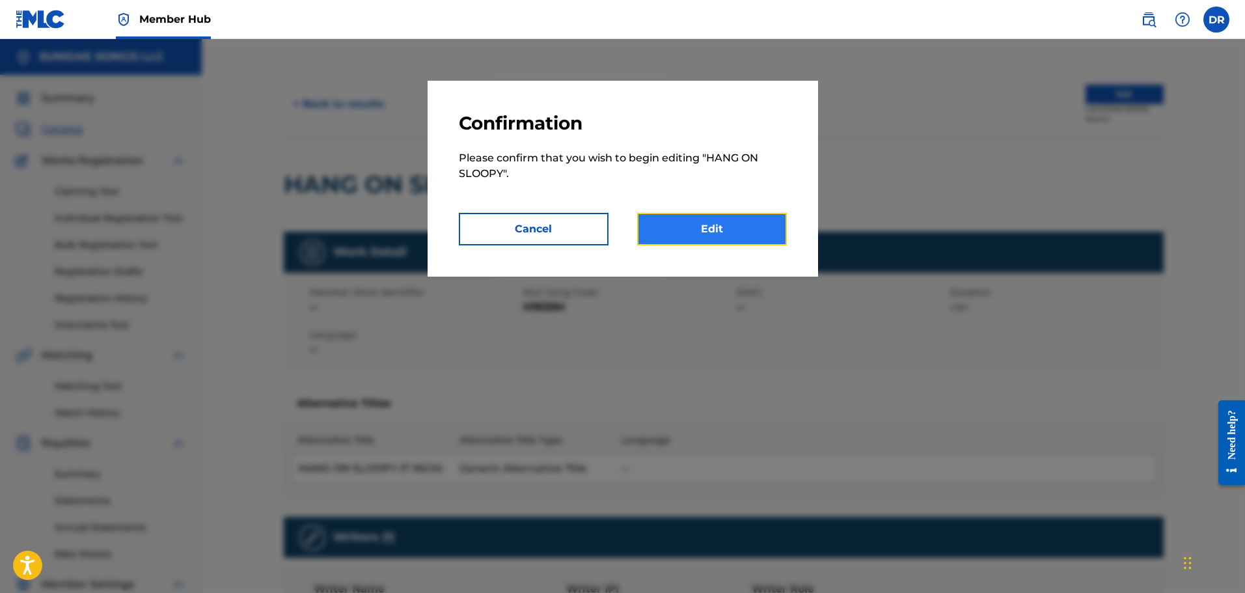
click at [706, 229] on link "Edit" at bounding box center [712, 229] width 150 height 33
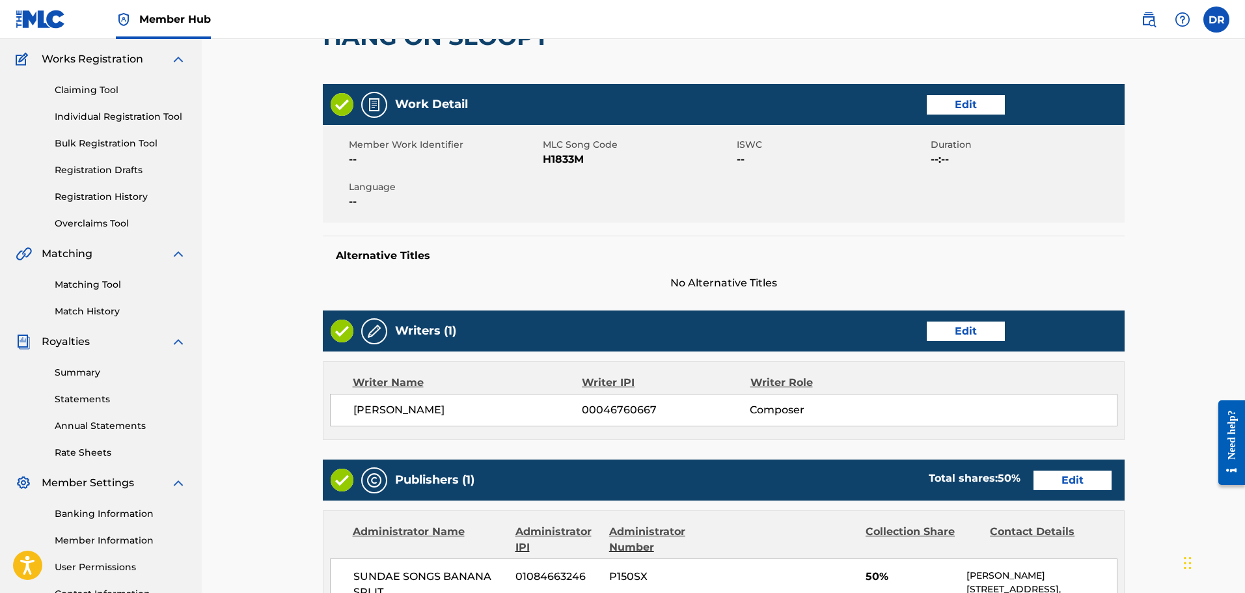
scroll to position [130, 0]
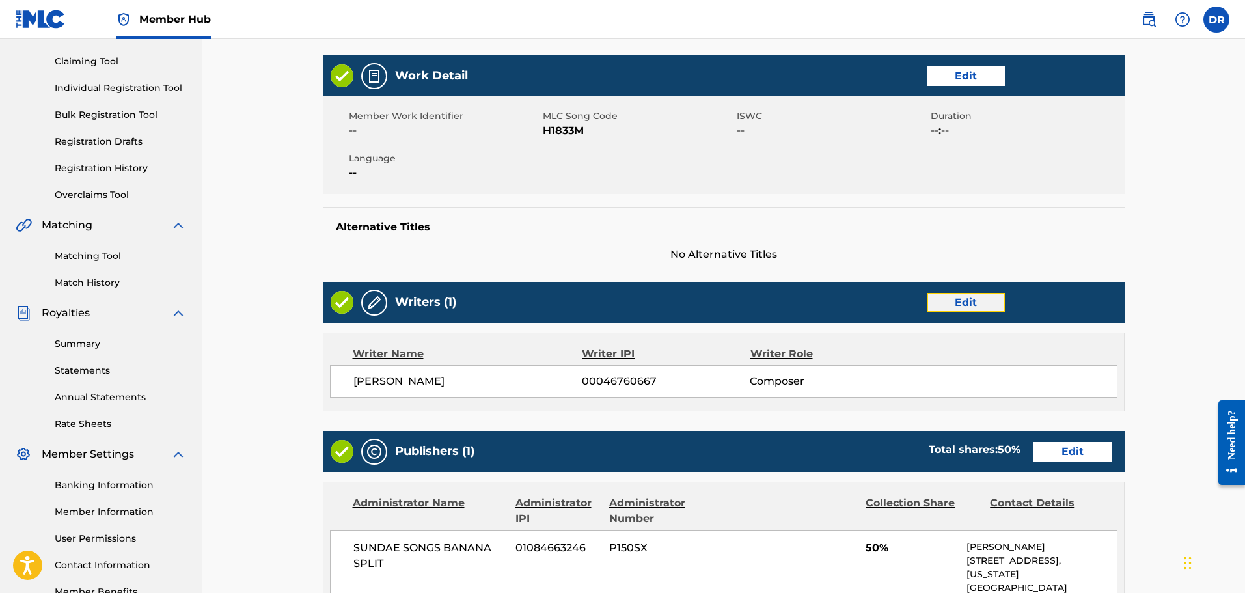
click at [965, 299] on link "Edit" at bounding box center [966, 303] width 78 height 20
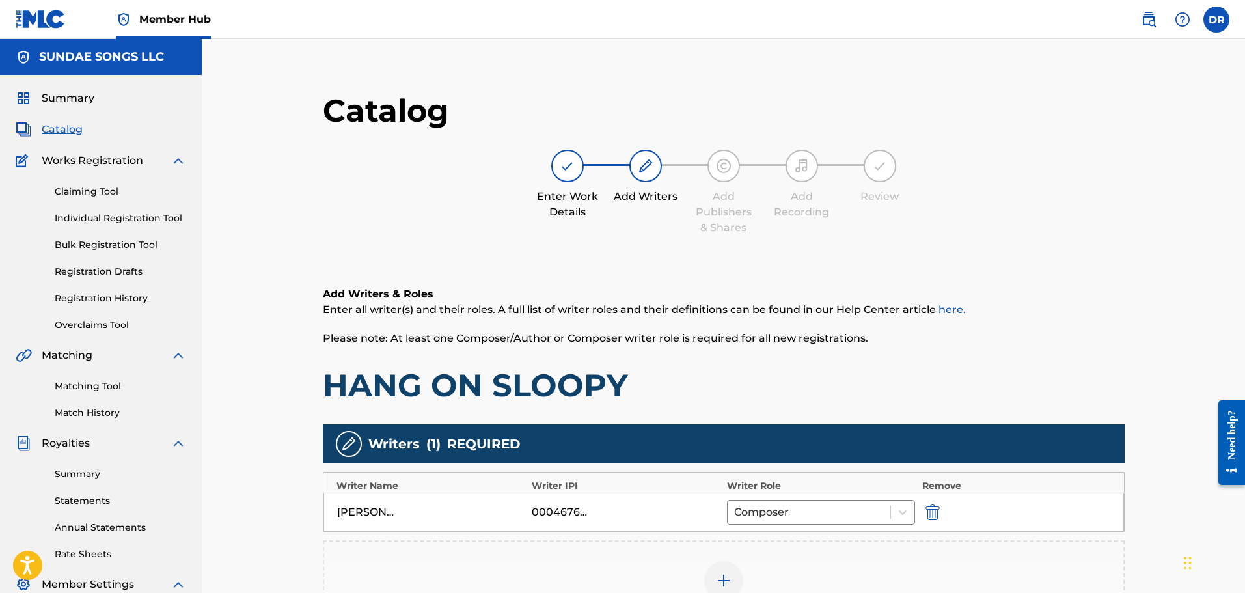
scroll to position [65, 0]
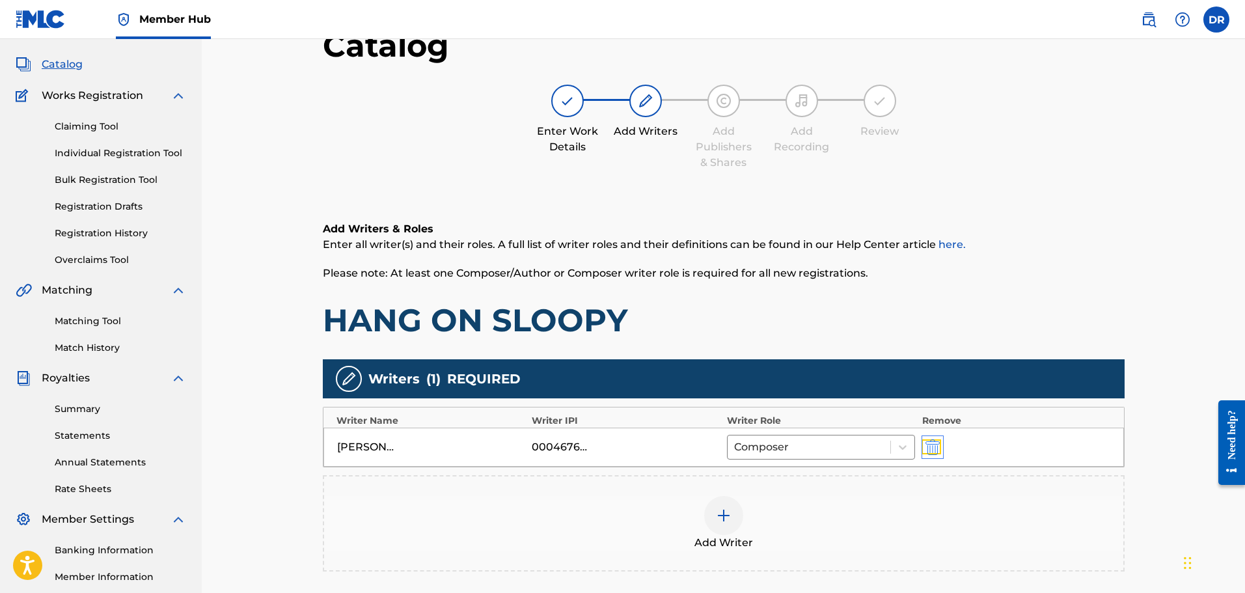
click at [933, 444] on img "submit" at bounding box center [933, 447] width 14 height 16
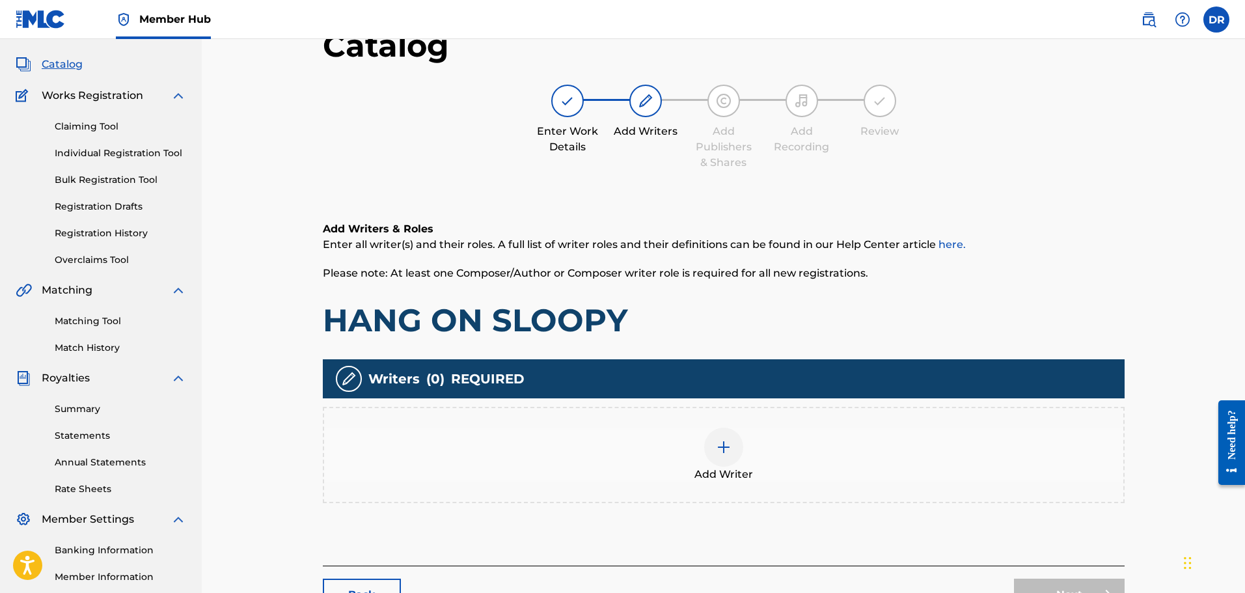
click at [729, 447] on img at bounding box center [724, 447] width 16 height 16
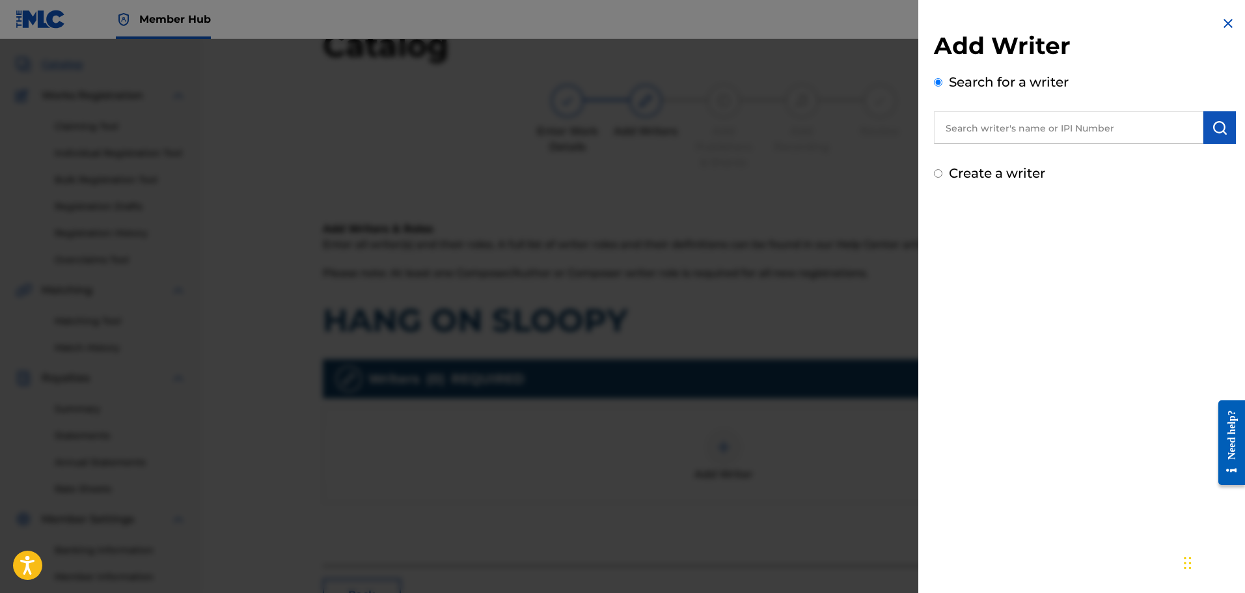
click at [970, 126] on input "text" at bounding box center [1068, 127] width 269 height 33
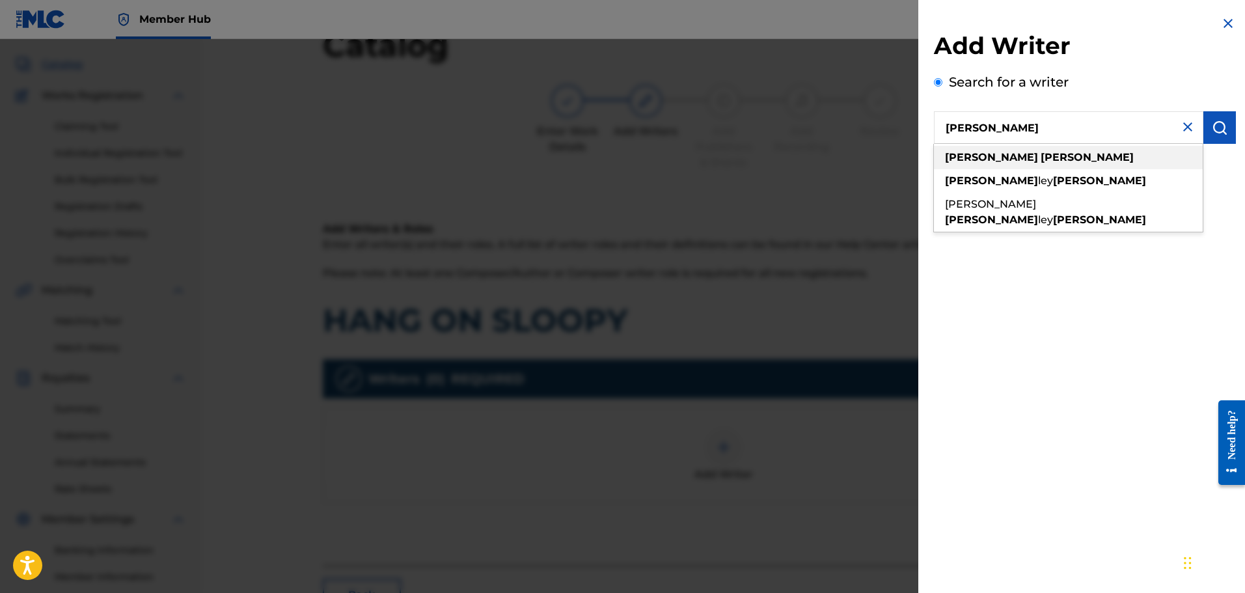
type input "[PERSON_NAME]"
click at [985, 150] on div "[PERSON_NAME]" at bounding box center [1068, 157] width 269 height 23
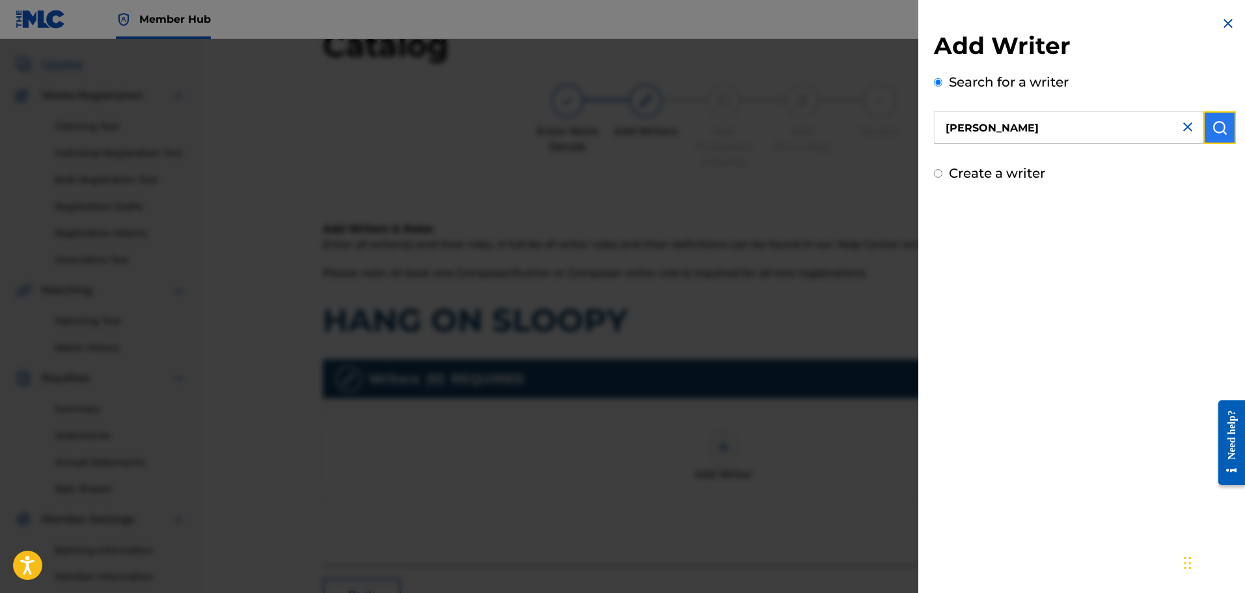
click at [1222, 123] on img "submit" at bounding box center [1220, 128] width 16 height 16
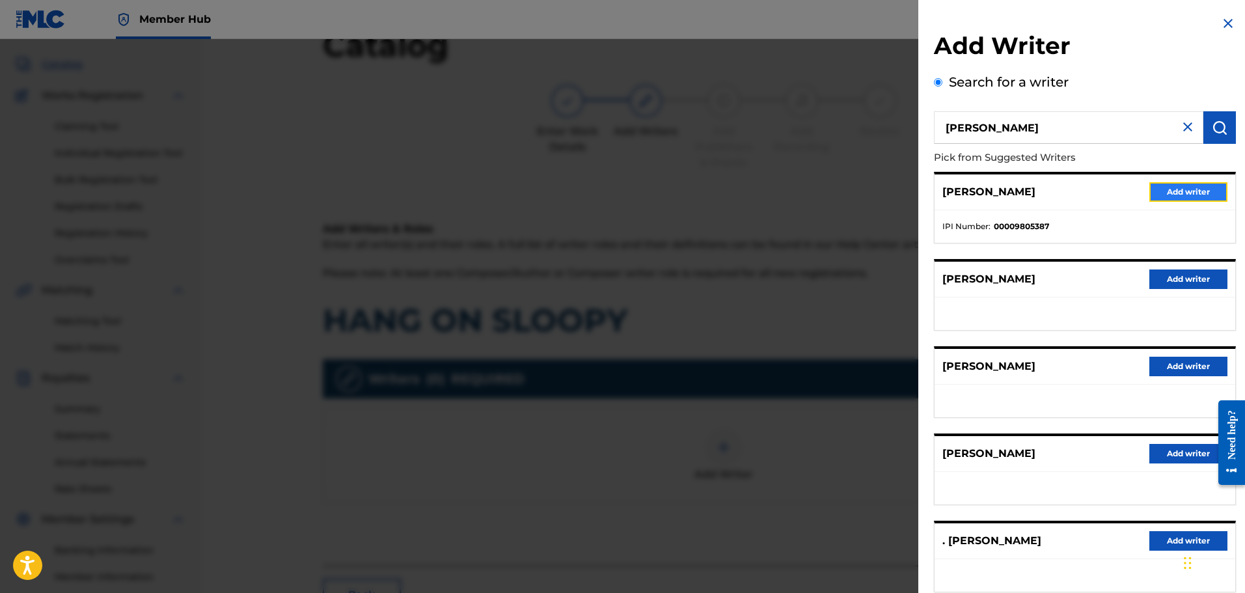
click at [1174, 187] on button "Add writer" at bounding box center [1188, 192] width 78 height 20
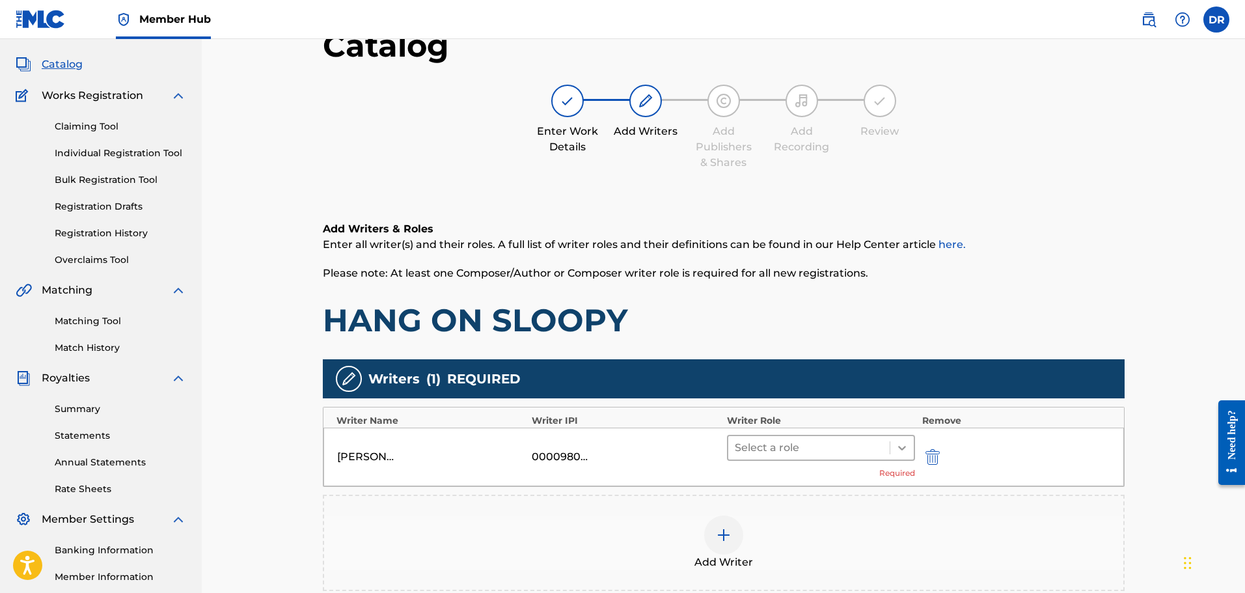
click at [901, 444] on icon at bounding box center [902, 447] width 13 height 13
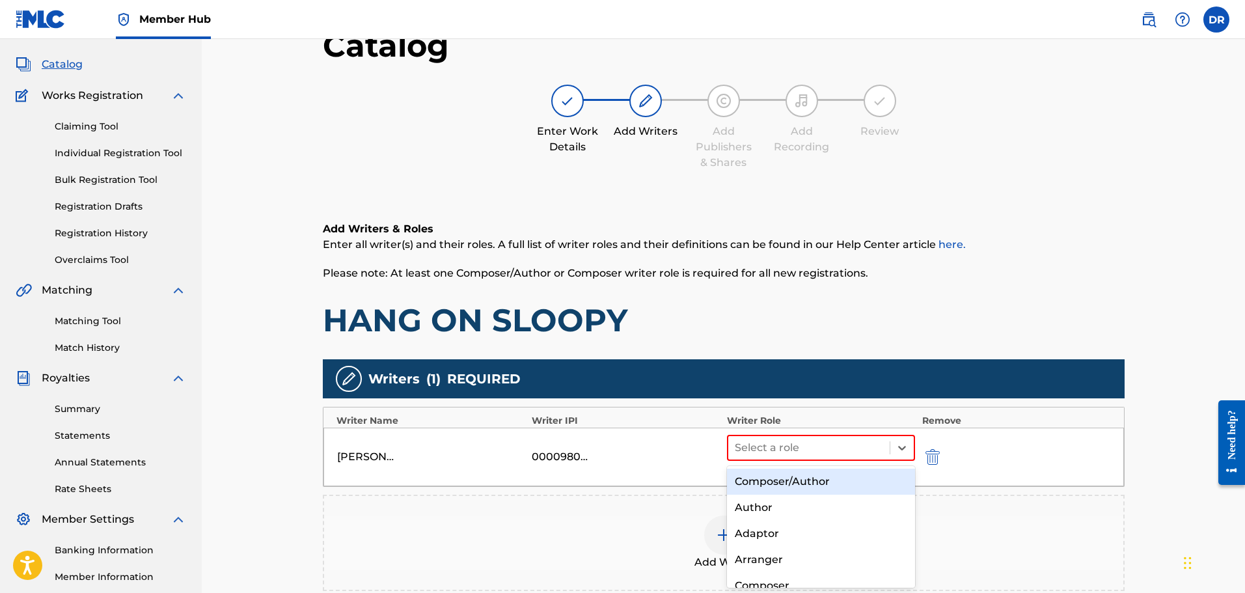
click at [870, 478] on div "Composer/Author" at bounding box center [821, 482] width 189 height 26
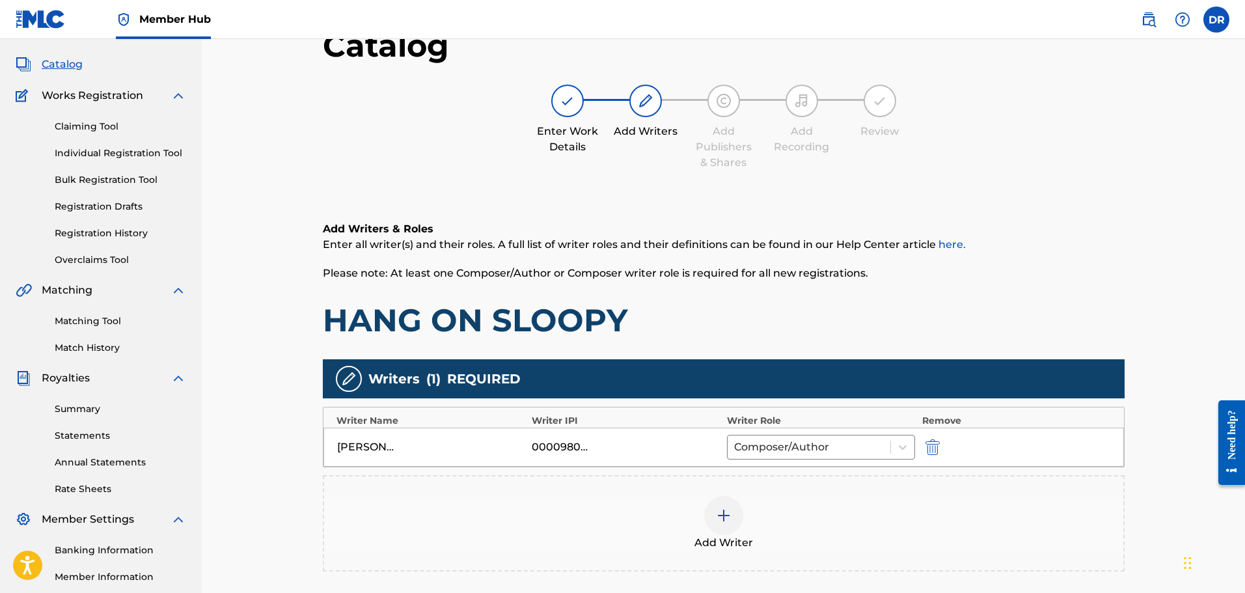
click at [717, 519] on img at bounding box center [724, 516] width 16 height 16
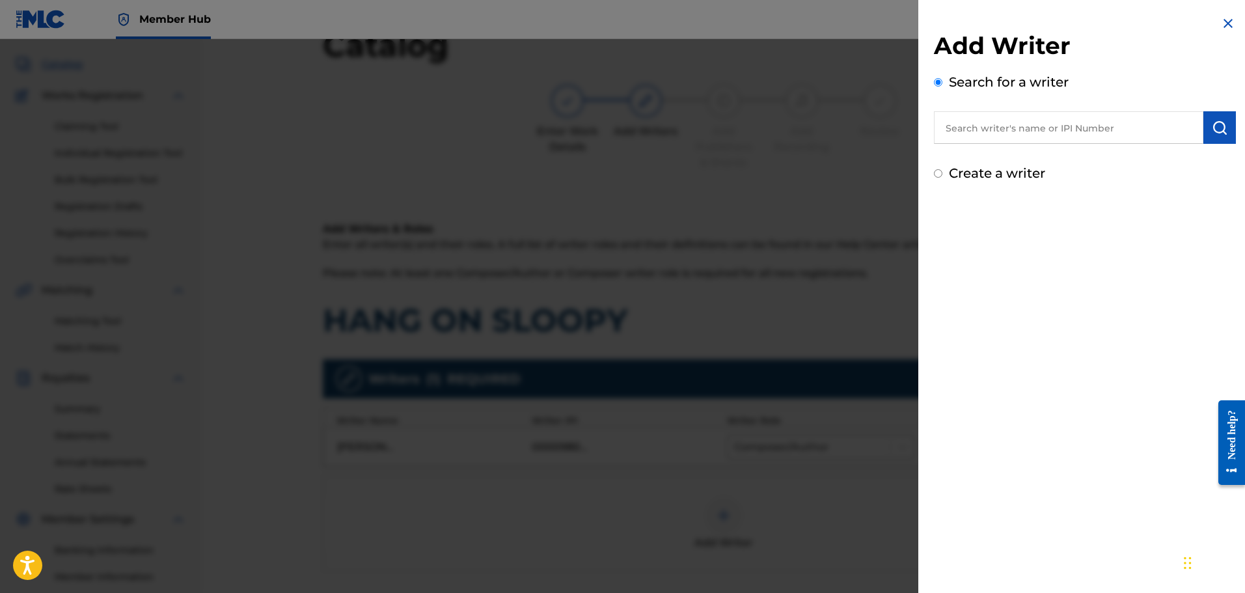
click at [965, 131] on input "text" at bounding box center [1068, 127] width 269 height 33
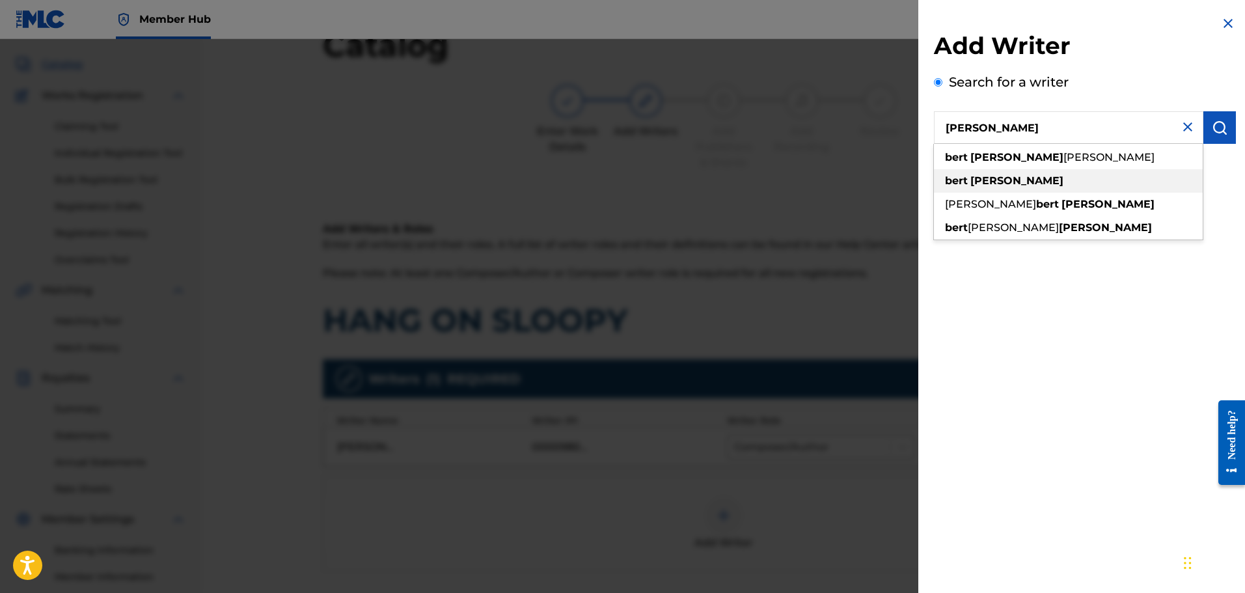
type input "[PERSON_NAME]"
click at [994, 180] on strong "[PERSON_NAME]" at bounding box center [1016, 180] width 93 height 12
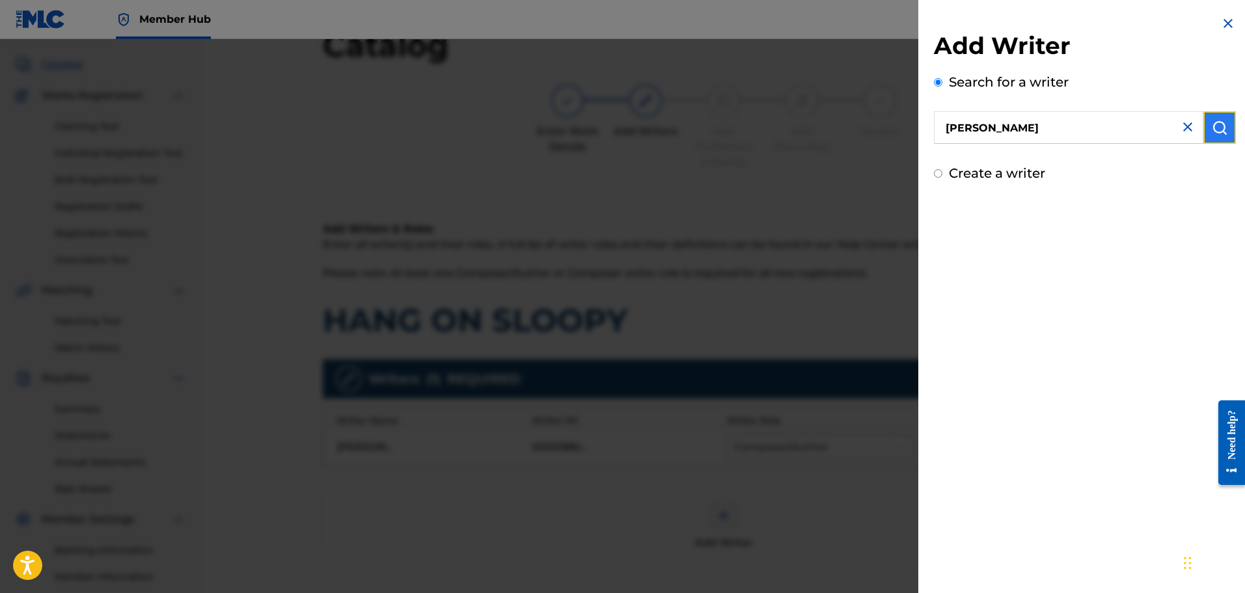
click at [1212, 123] on img "submit" at bounding box center [1220, 128] width 16 height 16
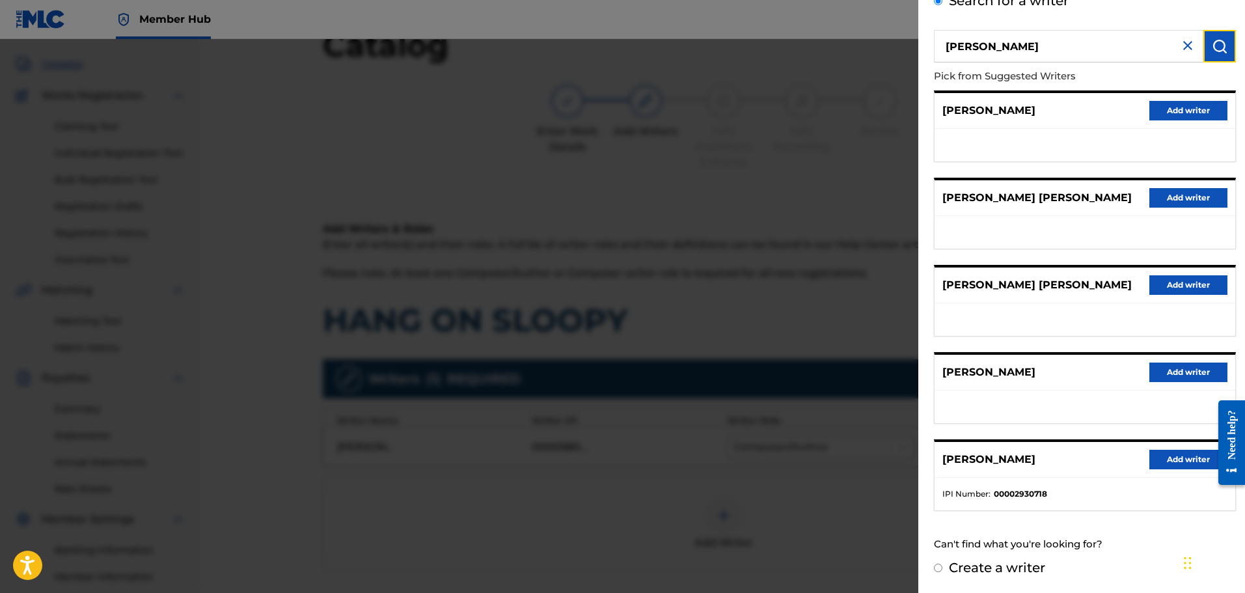
scroll to position [130, 0]
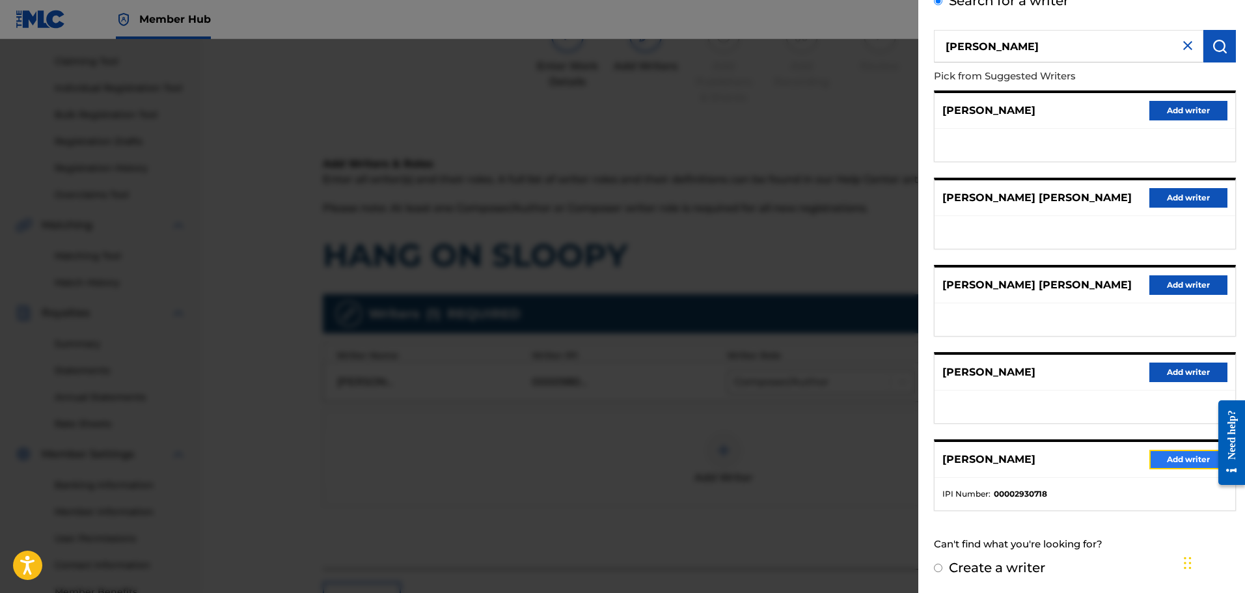
click at [1187, 459] on button "Add writer" at bounding box center [1188, 460] width 78 height 20
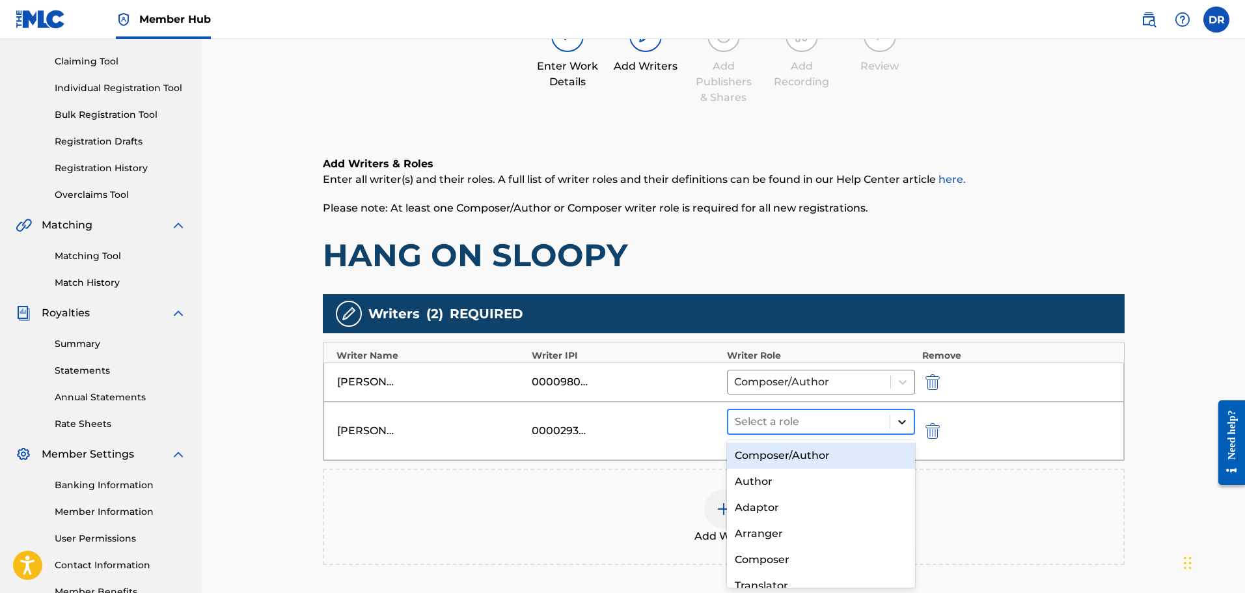
click at [892, 421] on div at bounding box center [901, 421] width 23 height 23
click at [875, 452] on div "Composer/Author" at bounding box center [821, 456] width 189 height 26
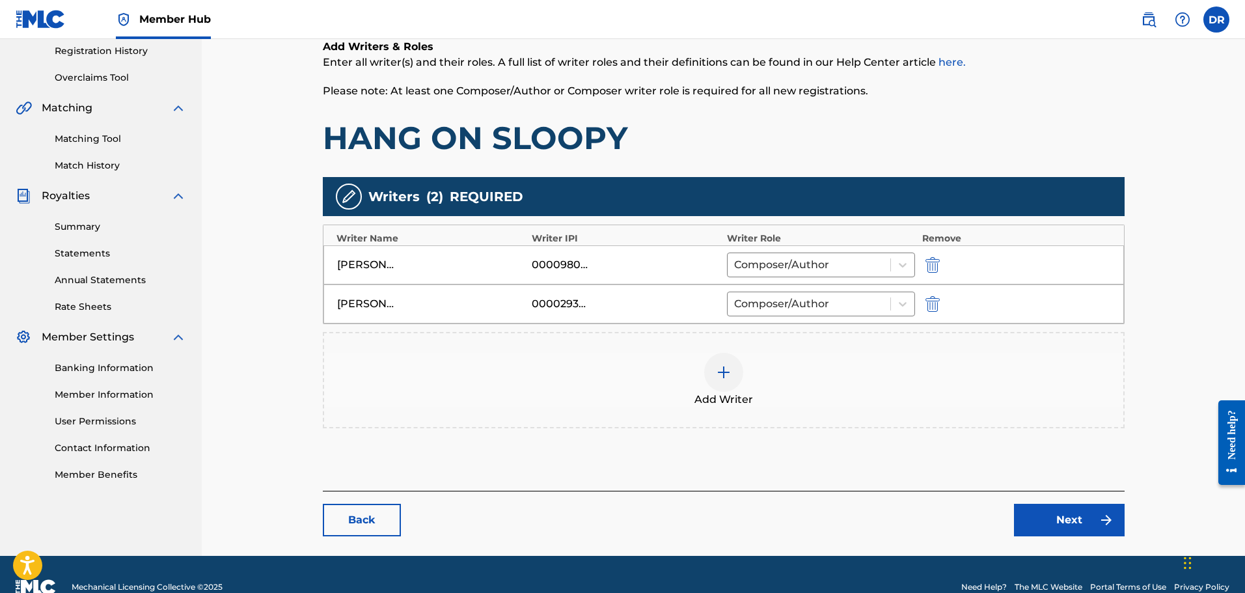
scroll to position [260, 0]
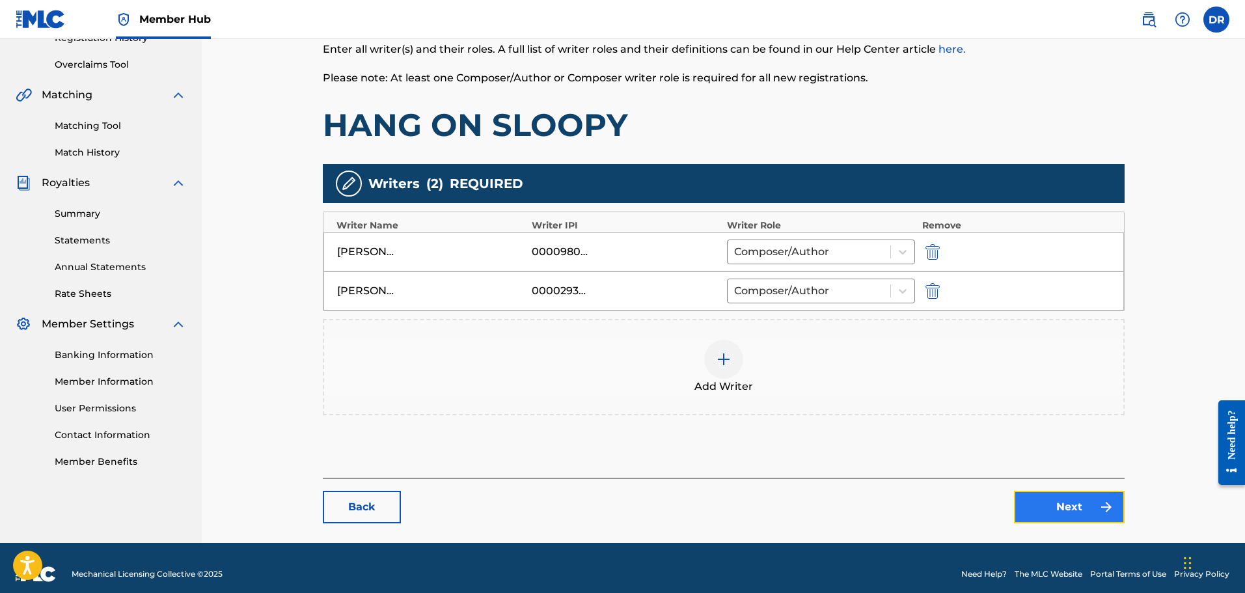
click at [1038, 509] on link "Next" at bounding box center [1069, 507] width 111 height 33
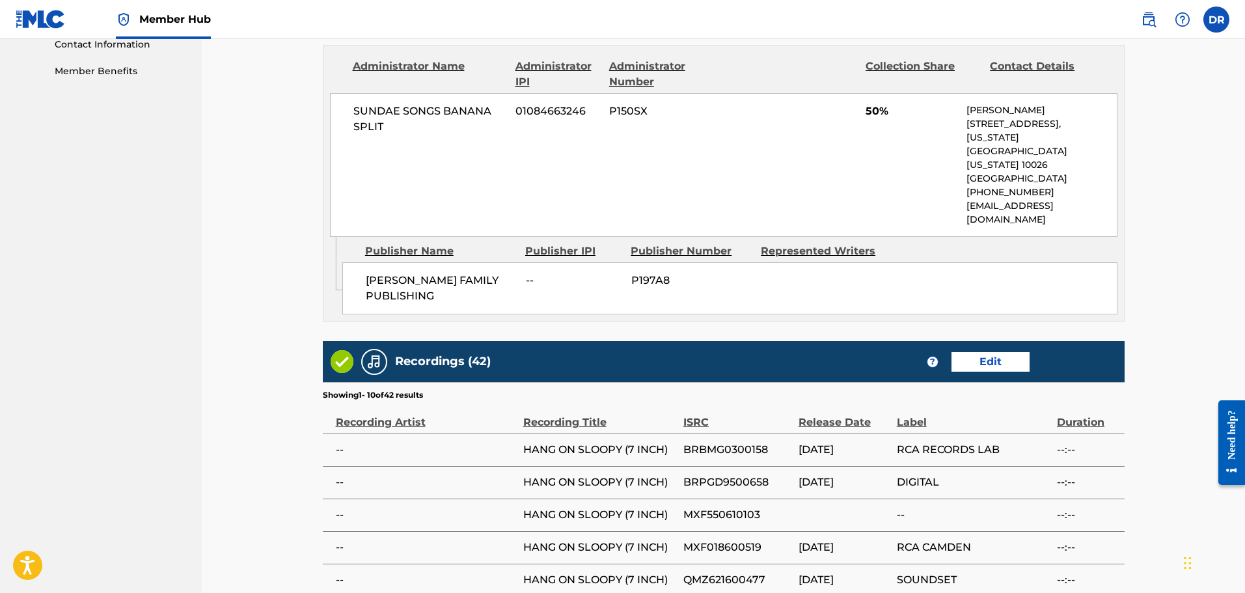
scroll to position [976, 0]
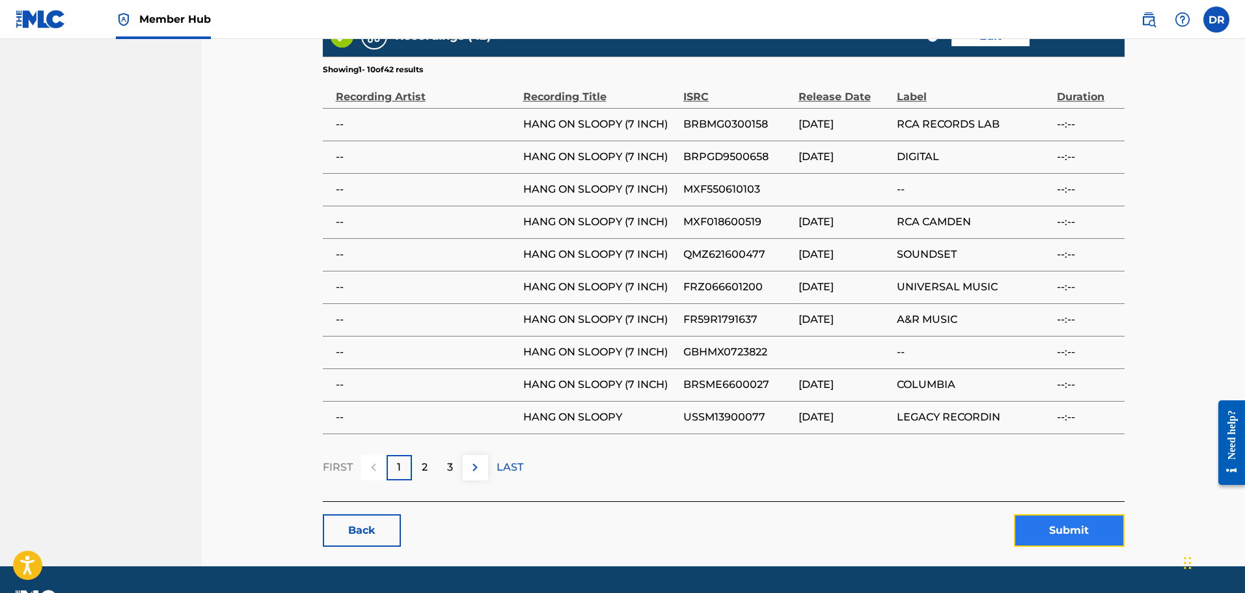
click at [1064, 514] on button "Submit" at bounding box center [1069, 530] width 111 height 33
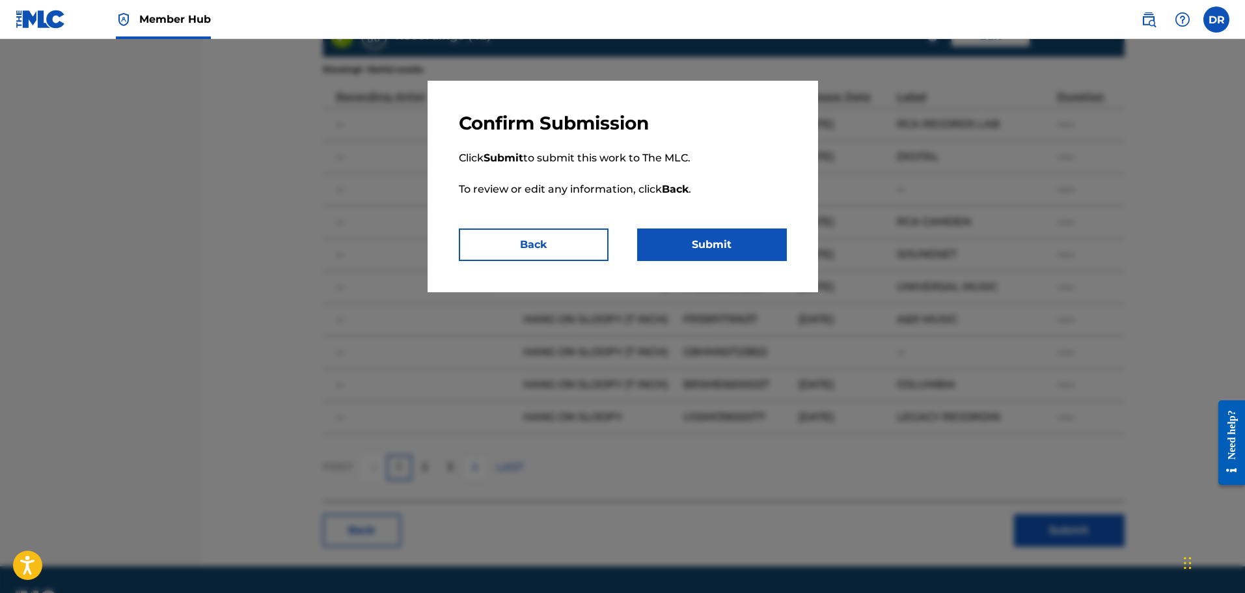
drag, startPoint x: 726, startPoint y: 268, endPoint x: 730, endPoint y: 262, distance: 7.6
click at [729, 262] on div "Confirm Submission Click Submit to submit this work to The MLC. To review or ed…" at bounding box center [623, 187] width 391 height 212
drag, startPoint x: 725, startPoint y: 241, endPoint x: 726, endPoint y: 251, distance: 9.8
click at [725, 243] on button "Submit" at bounding box center [712, 244] width 150 height 33
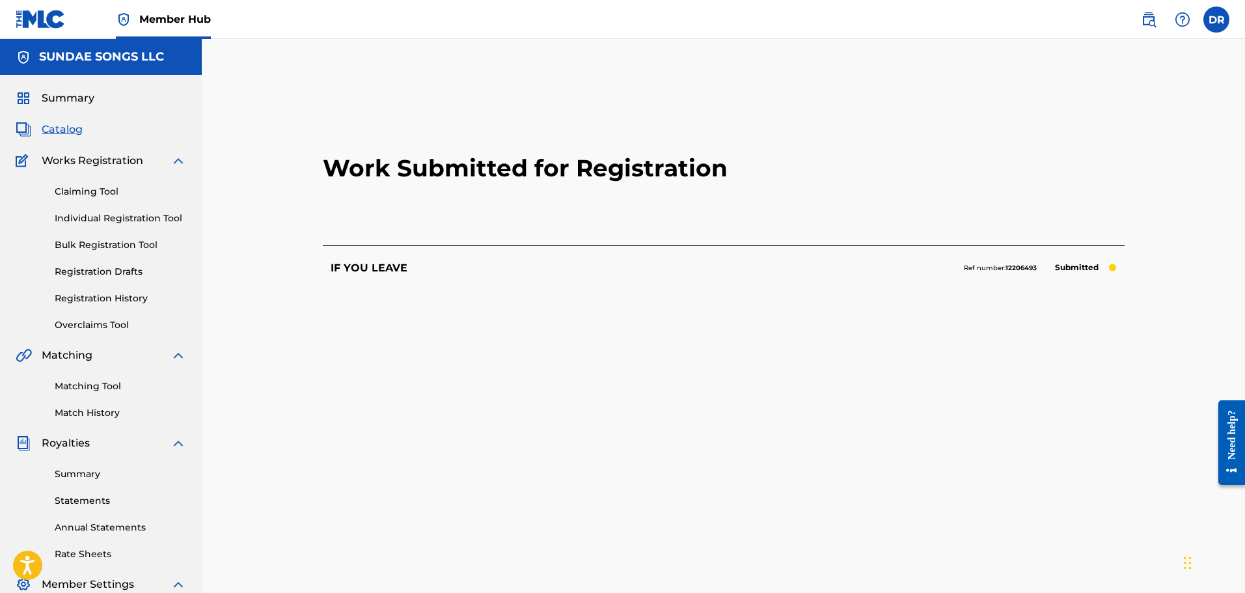
click at [55, 128] on span "Catalog" at bounding box center [62, 130] width 41 height 16
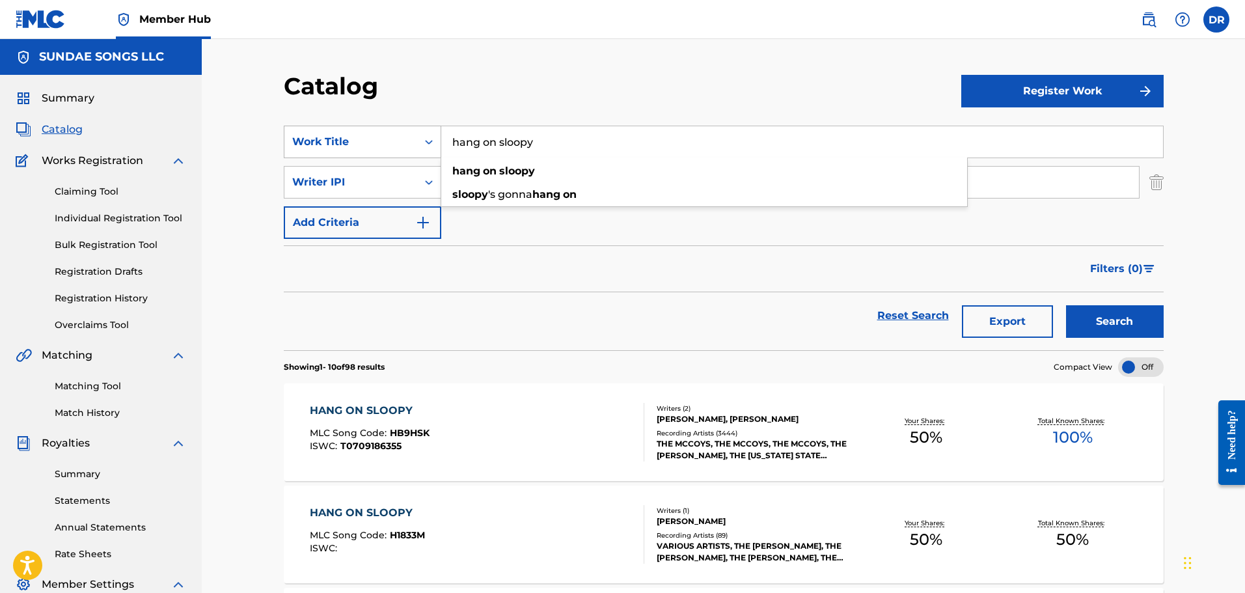
drag, startPoint x: 554, startPoint y: 148, endPoint x: 341, endPoint y: 149, distance: 212.8
click at [341, 149] on div "SearchWithCriteriaba454056-f8e8-4811-bd98-3da79ccd6518 Work Title hang on sloop…" at bounding box center [724, 142] width 880 height 33
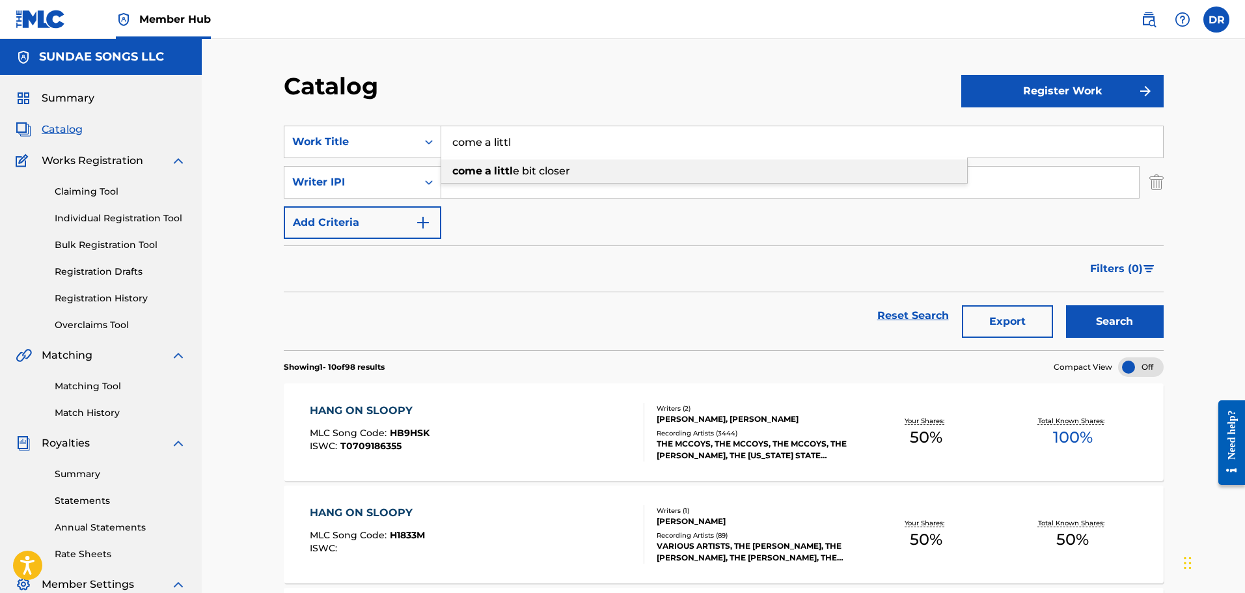
drag, startPoint x: 521, startPoint y: 172, endPoint x: 795, endPoint y: 273, distance: 291.4
click at [523, 173] on span "e bit closer" at bounding box center [541, 171] width 57 height 12
type input "come a little bit closer"
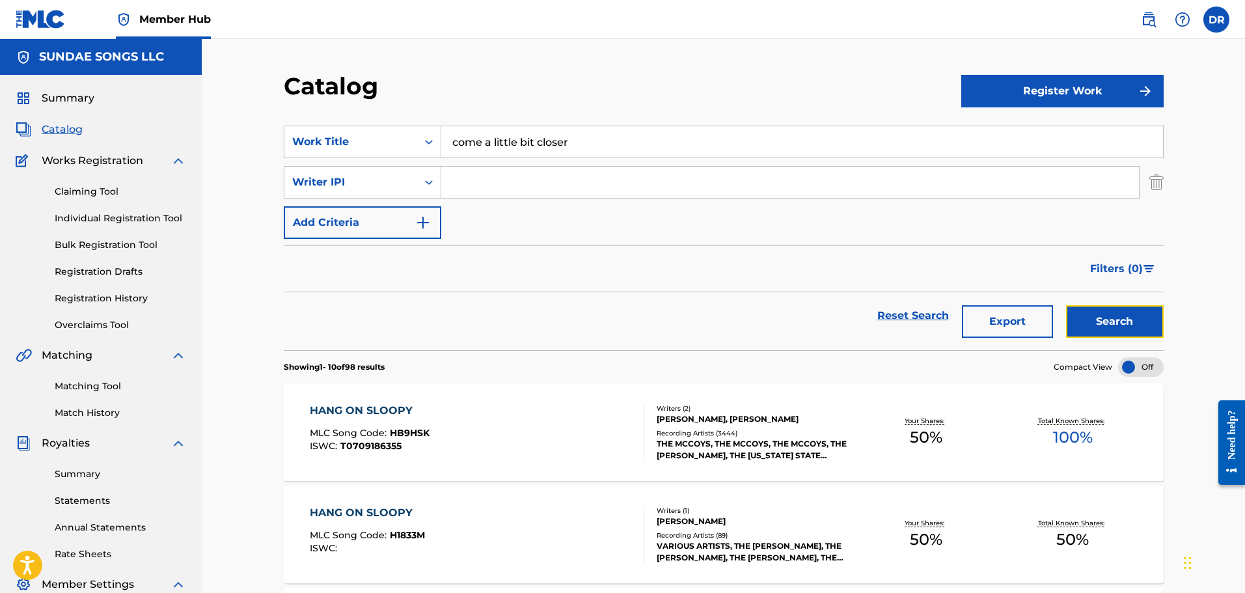
drag, startPoint x: 1087, startPoint y: 318, endPoint x: 886, endPoint y: 282, distance: 204.3
click at [1086, 318] on button "Search" at bounding box center [1115, 321] width 98 height 33
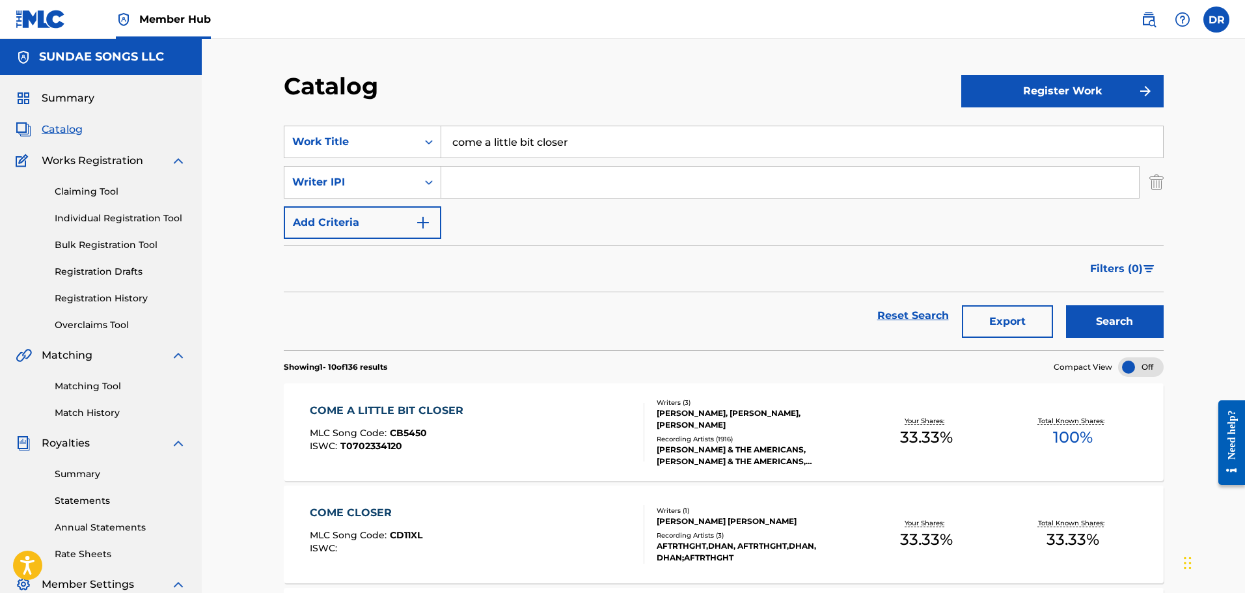
click at [394, 408] on div "COME A LITTLE BIT CLOSER" at bounding box center [390, 411] width 160 height 16
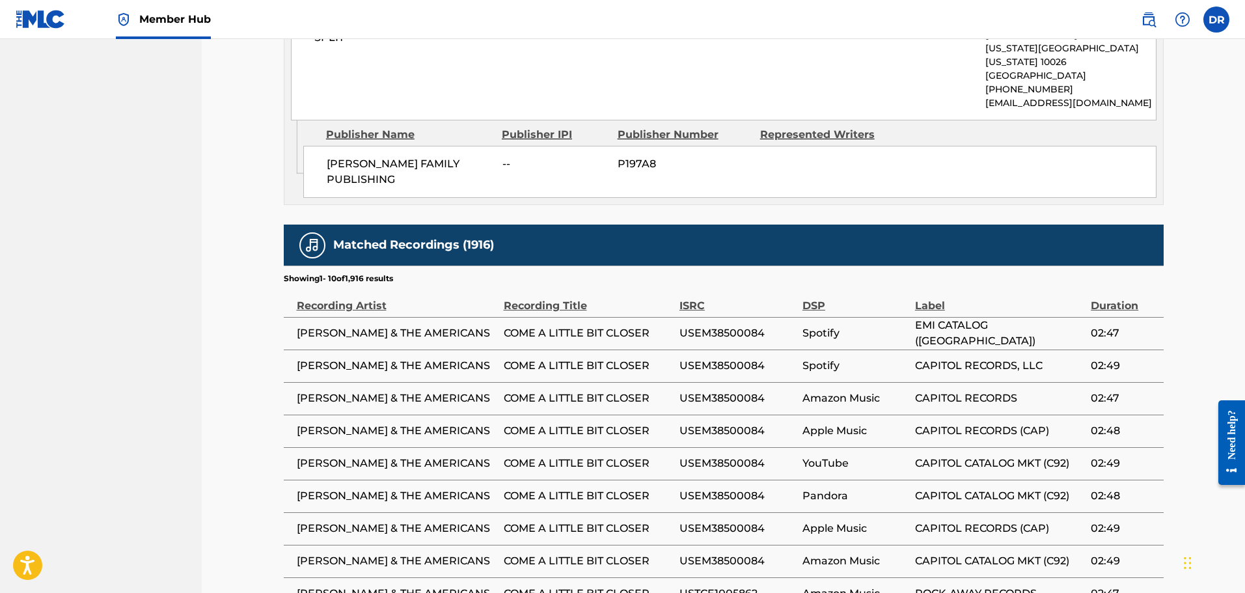
scroll to position [1302, 0]
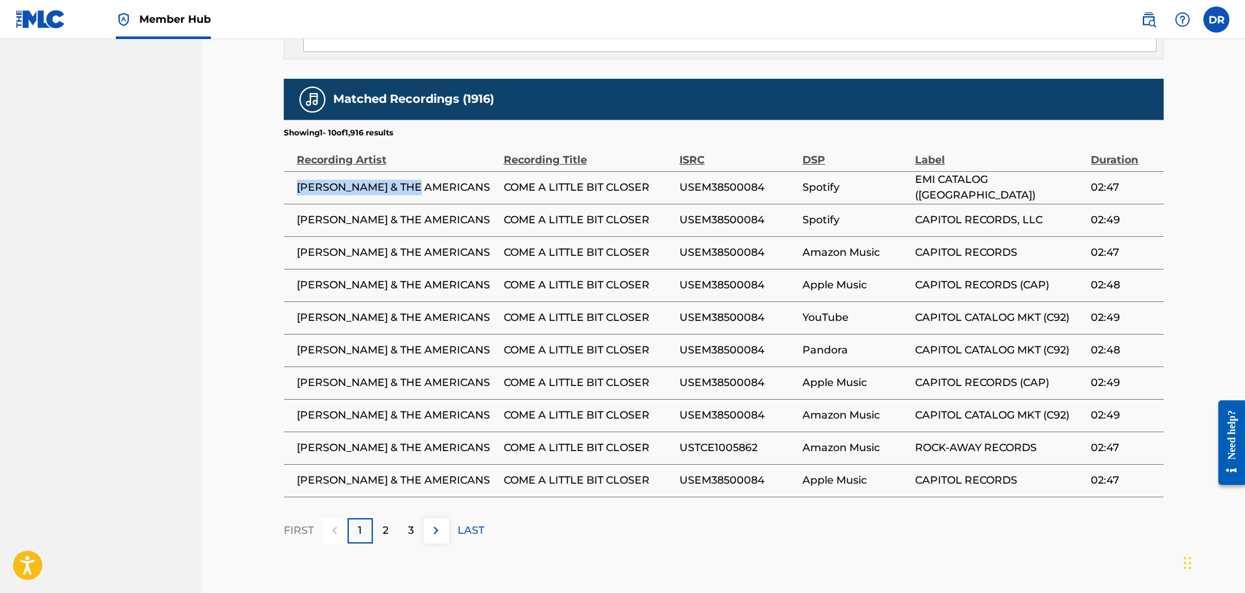
drag, startPoint x: 420, startPoint y: 147, endPoint x: 298, endPoint y: 147, distance: 122.4
click at [298, 180] on span "[PERSON_NAME] & THE AMERICANS" at bounding box center [397, 188] width 200 height 16
copy span "[PERSON_NAME] & THE AMERICANS"
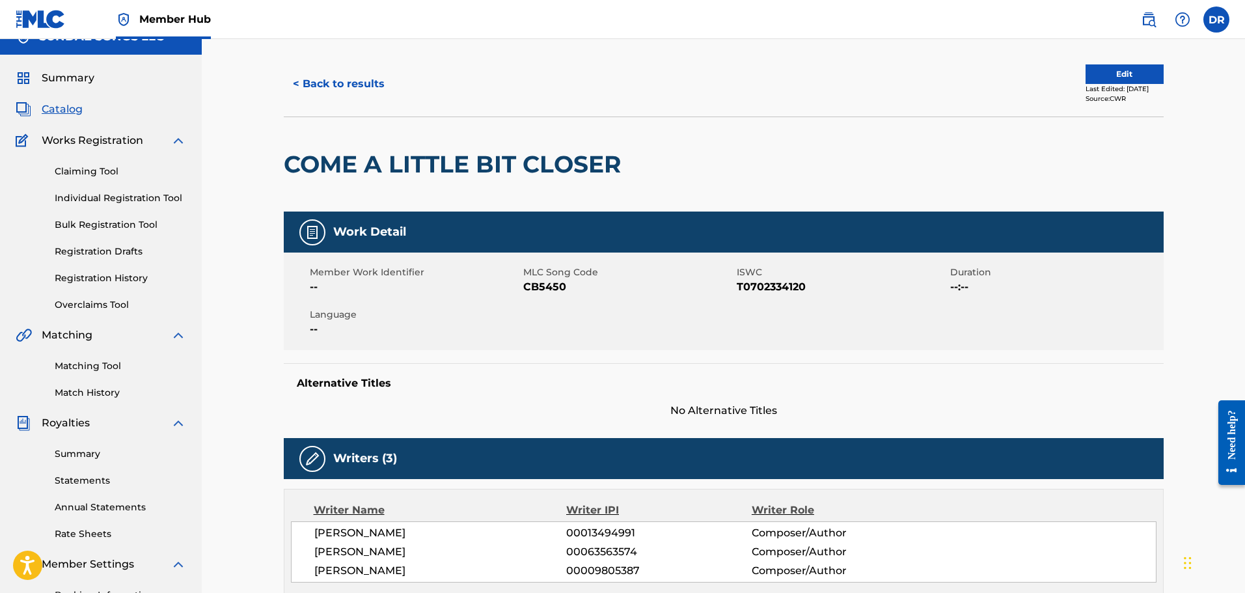
scroll to position [0, 0]
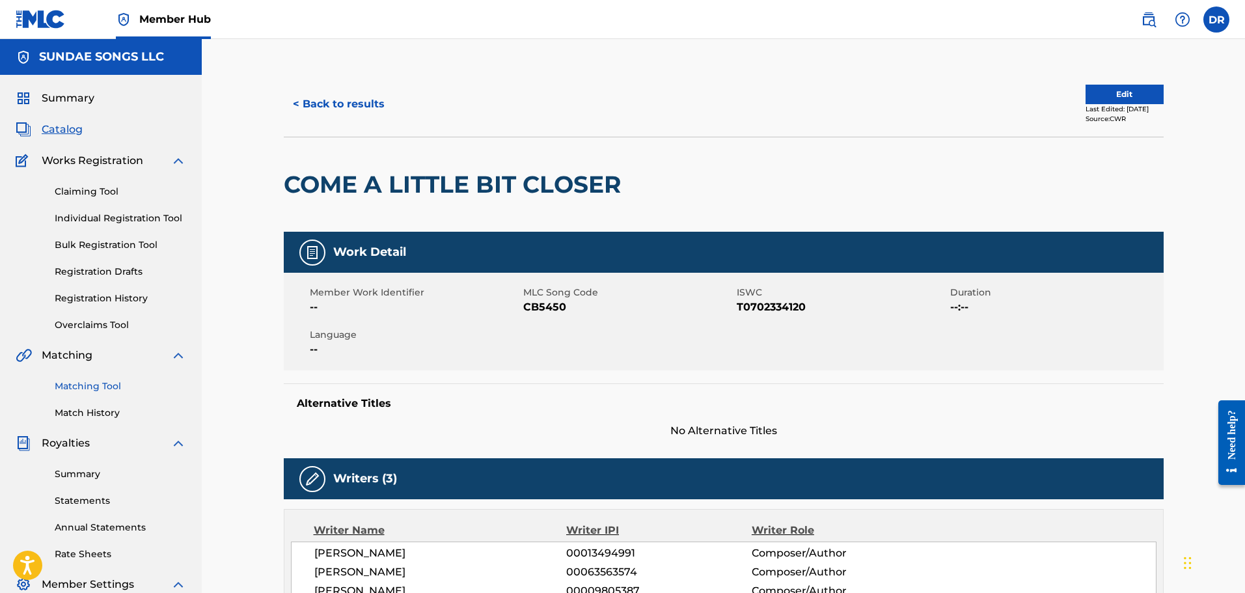
click at [98, 387] on link "Matching Tool" at bounding box center [120, 386] width 131 height 14
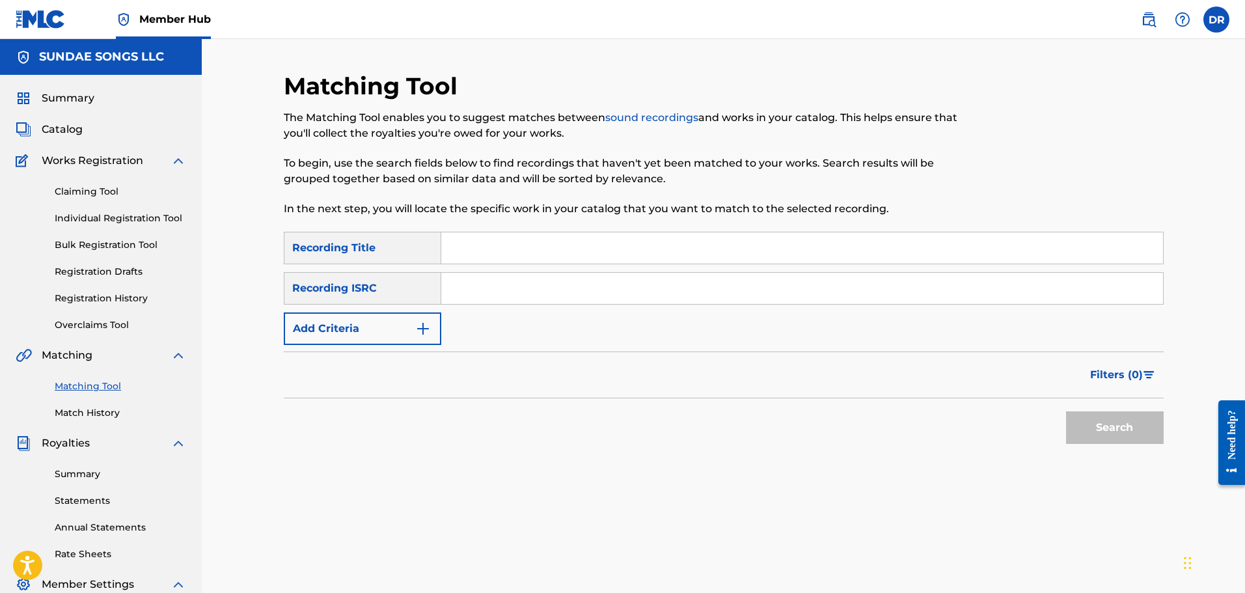
click at [562, 247] on input "Search Form" at bounding box center [802, 247] width 722 height 31
type input "come a little bit closer"
click at [1126, 445] on div "Search" at bounding box center [1112, 424] width 104 height 52
click at [1122, 426] on button "Search" at bounding box center [1115, 427] width 98 height 33
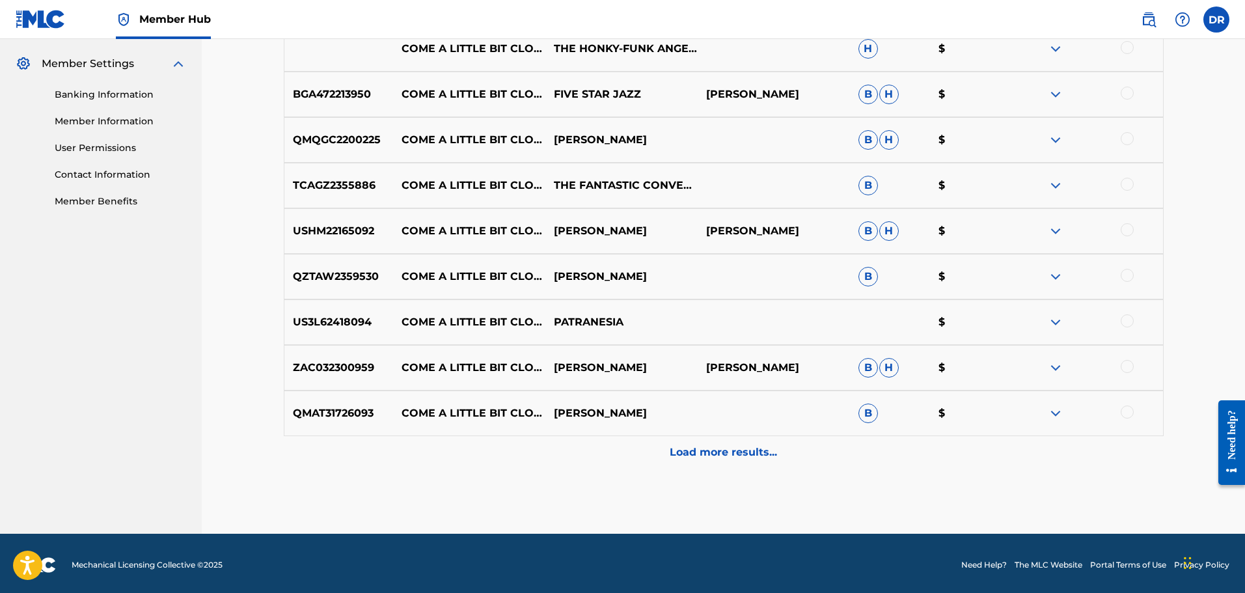
scroll to position [524, 0]
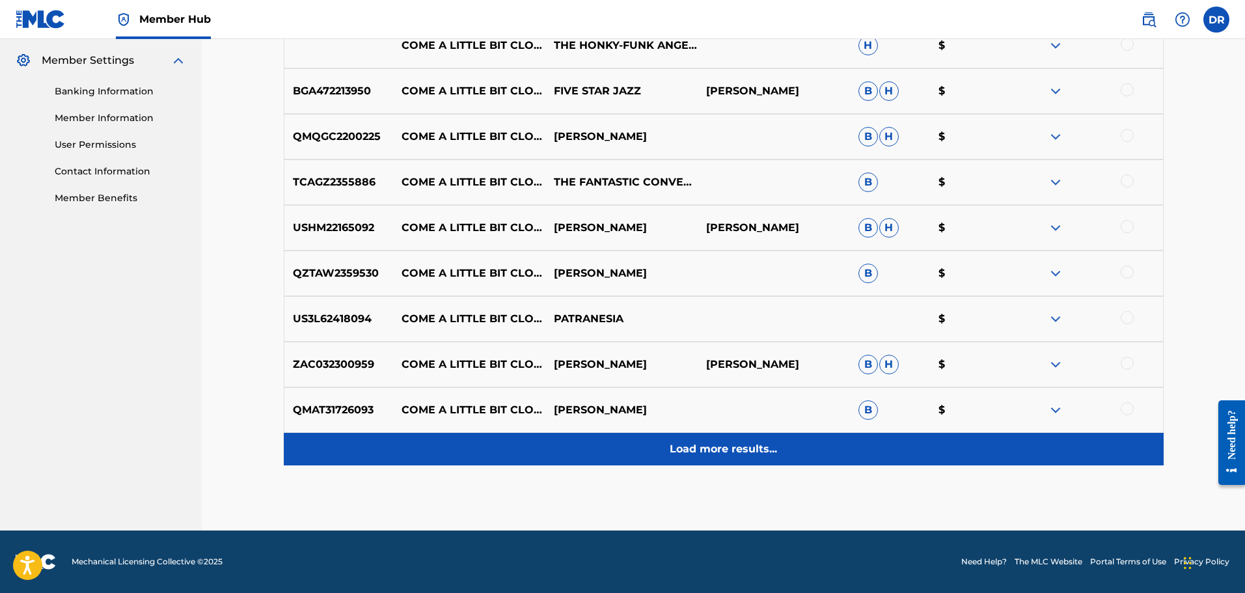
click at [727, 460] on div "Load more results..." at bounding box center [724, 449] width 880 height 33
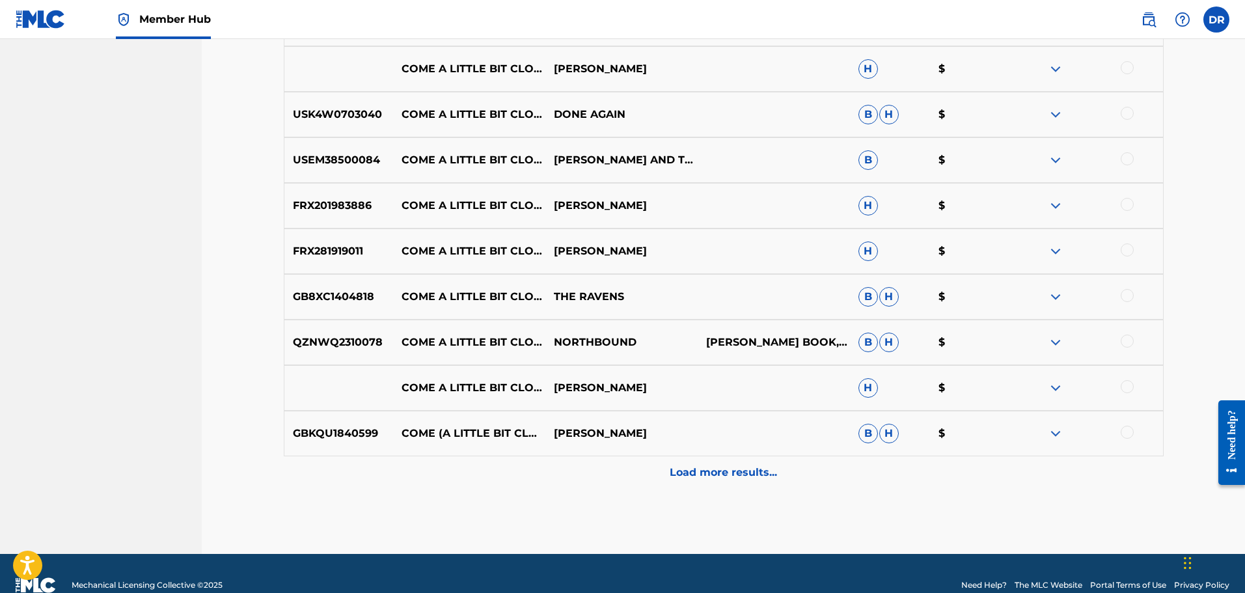
scroll to position [980, 0]
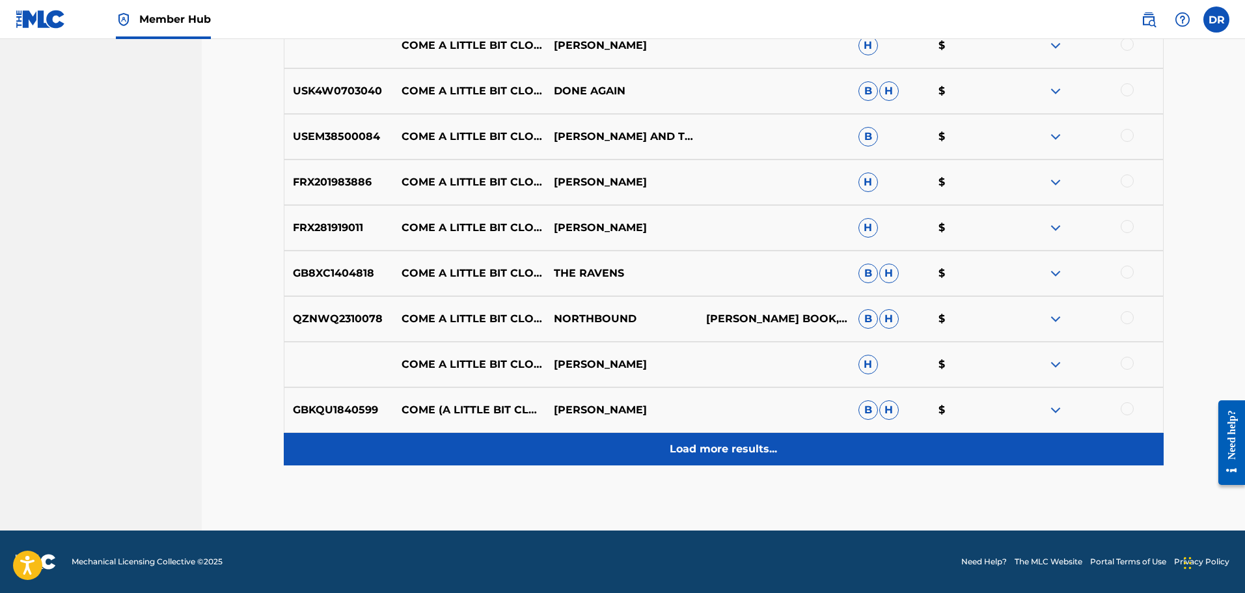
click at [749, 462] on div "Load more results..." at bounding box center [724, 449] width 880 height 33
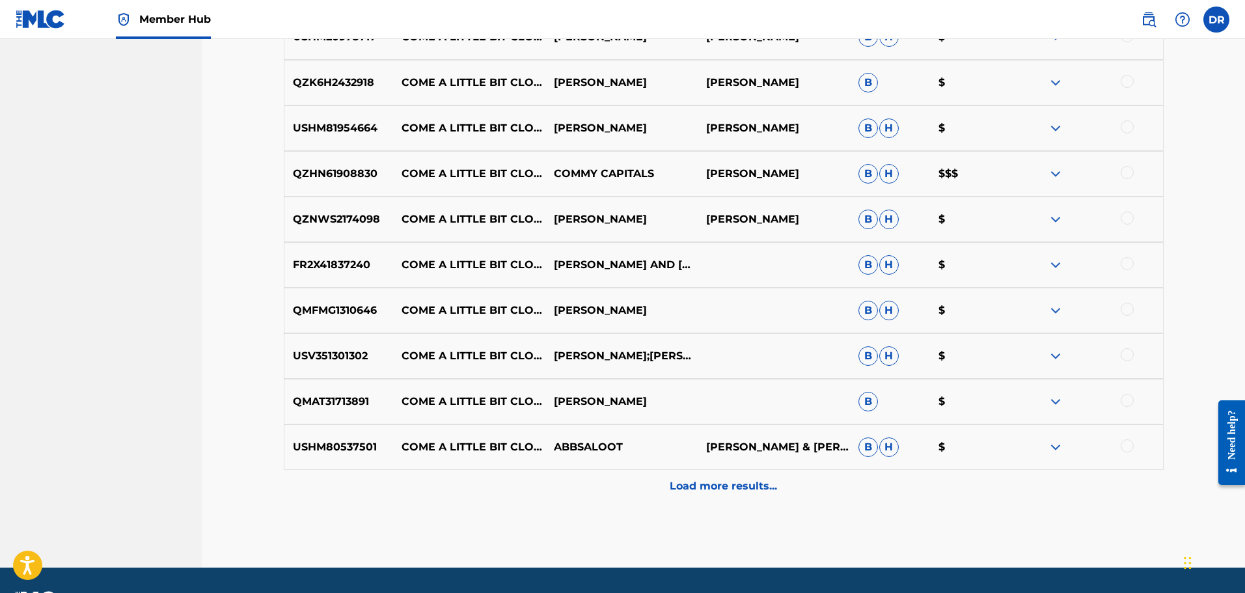
scroll to position [1435, 0]
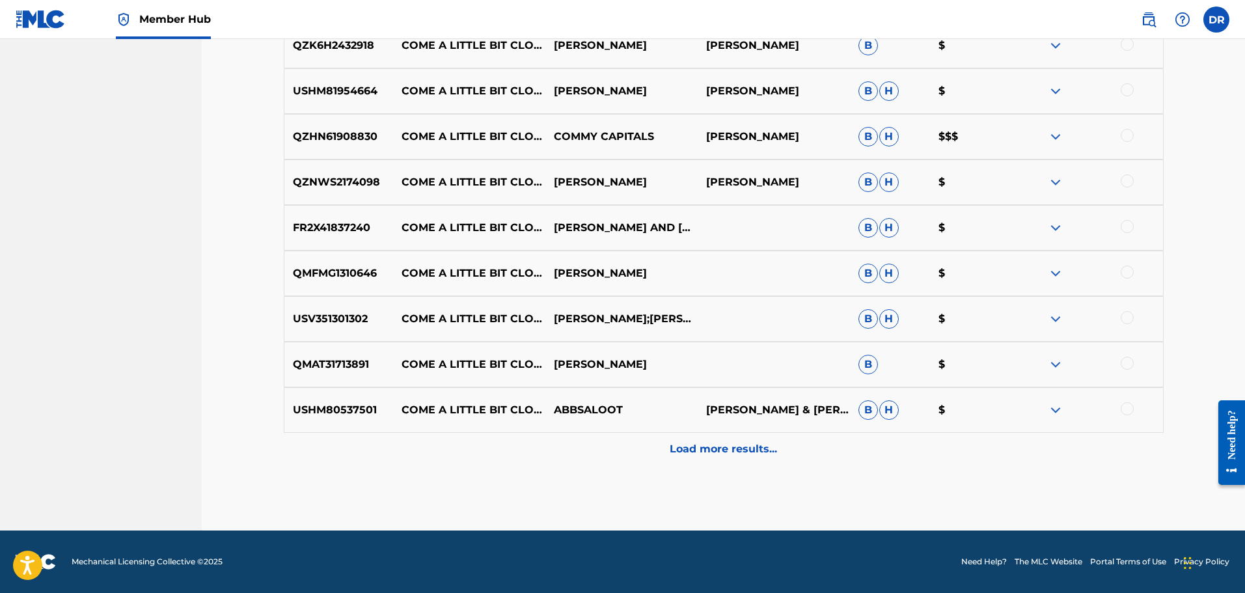
click at [1059, 320] on img at bounding box center [1056, 319] width 16 height 16
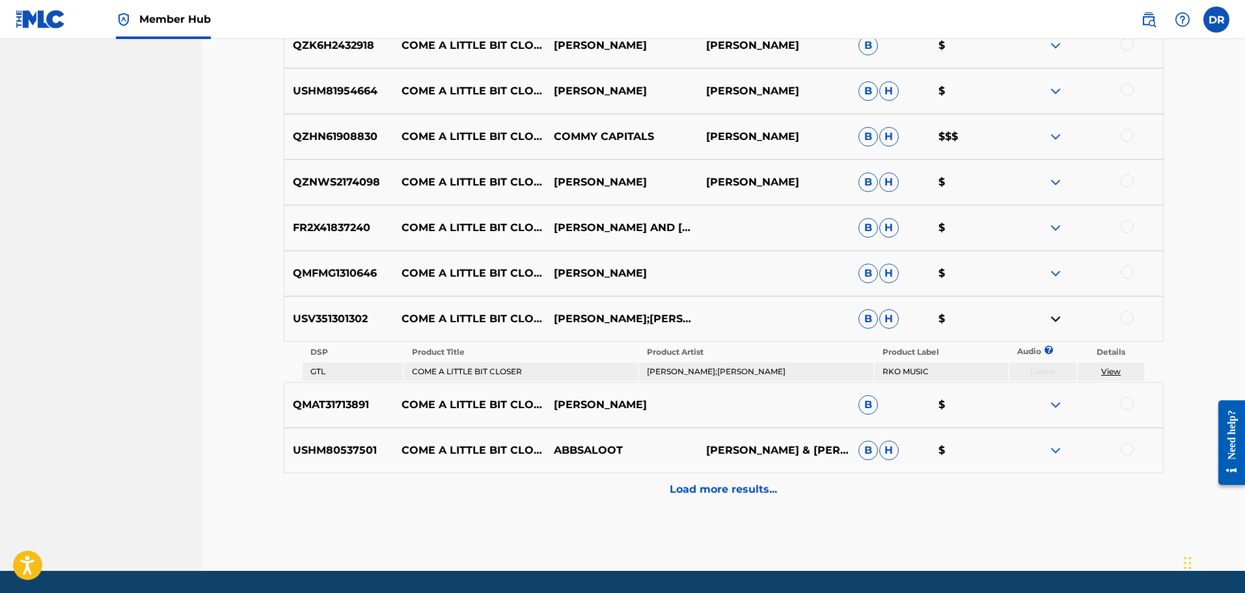
click at [1043, 374] on p "Listen" at bounding box center [1043, 372] width 67 height 12
click at [1108, 373] on link "View" at bounding box center [1111, 371] width 20 height 10
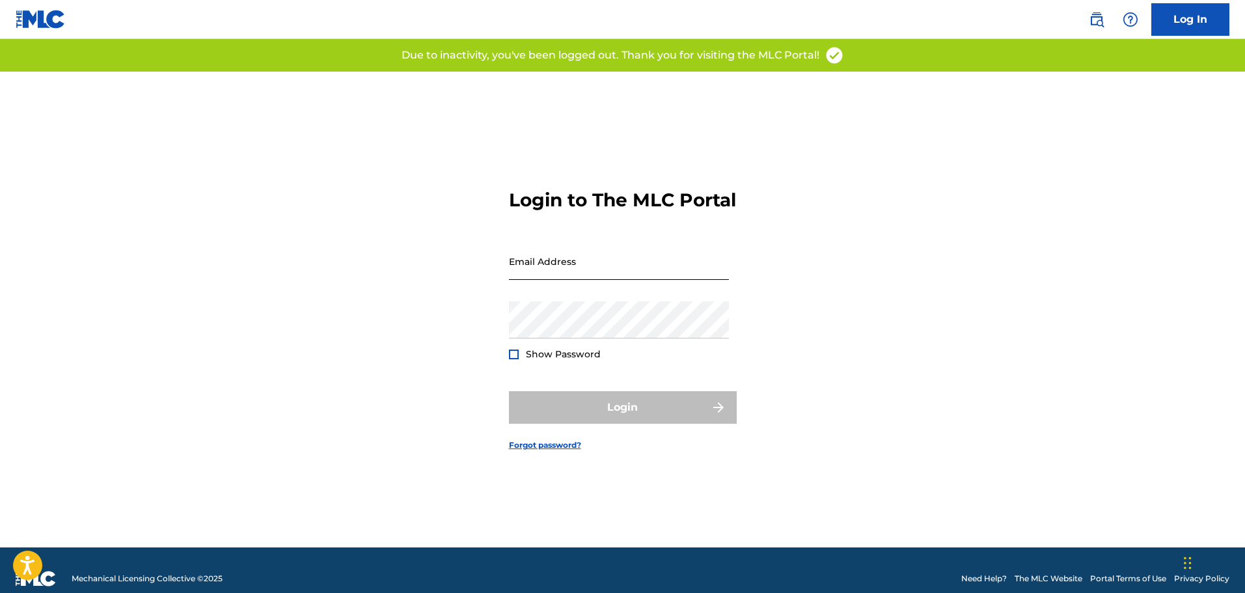
click at [631, 276] on input "Email Address" at bounding box center [619, 261] width 220 height 37
type input "[EMAIL_ADDRESS][DOMAIN_NAME]"
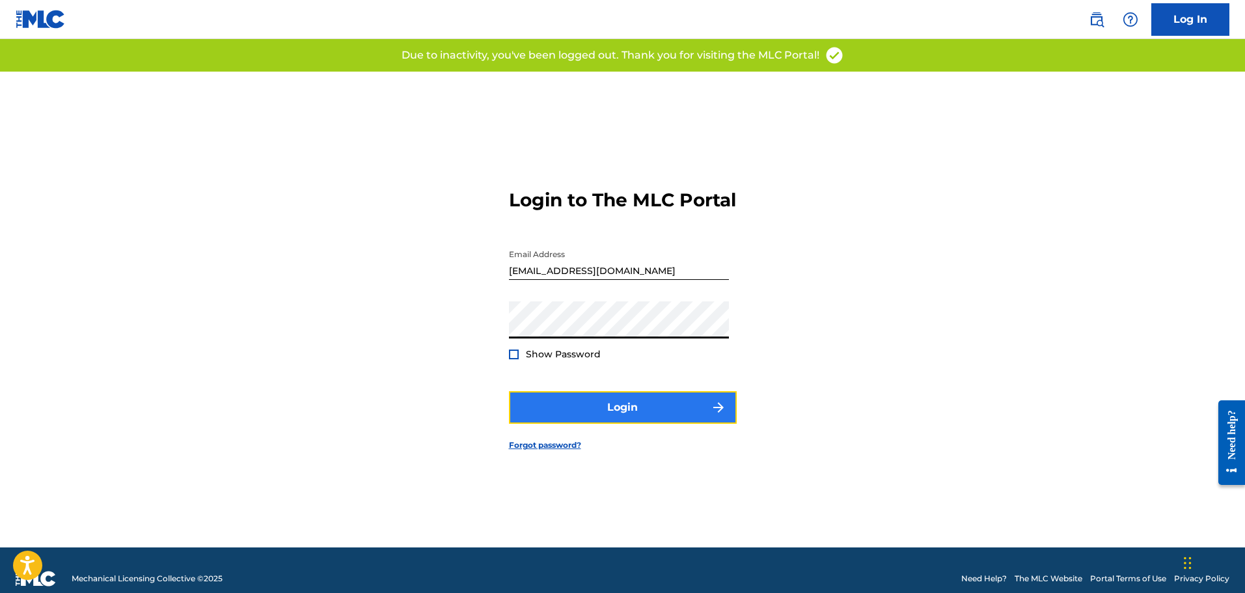
click at [620, 418] on button "Login" at bounding box center [623, 407] width 228 height 33
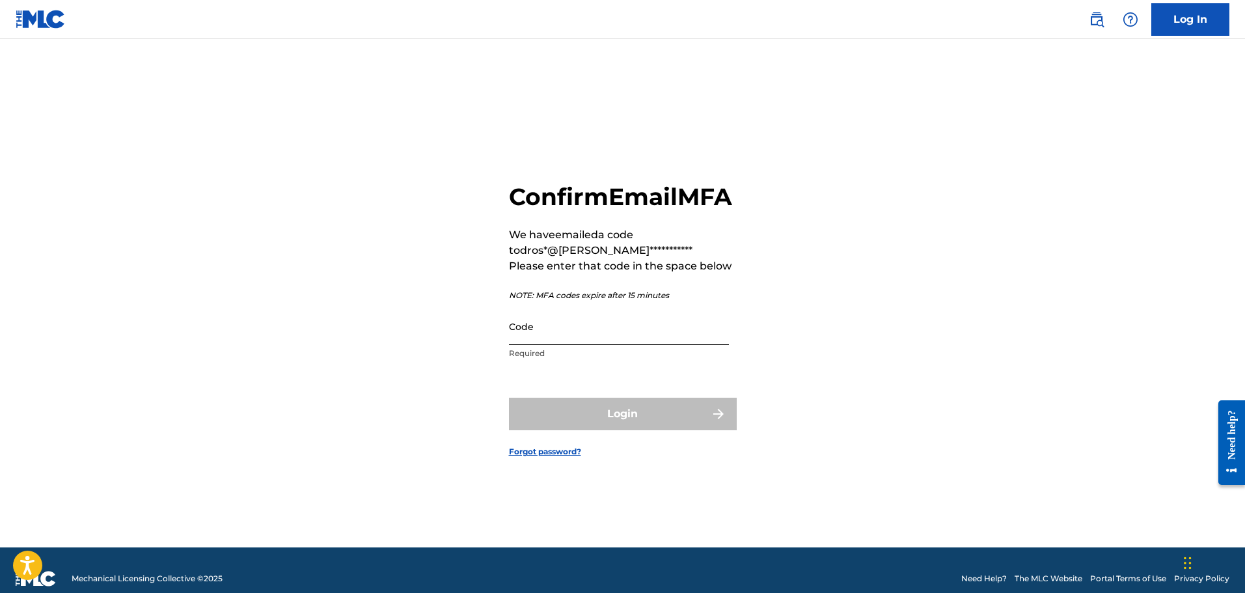
click at [579, 345] on input "Code" at bounding box center [619, 326] width 220 height 37
paste input "992301"
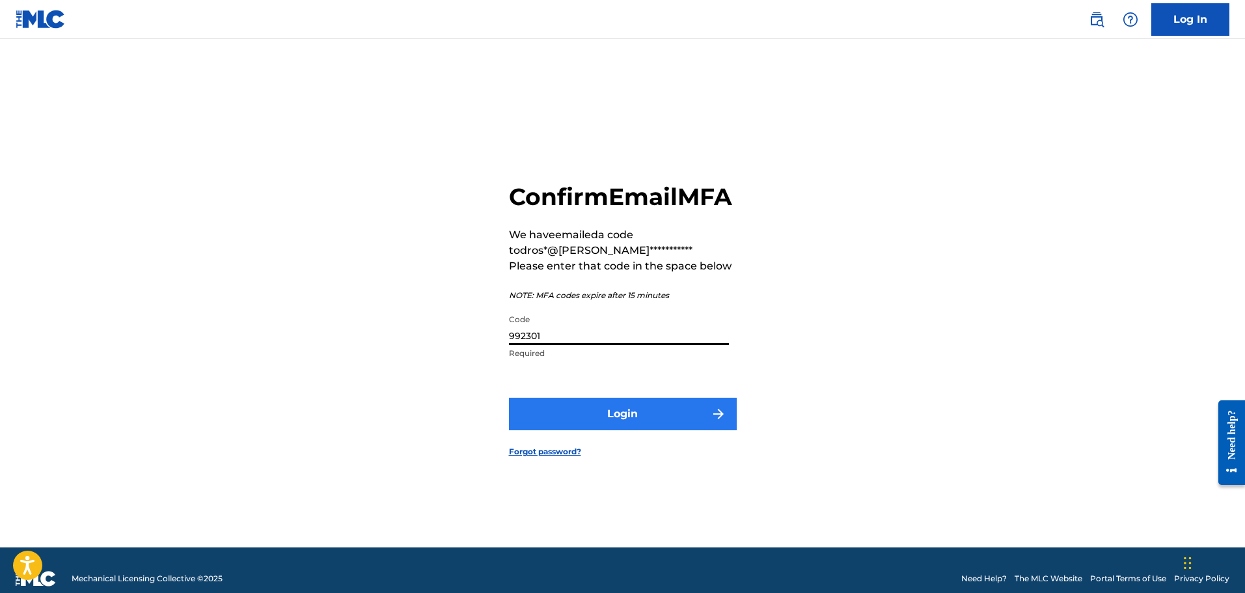
type input "992301"
click at [598, 430] on button "Login" at bounding box center [623, 414] width 228 height 33
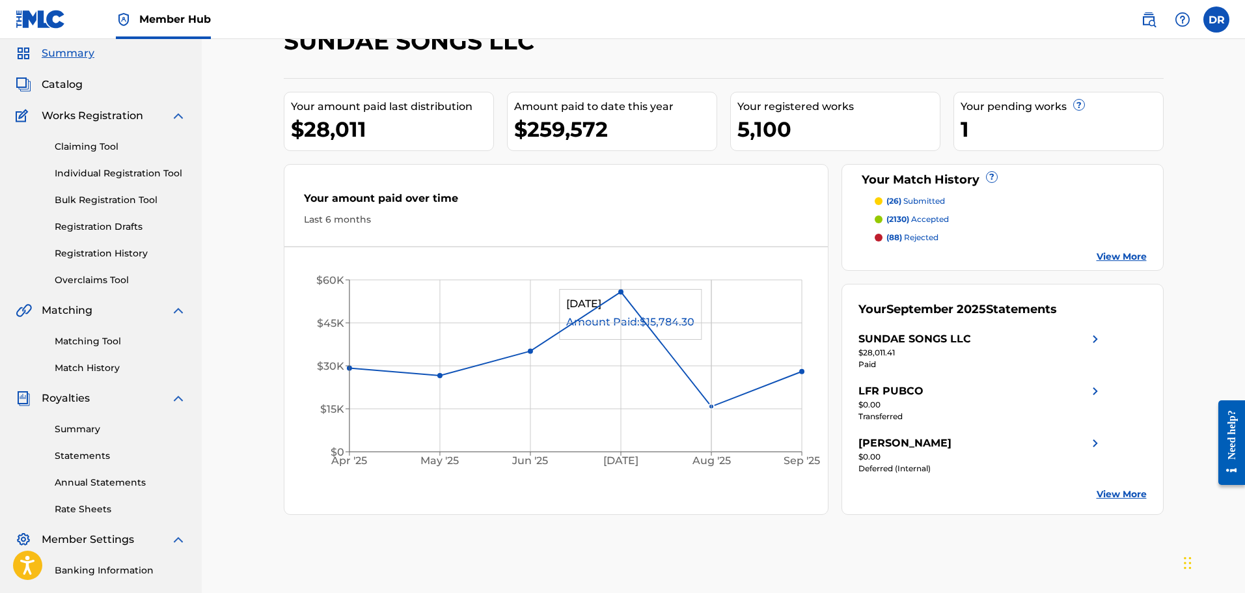
scroll to position [65, 0]
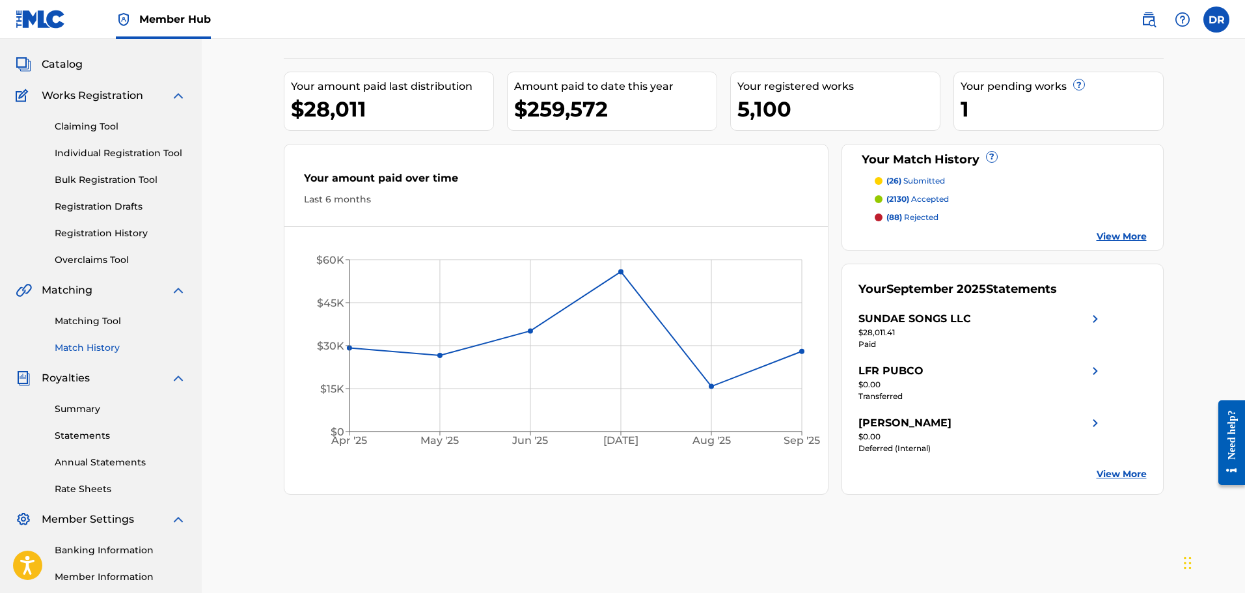
click at [81, 342] on link "Match History" at bounding box center [120, 348] width 131 height 14
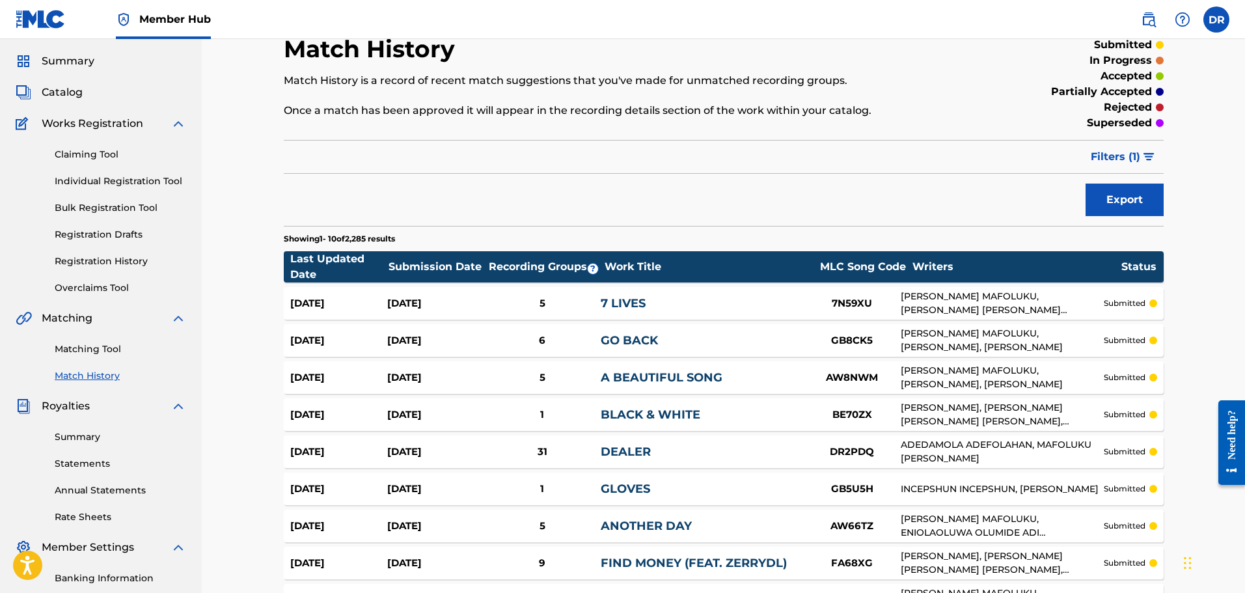
scroll to position [32, 0]
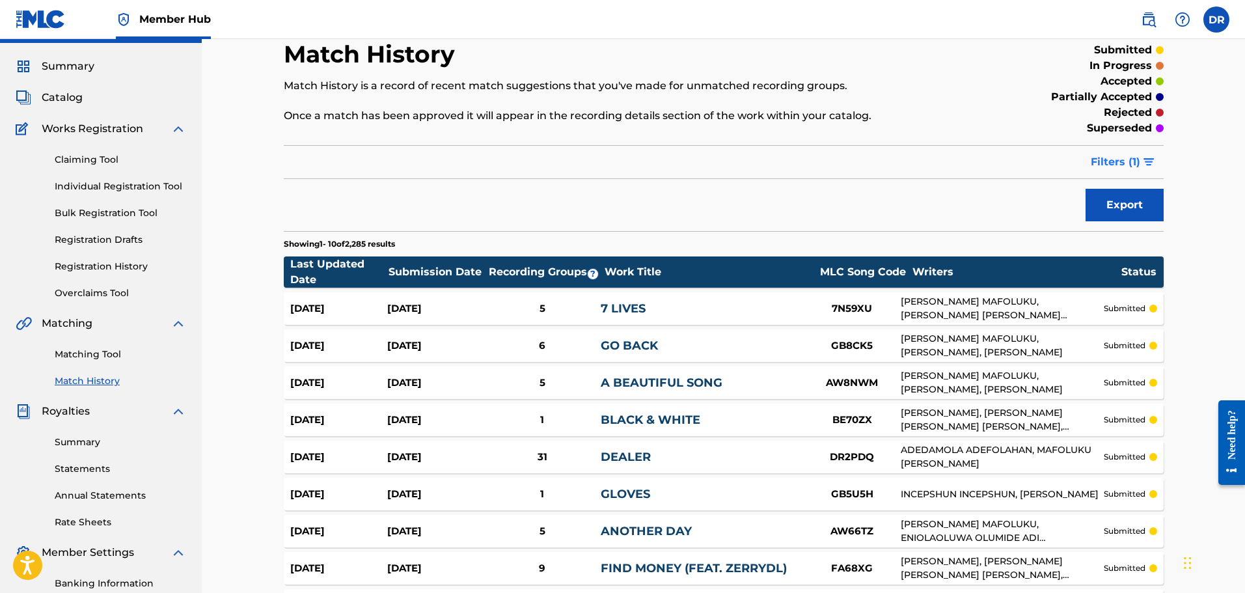
click at [1129, 161] on span "Filters ( 1 )" at bounding box center [1115, 162] width 49 height 16
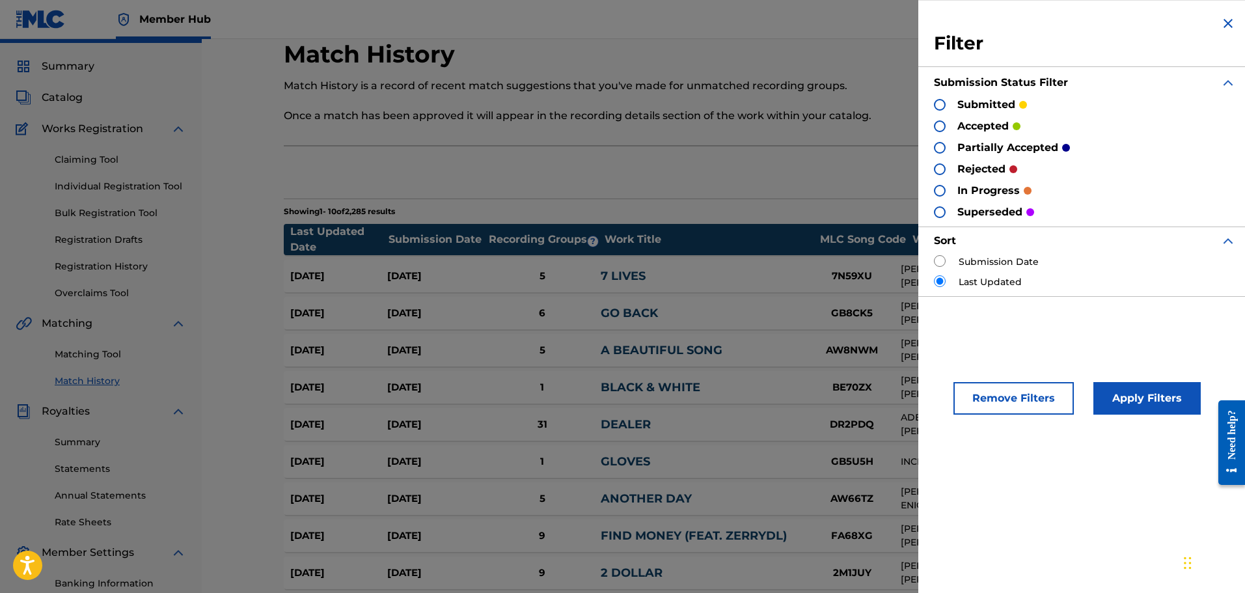
click at [939, 262] on input "radio" at bounding box center [940, 261] width 12 height 12
radio input "true"
click at [1148, 403] on button "Apply Filters" at bounding box center [1146, 398] width 107 height 33
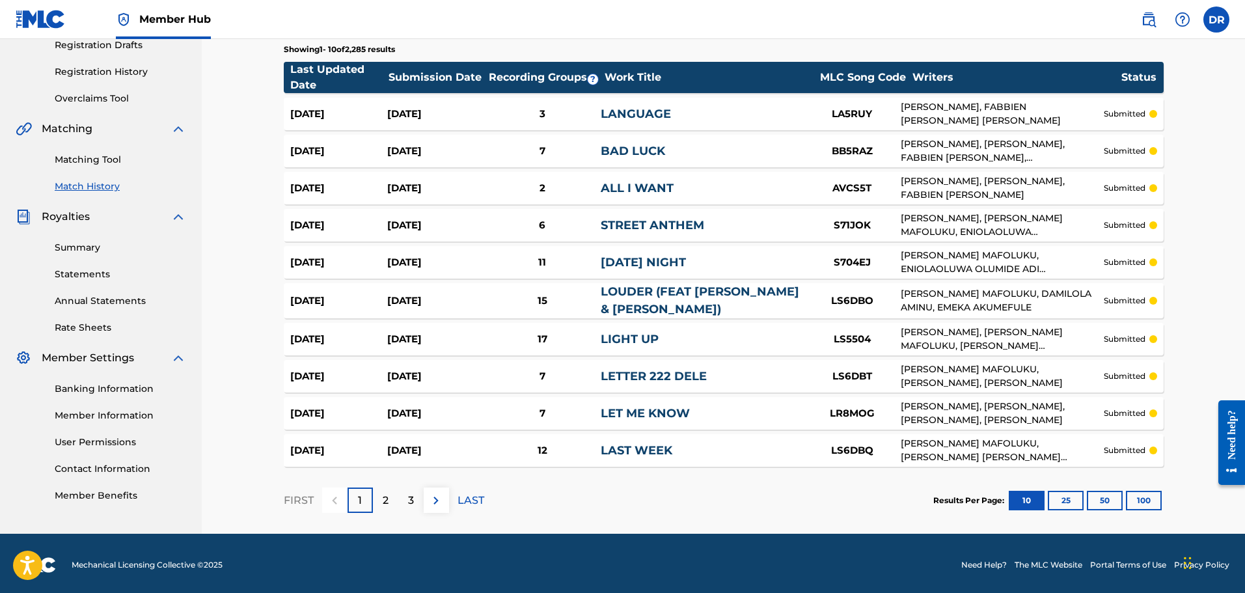
scroll to position [230, 0]
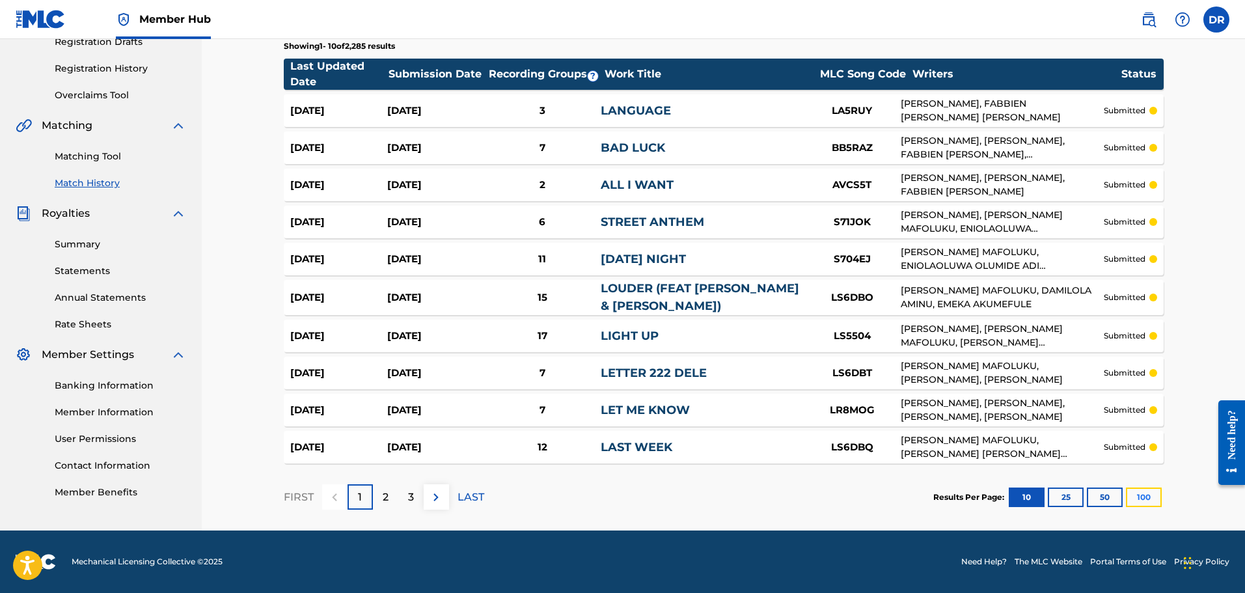
click at [1149, 499] on button "100" at bounding box center [1144, 498] width 36 height 20
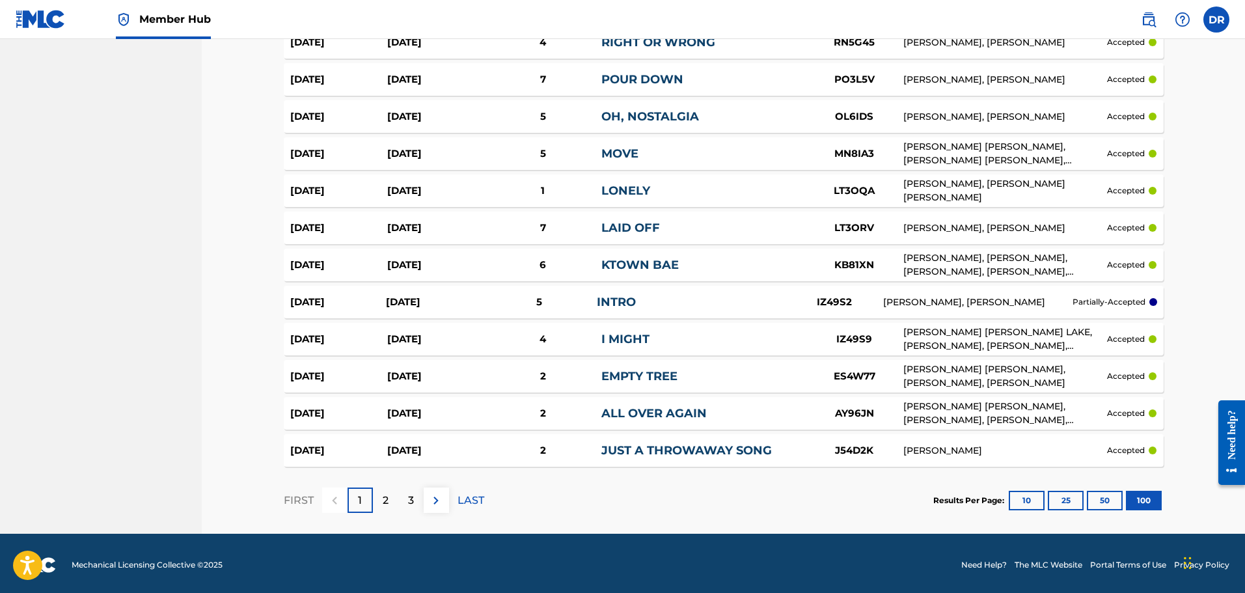
scroll to position [3571, 0]
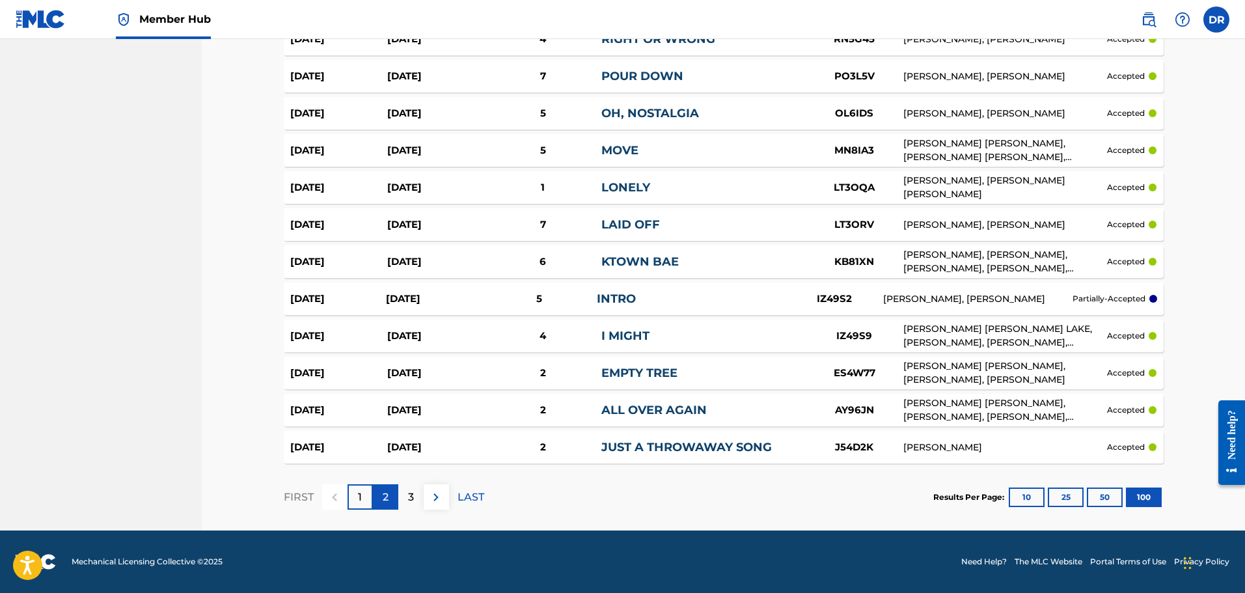
click at [389, 499] on div "2" at bounding box center [385, 496] width 25 height 25
click at [410, 495] on p "3" at bounding box center [411, 497] width 6 height 16
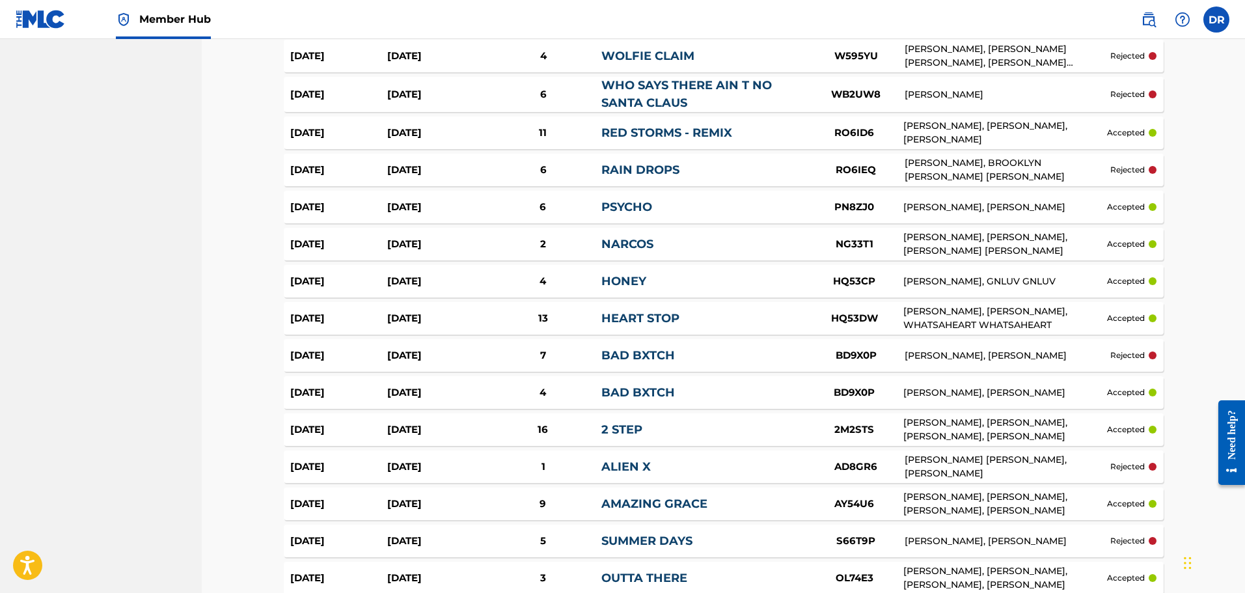
scroll to position [903, 0]
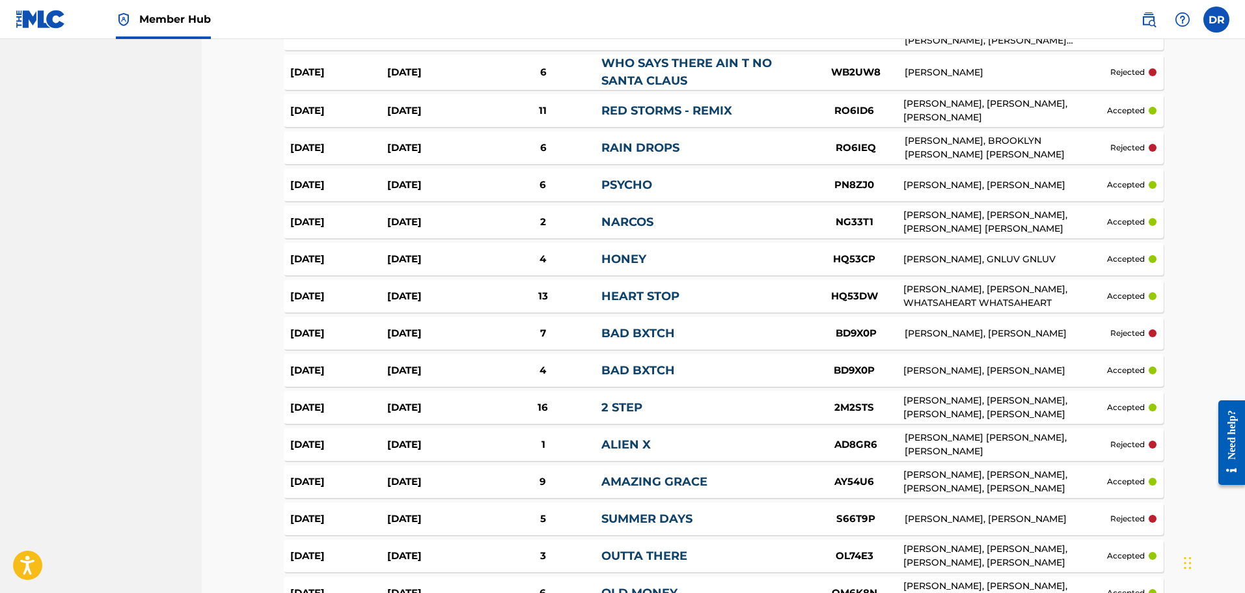
click at [853, 408] on div "2M2STS" at bounding box center [855, 407] width 98 height 15
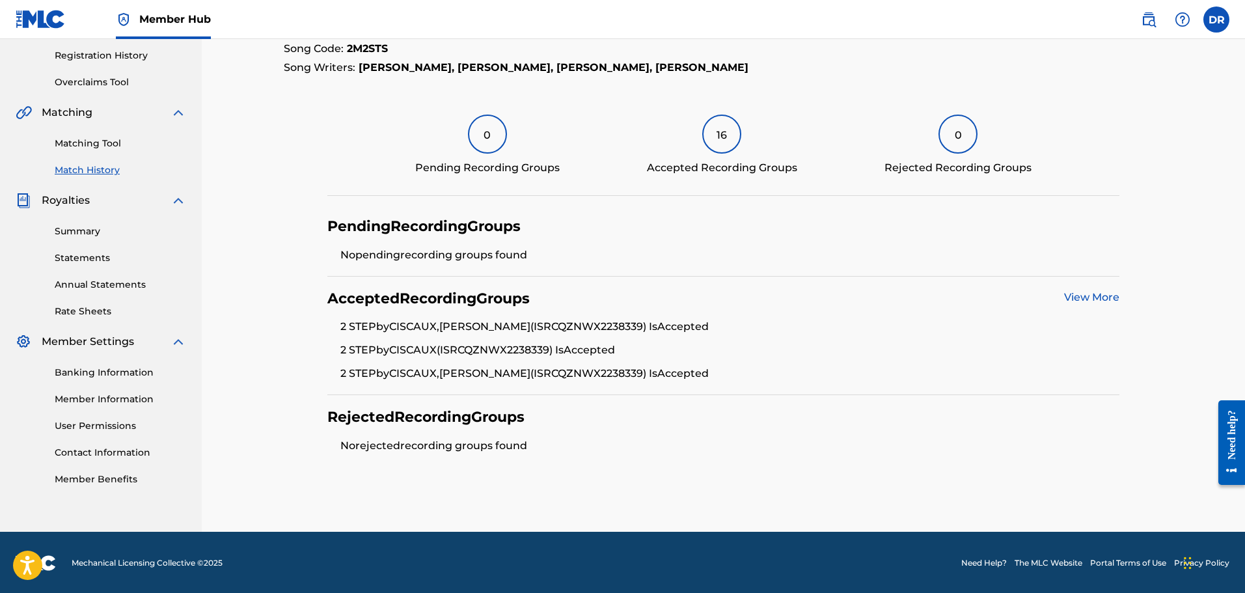
scroll to position [244, 0]
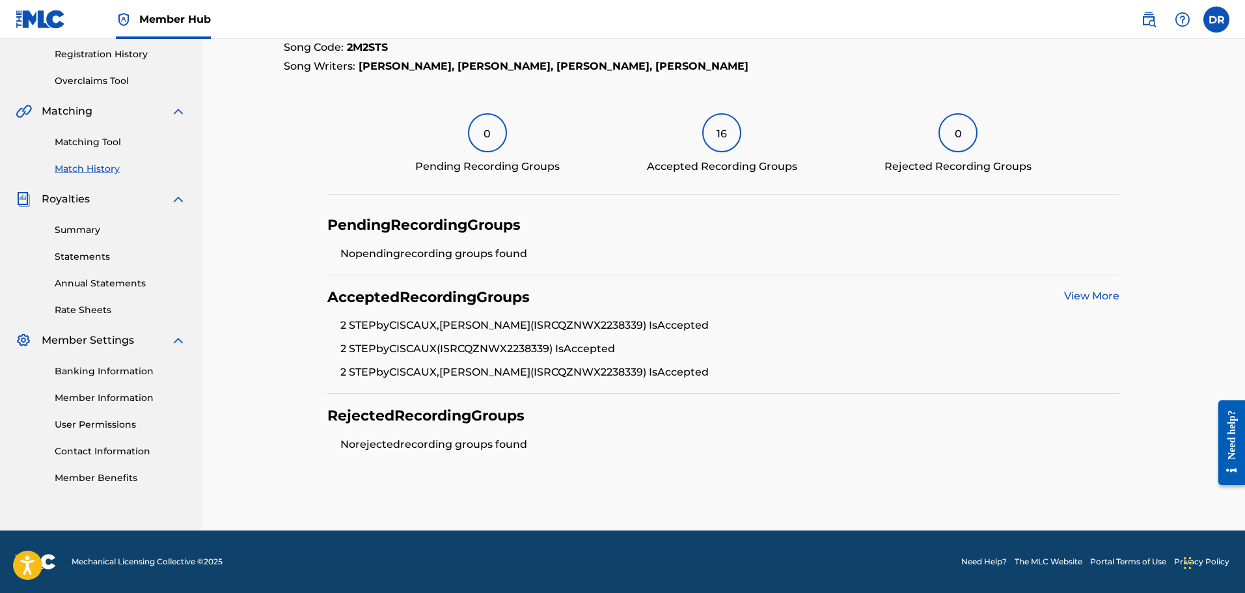
click at [1082, 294] on link "View More" at bounding box center [1091, 296] width 55 height 12
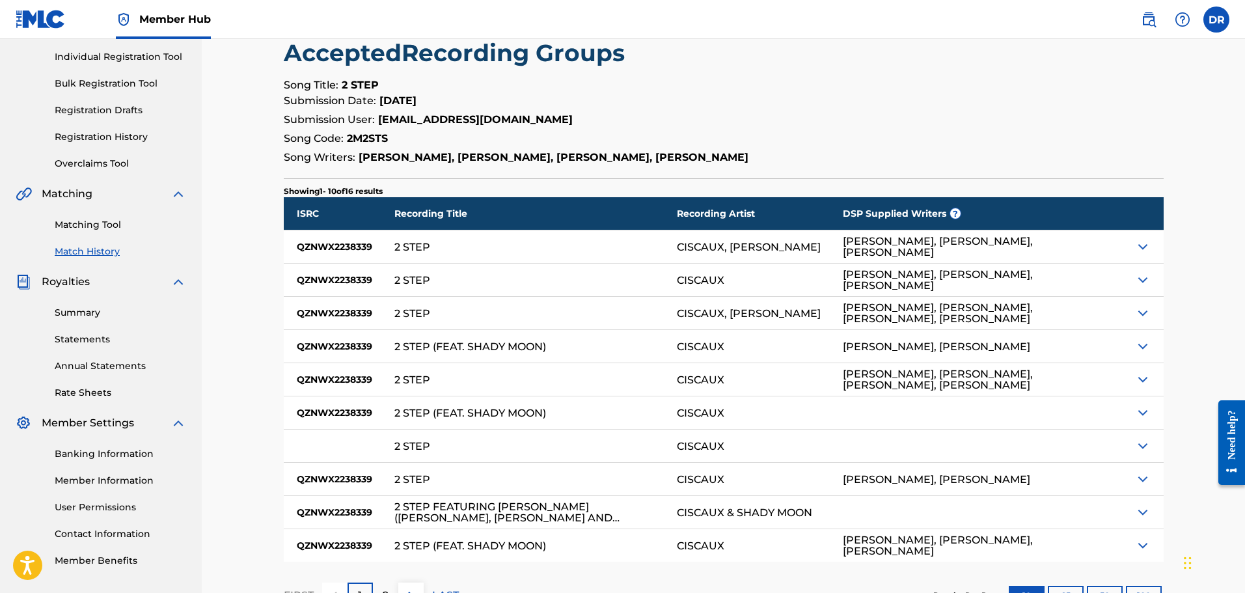
scroll to position [195, 0]
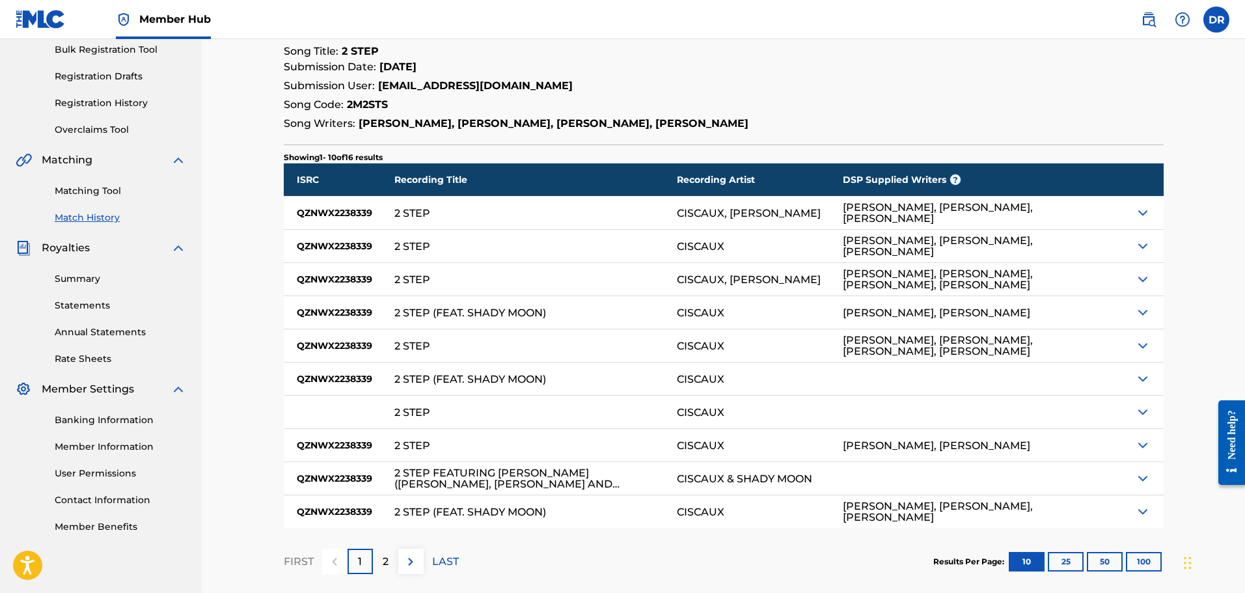
click at [1140, 212] on img at bounding box center [1143, 213] width 16 height 16
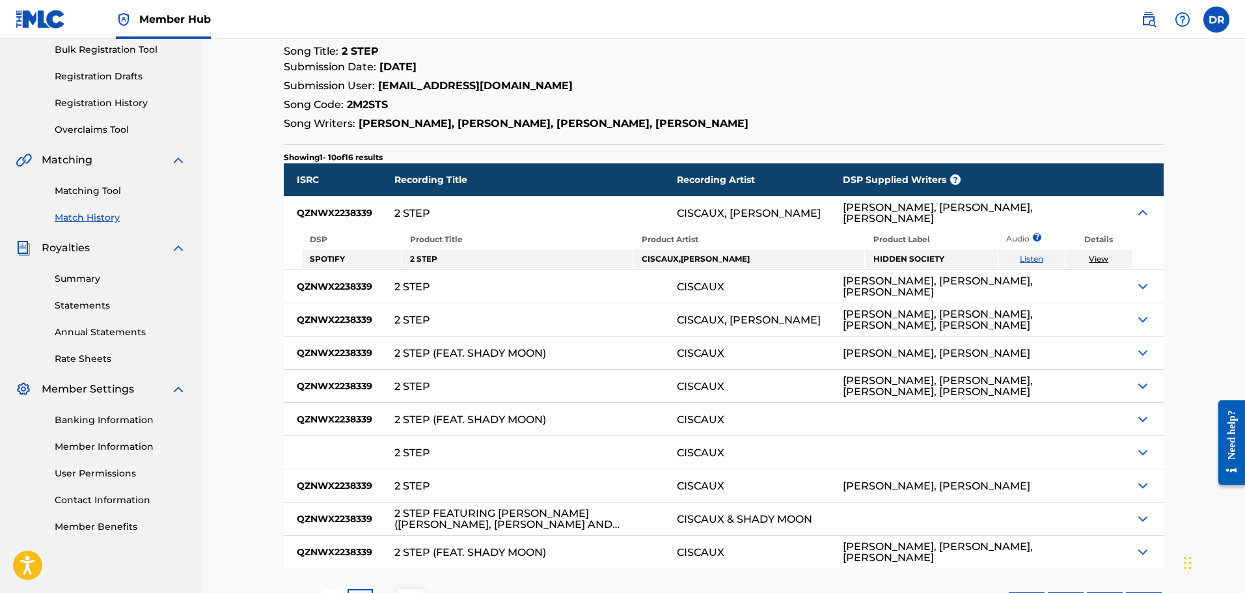
click at [1101, 262] on link "View" at bounding box center [1099, 259] width 20 height 10
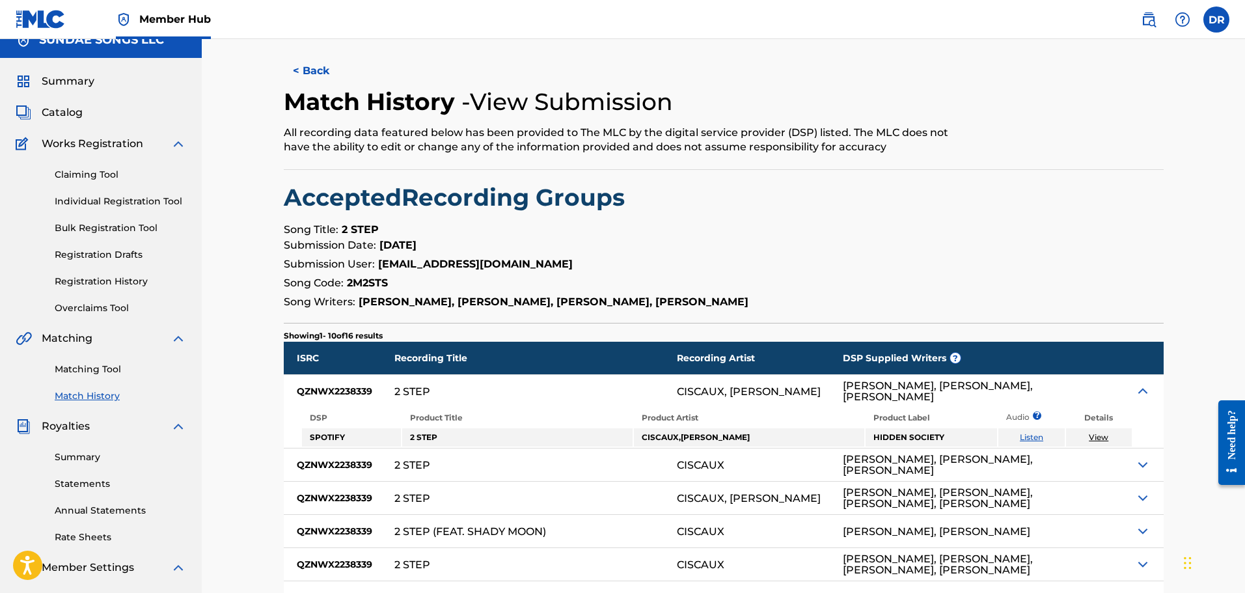
scroll to position [0, 0]
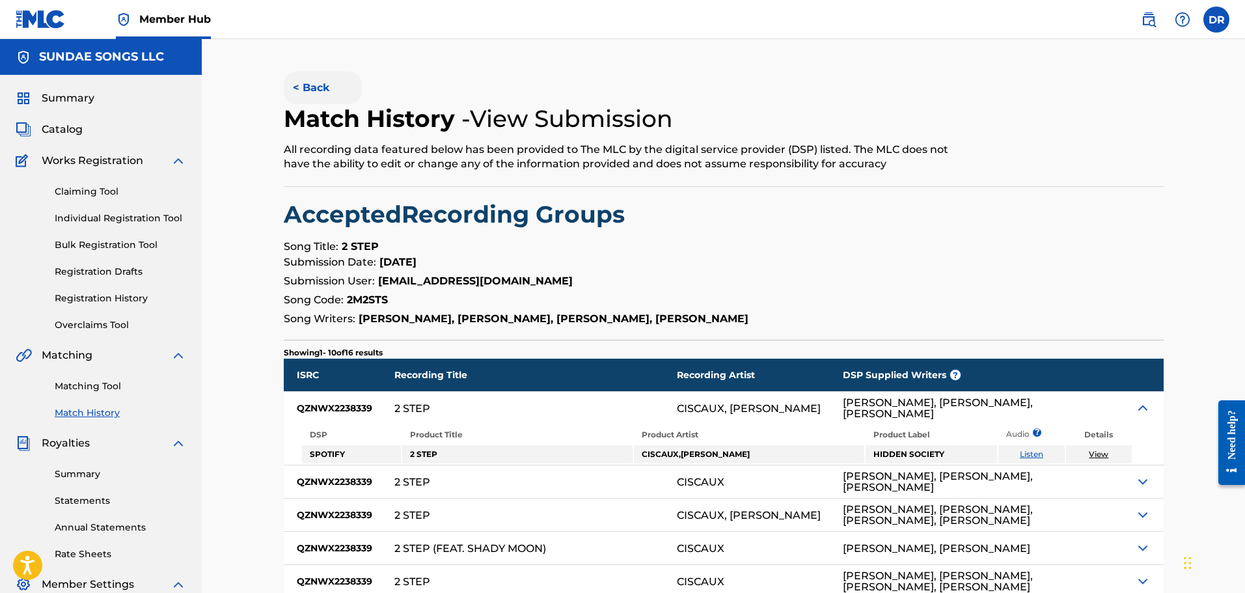
click at [316, 87] on button "< Back" at bounding box center [323, 88] width 78 height 33
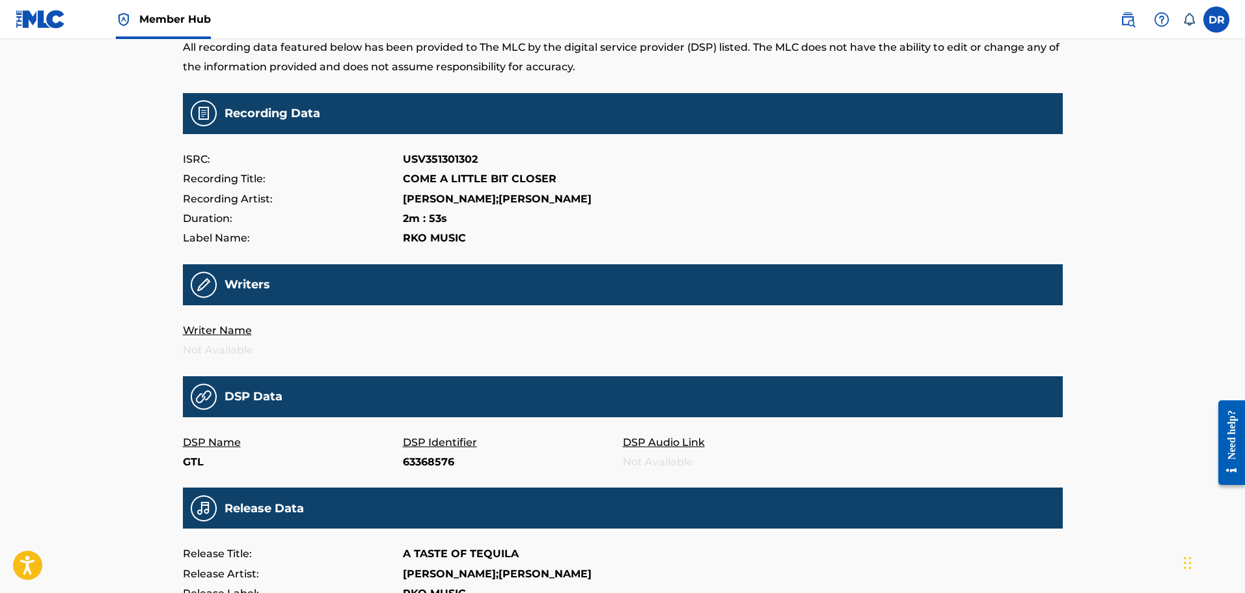
scroll to position [64, 0]
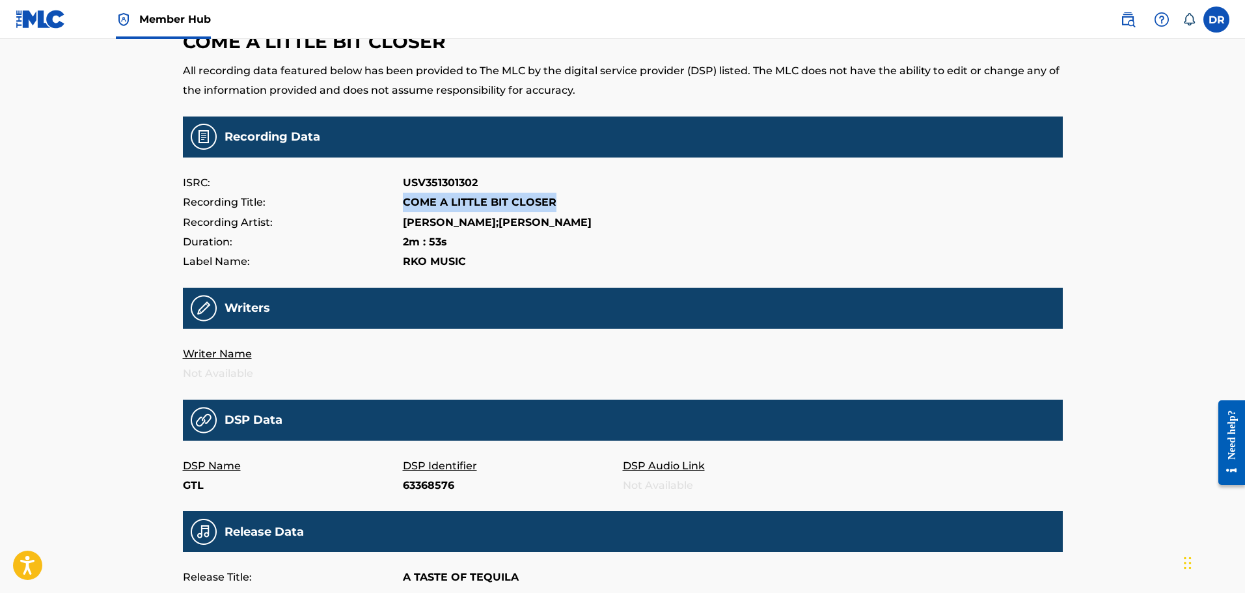
drag, startPoint x: 558, startPoint y: 200, endPoint x: 402, endPoint y: 200, distance: 156.9
click at [402, 200] on div "Recording Title: COME A LITTLE BIT CLOSER" at bounding box center [623, 203] width 880 height 20
copy div "COME A LITTLE BIT CLOSER"
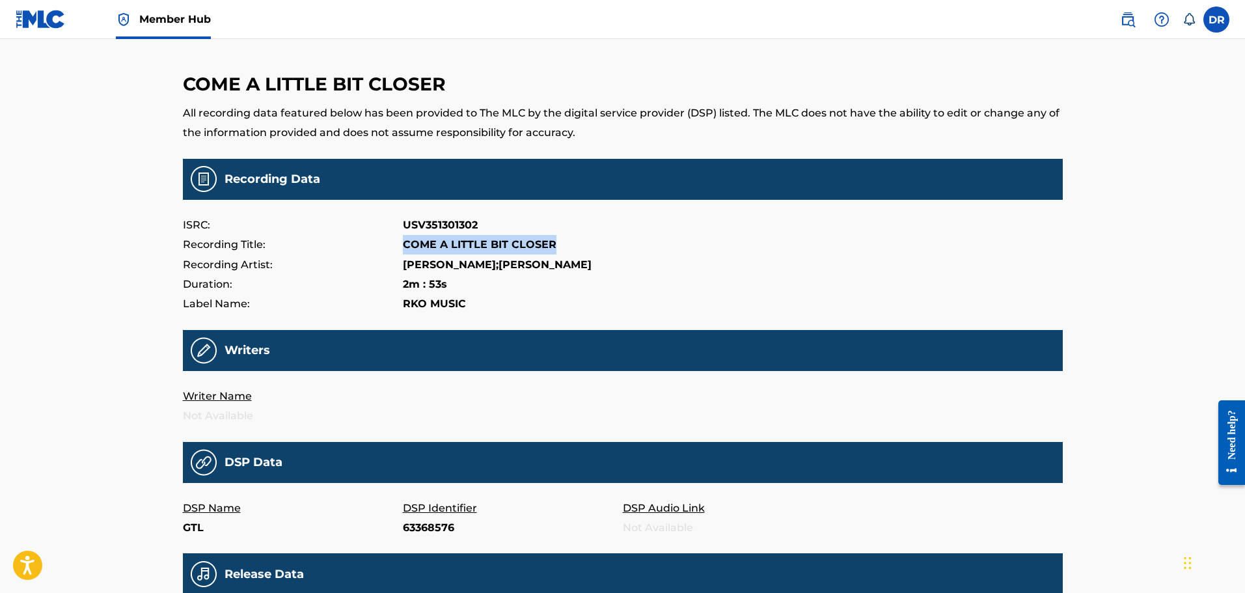
scroll to position [0, 0]
